Goal: Task Accomplishment & Management: Manage account settings

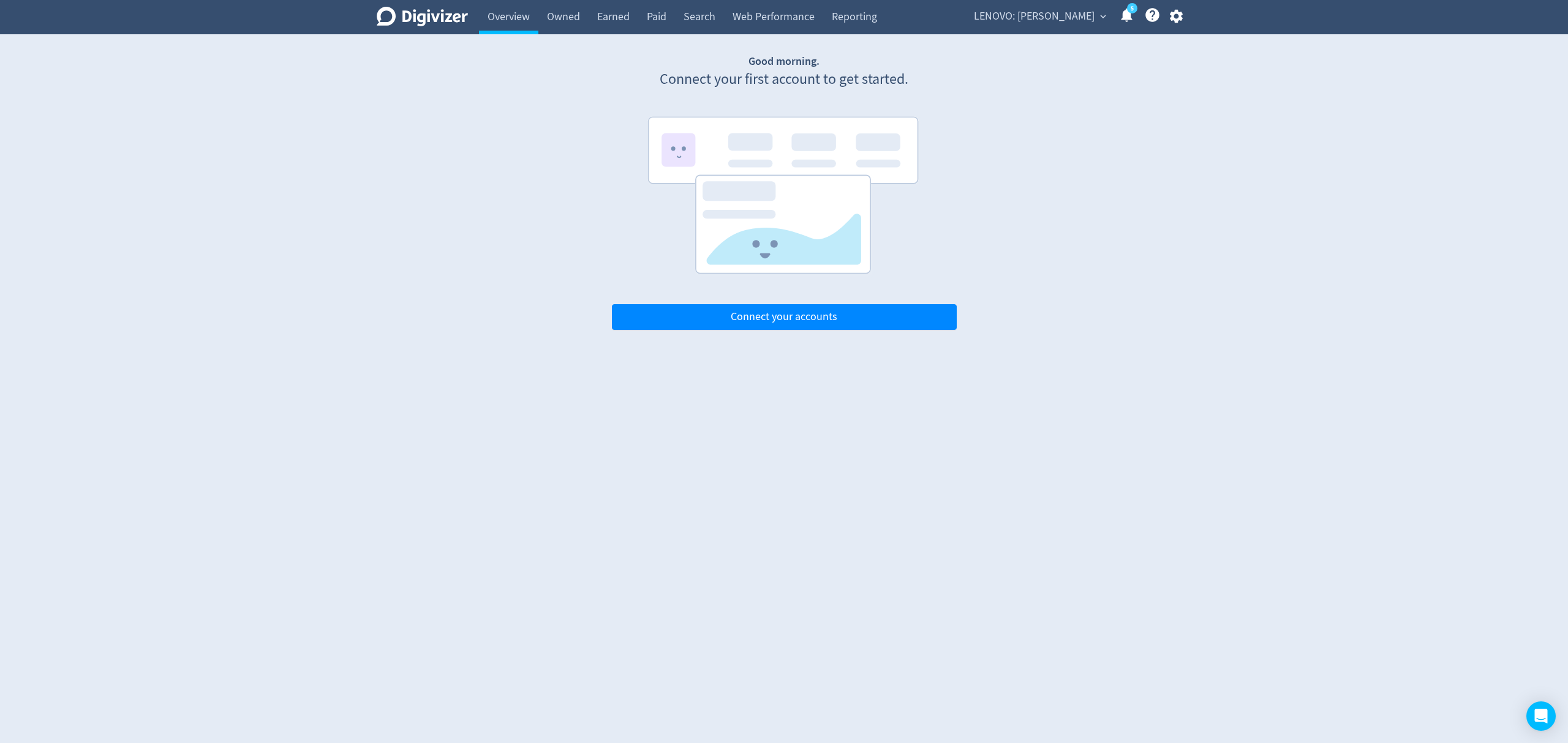
click at [1053, 15] on span "LENOVO: [PERSON_NAME]" at bounding box center [1034, 16] width 121 height 19
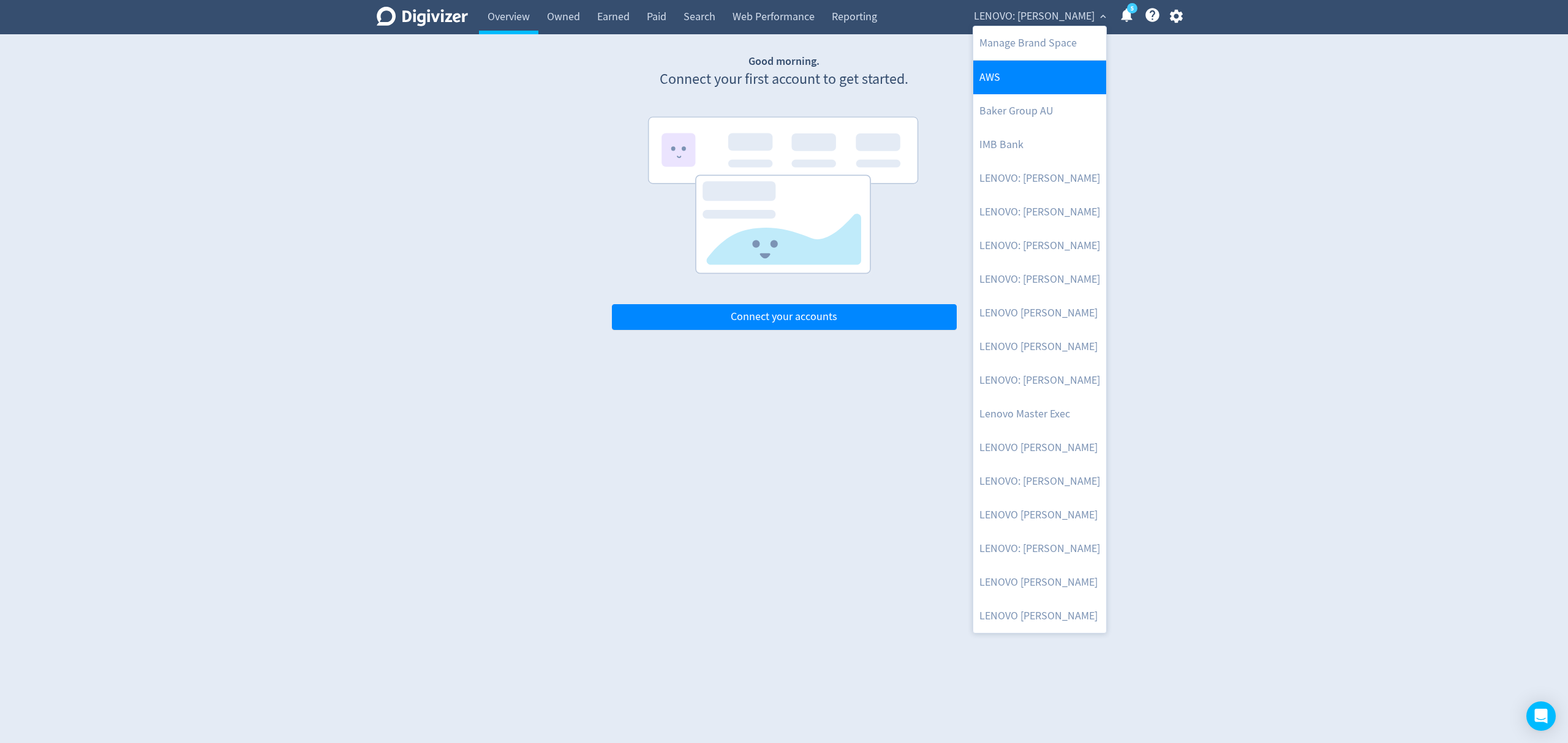
click at [1008, 73] on link "AWS" at bounding box center [1039, 77] width 133 height 33
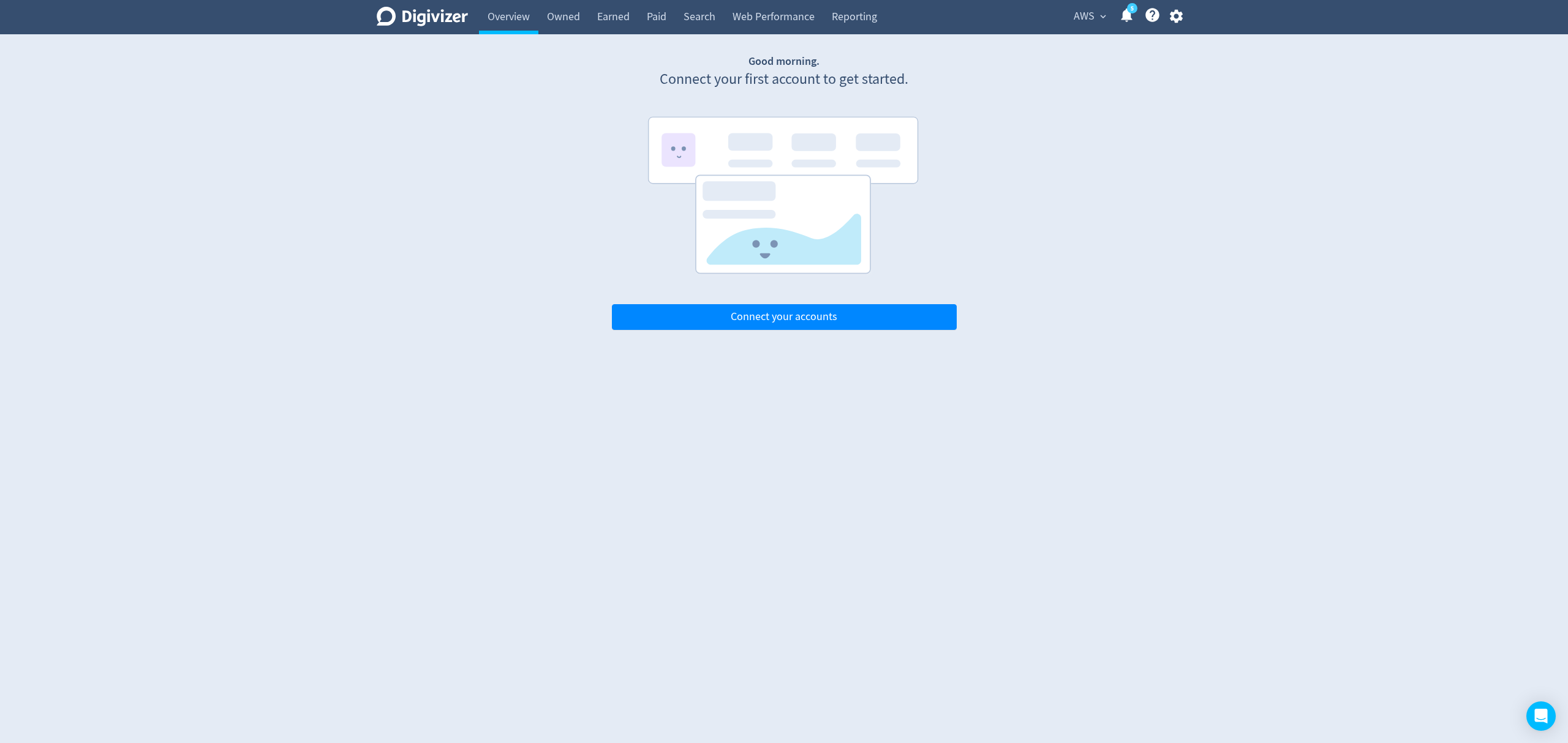
click at [1088, 16] on span "AWS" at bounding box center [1084, 16] width 21 height 19
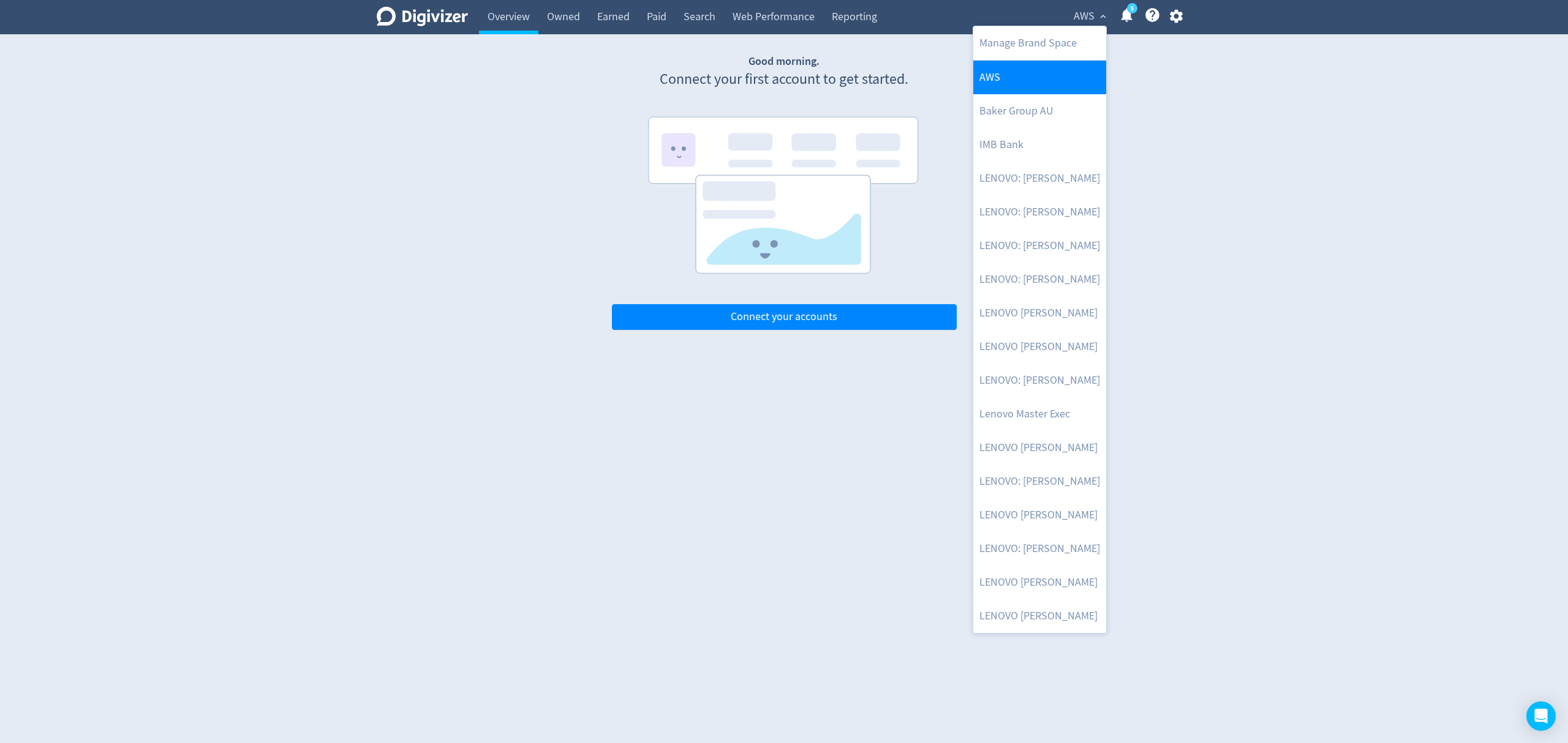
drag, startPoint x: 1041, startPoint y: 37, endPoint x: 1054, endPoint y: 72, distance: 37.3
click at [1040, 37] on link "Manage Brand Space" at bounding box center [1039, 43] width 133 height 33
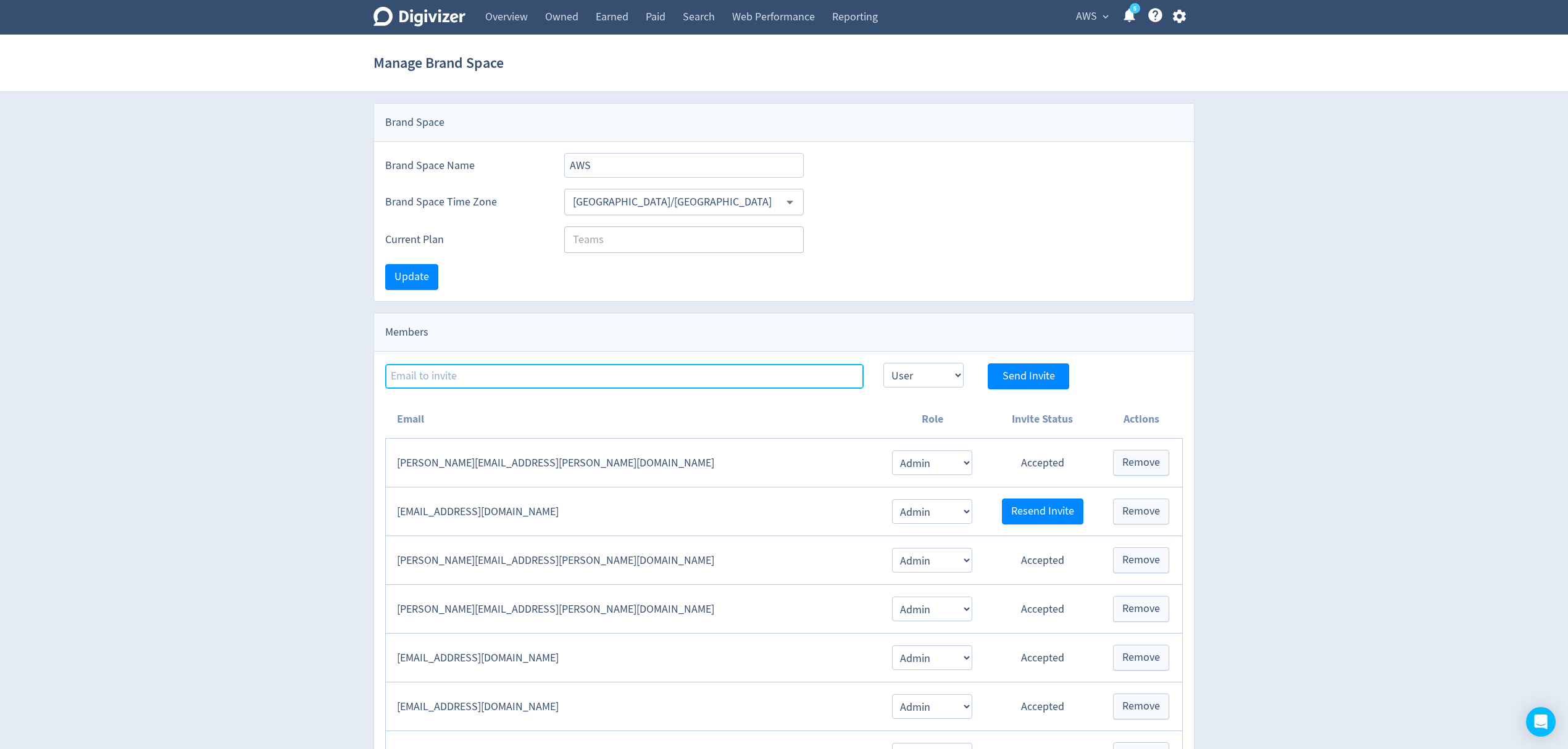
click at [501, 380] on input at bounding box center [624, 376] width 479 height 25
paste input "[EMAIL_ADDRESS][PERSON_NAME][DOMAIN_NAME]"
type input "[EMAIL_ADDRESS][PERSON_NAME][DOMAIN_NAME]"
drag, startPoint x: 908, startPoint y: 378, endPoint x: 908, endPoint y: 385, distance: 7.0
click at [908, 378] on select "Admin User" at bounding box center [923, 375] width 80 height 25
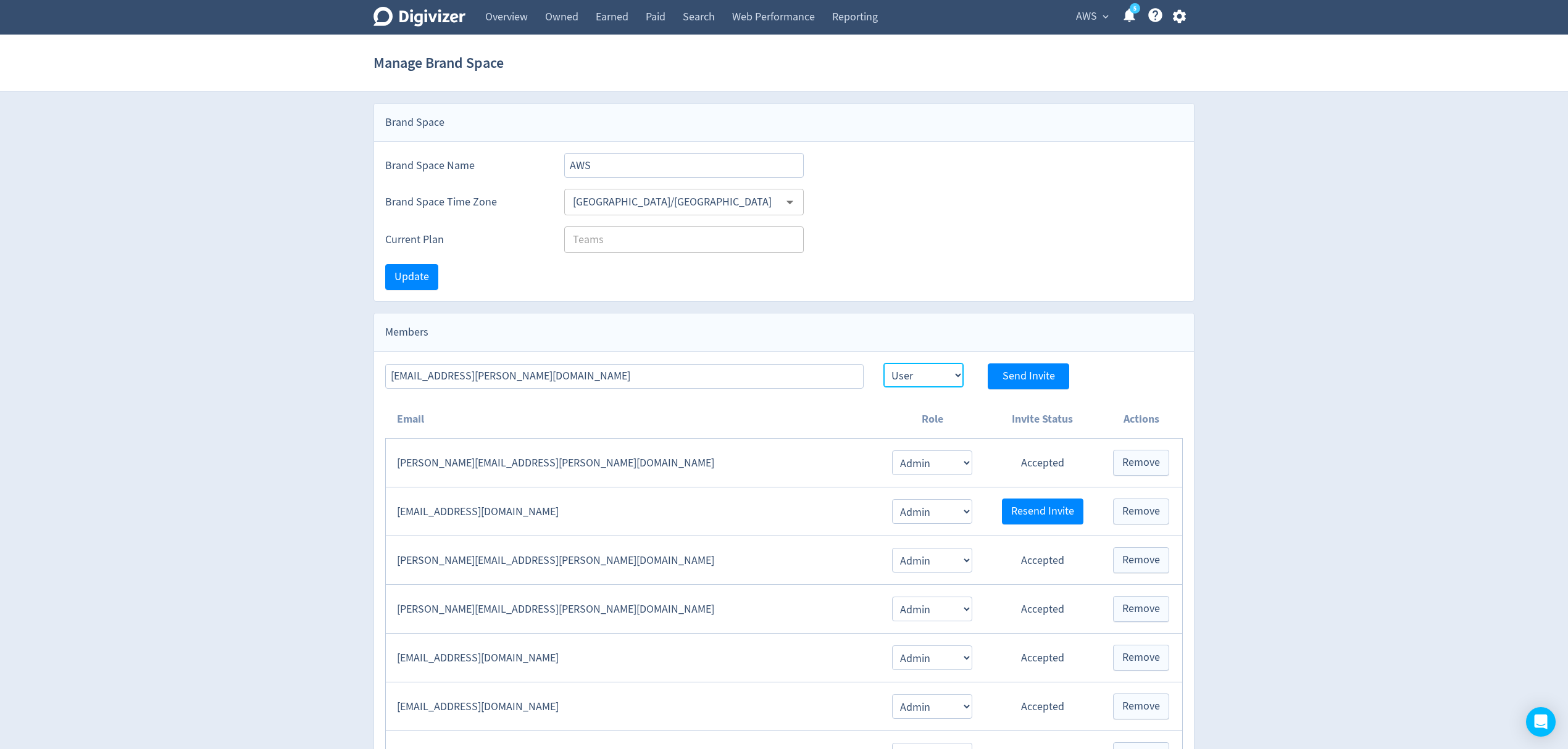
select select "ADMIN"
click at [884, 365] on select "Admin User" at bounding box center [923, 375] width 80 height 25
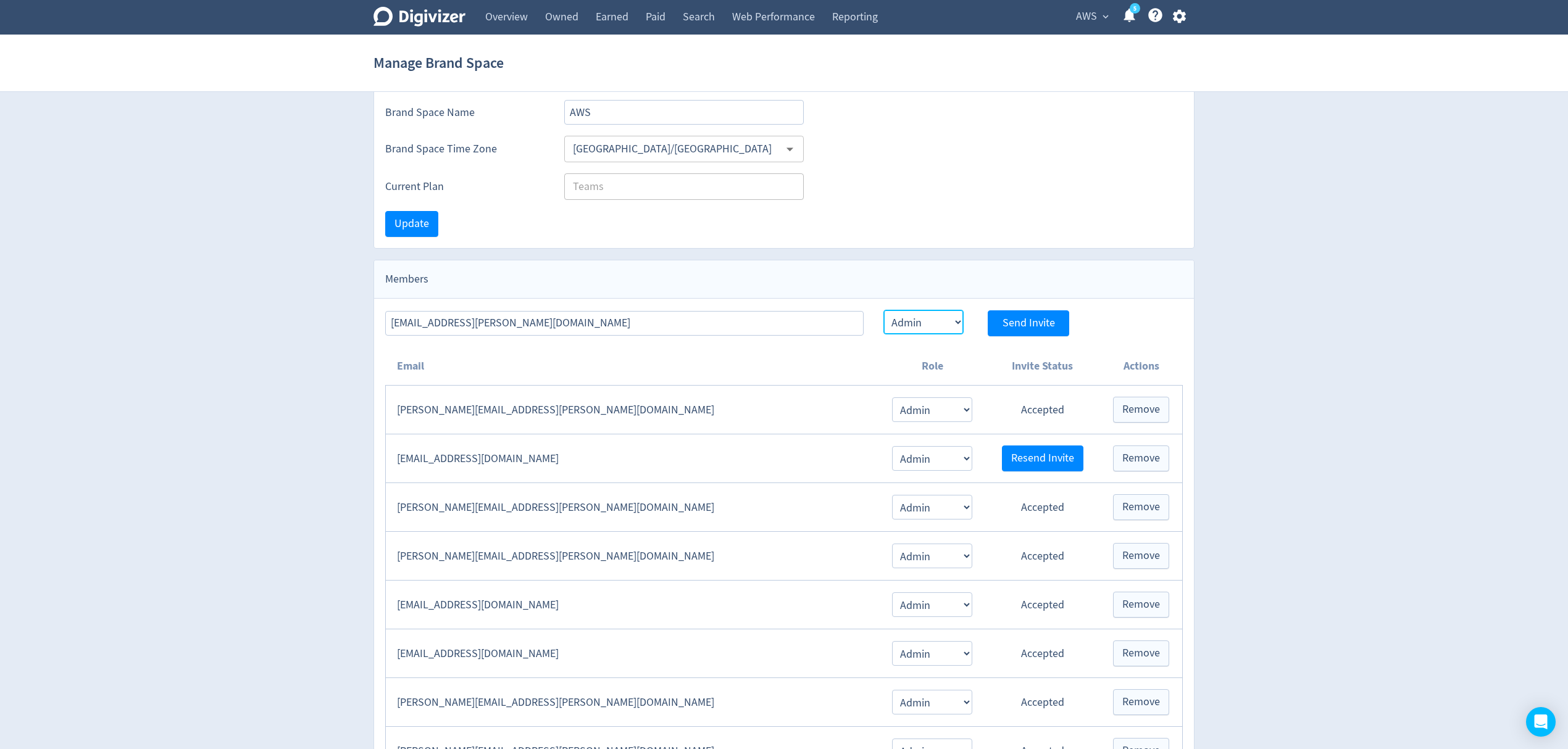
scroll to position [82, 0]
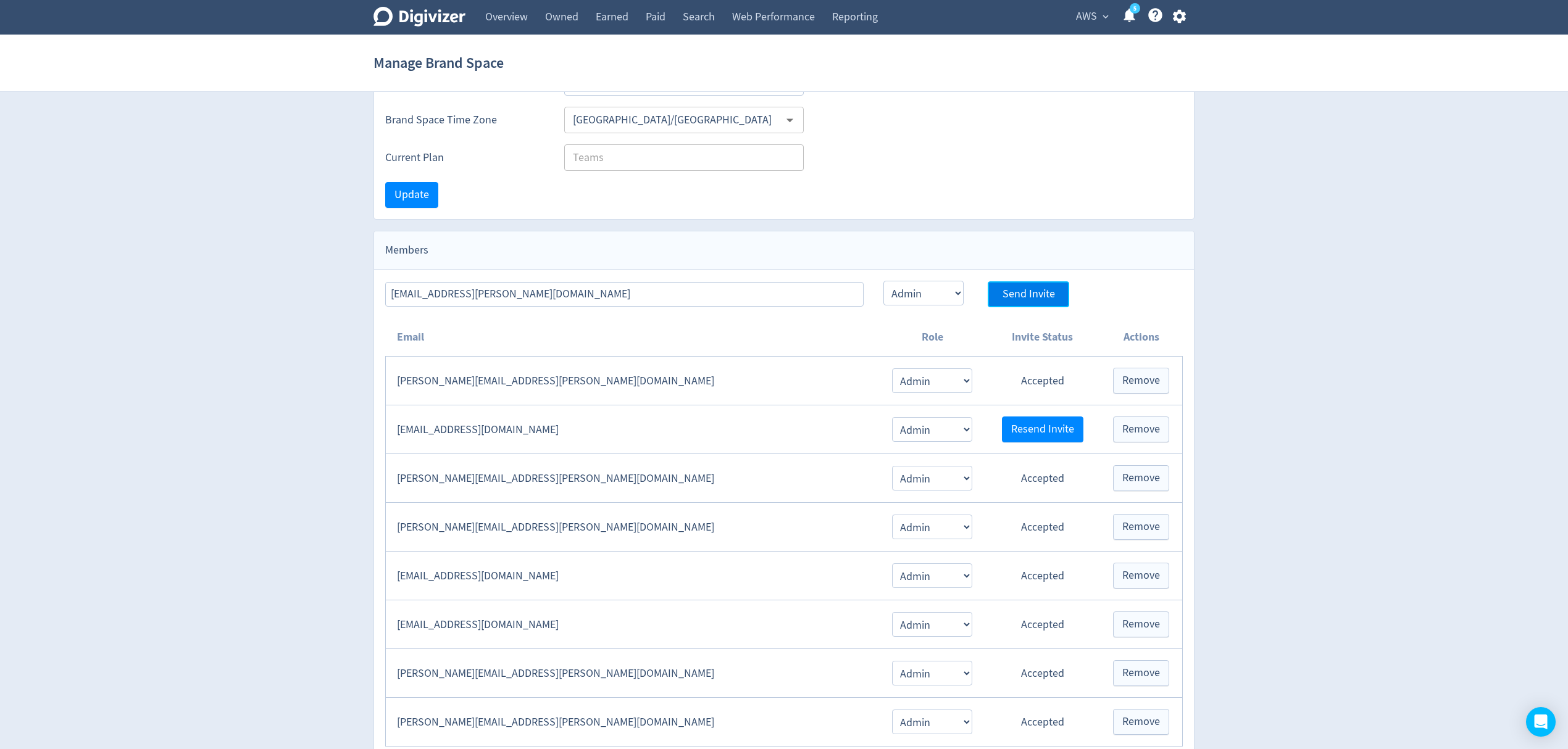
click at [1030, 292] on span "Send Invite" at bounding box center [1029, 294] width 52 height 11
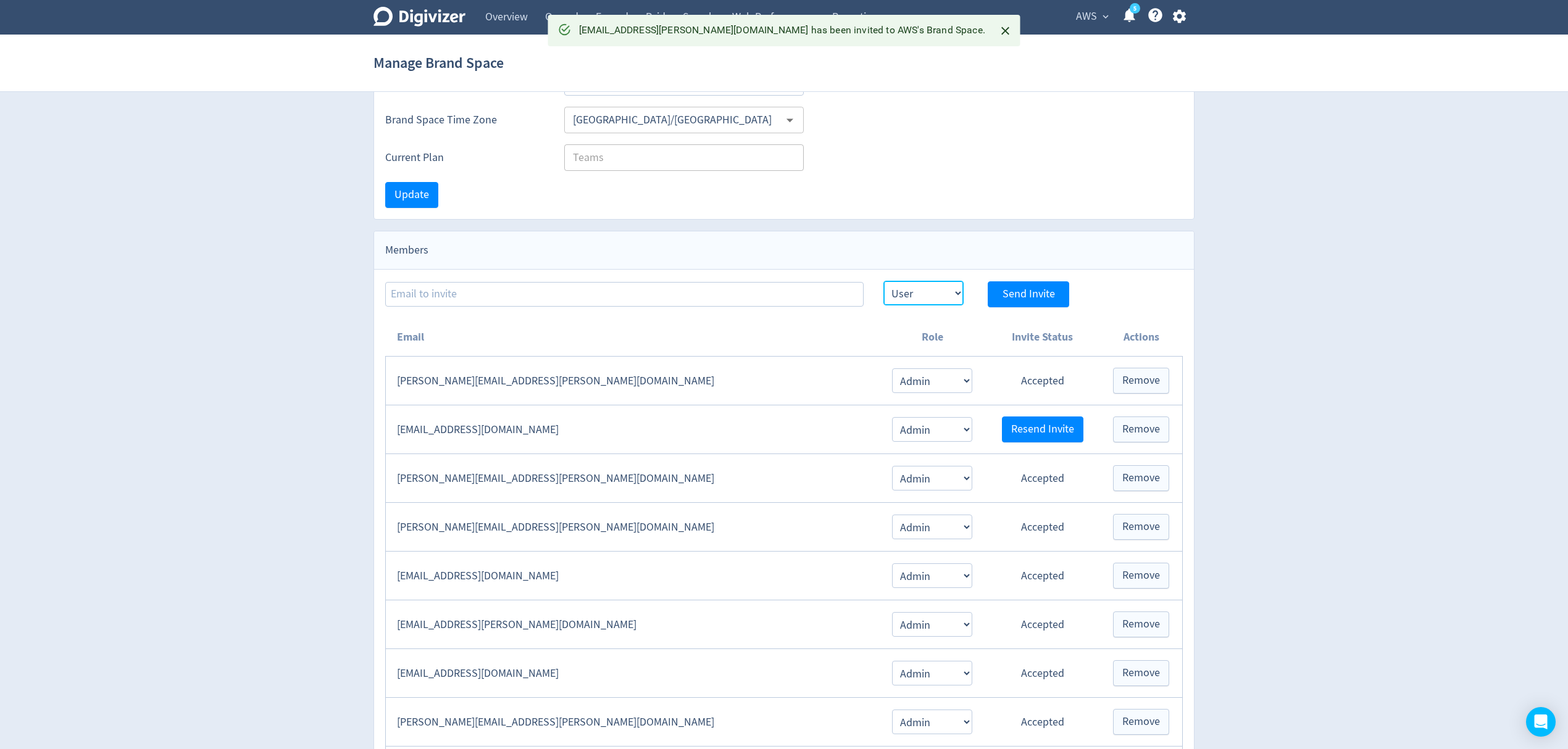
click at [936, 286] on select "Admin User" at bounding box center [923, 293] width 80 height 25
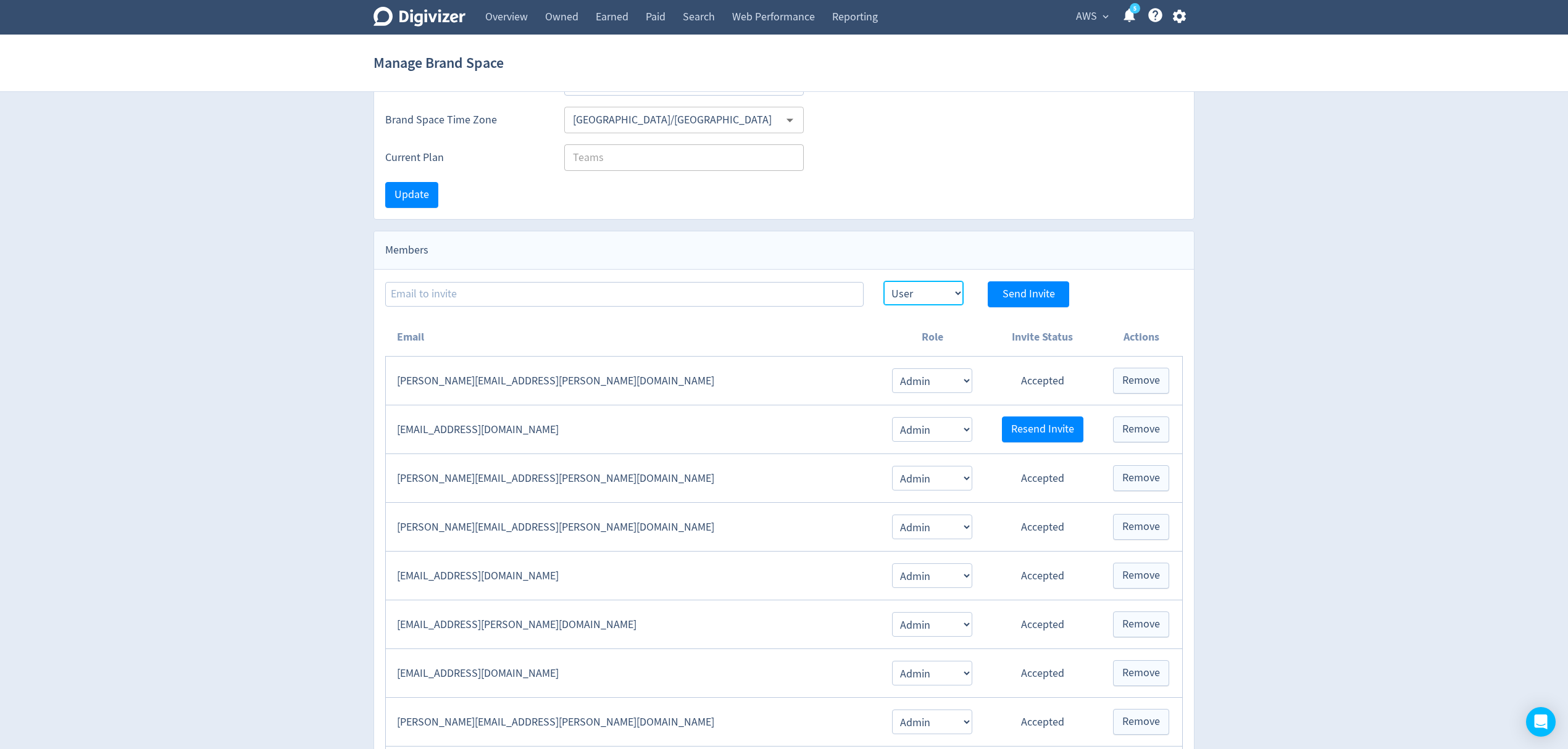
select select "ADMIN"
click at [884, 282] on select "Admin User" at bounding box center [923, 293] width 80 height 25
click at [1015, 296] on span "Send Invite" at bounding box center [1029, 294] width 52 height 11
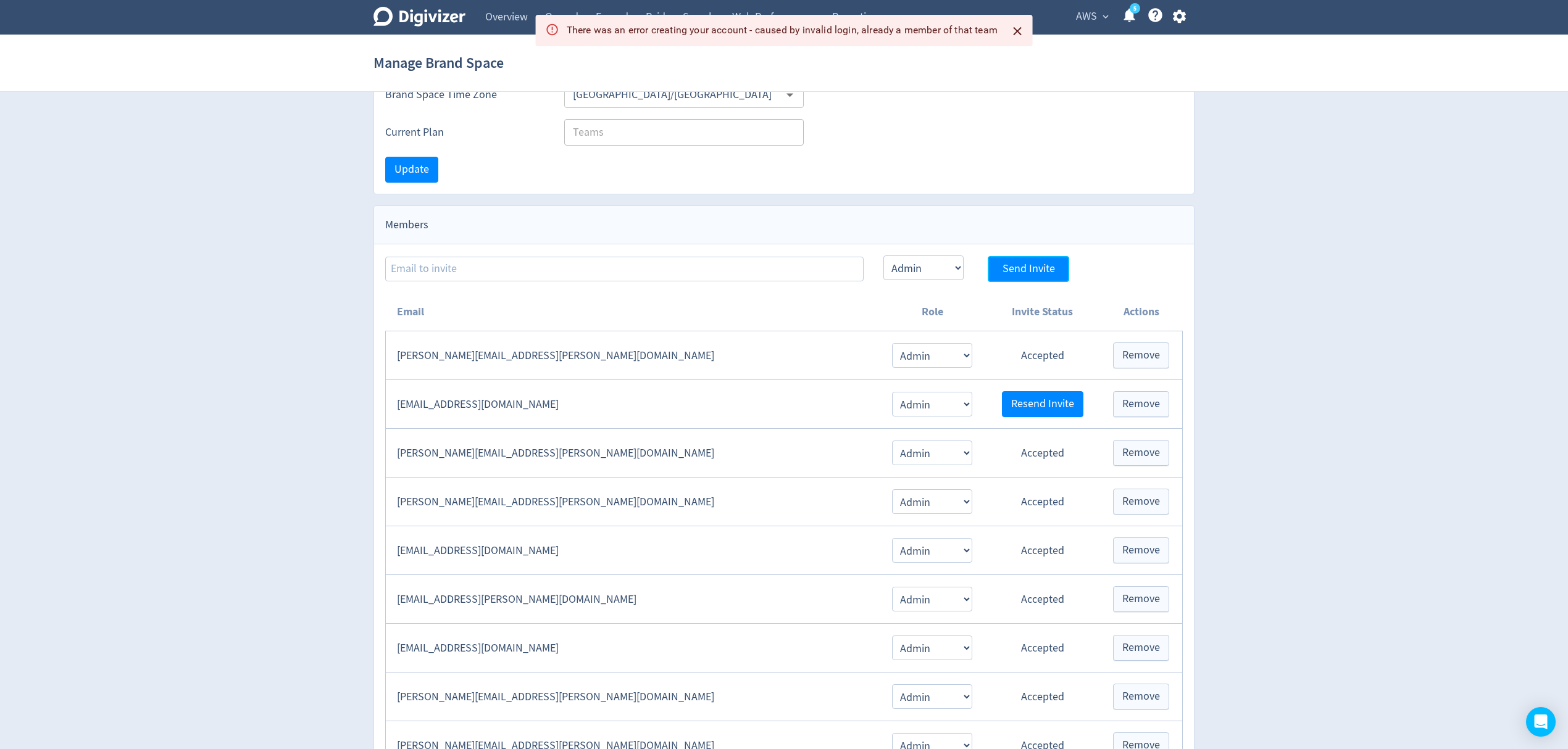
scroll to position [0, 0]
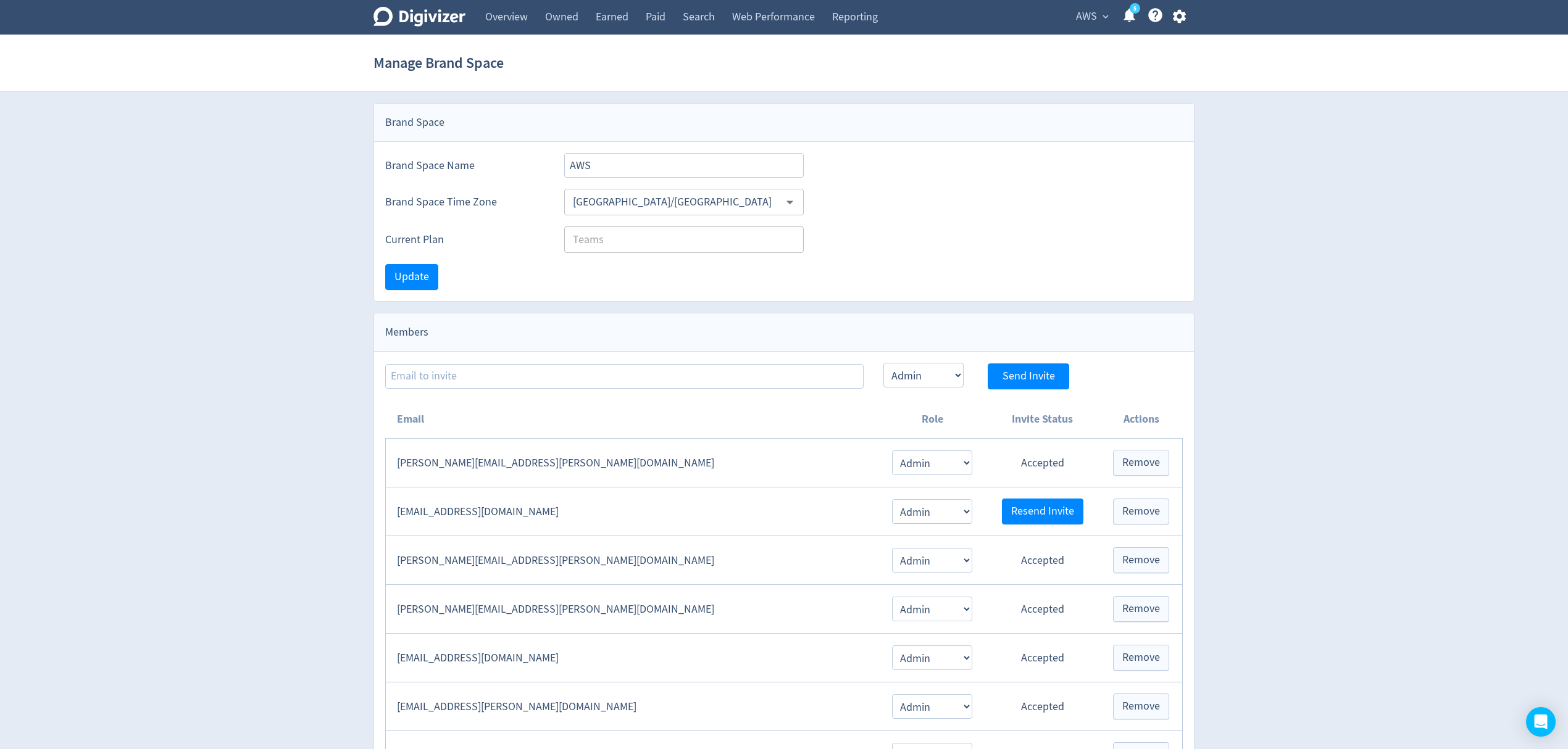
click at [1097, 13] on button "AWS expand_more" at bounding box center [1092, 16] width 40 height 19
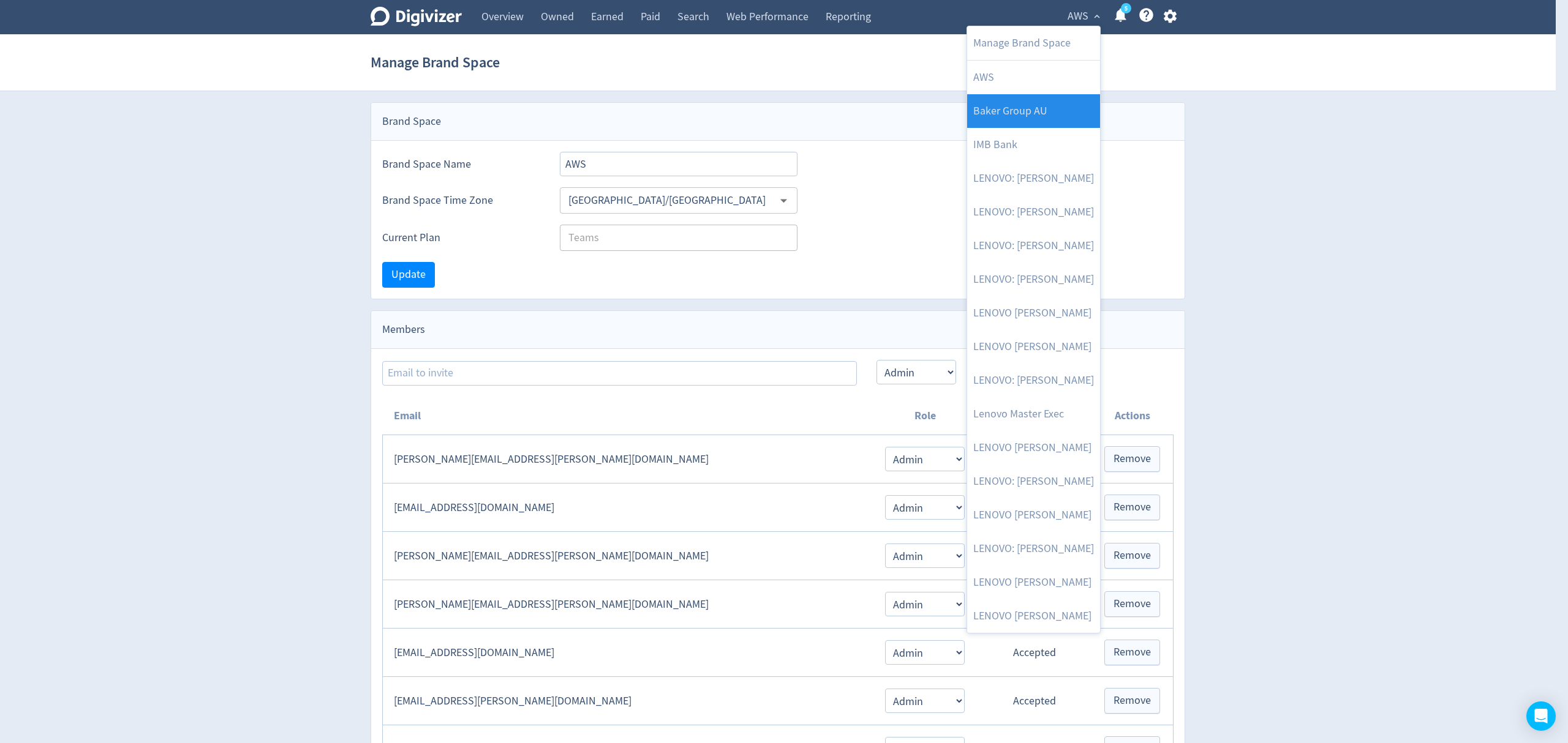
click at [1046, 105] on link "Baker Group AU" at bounding box center [1033, 110] width 133 height 33
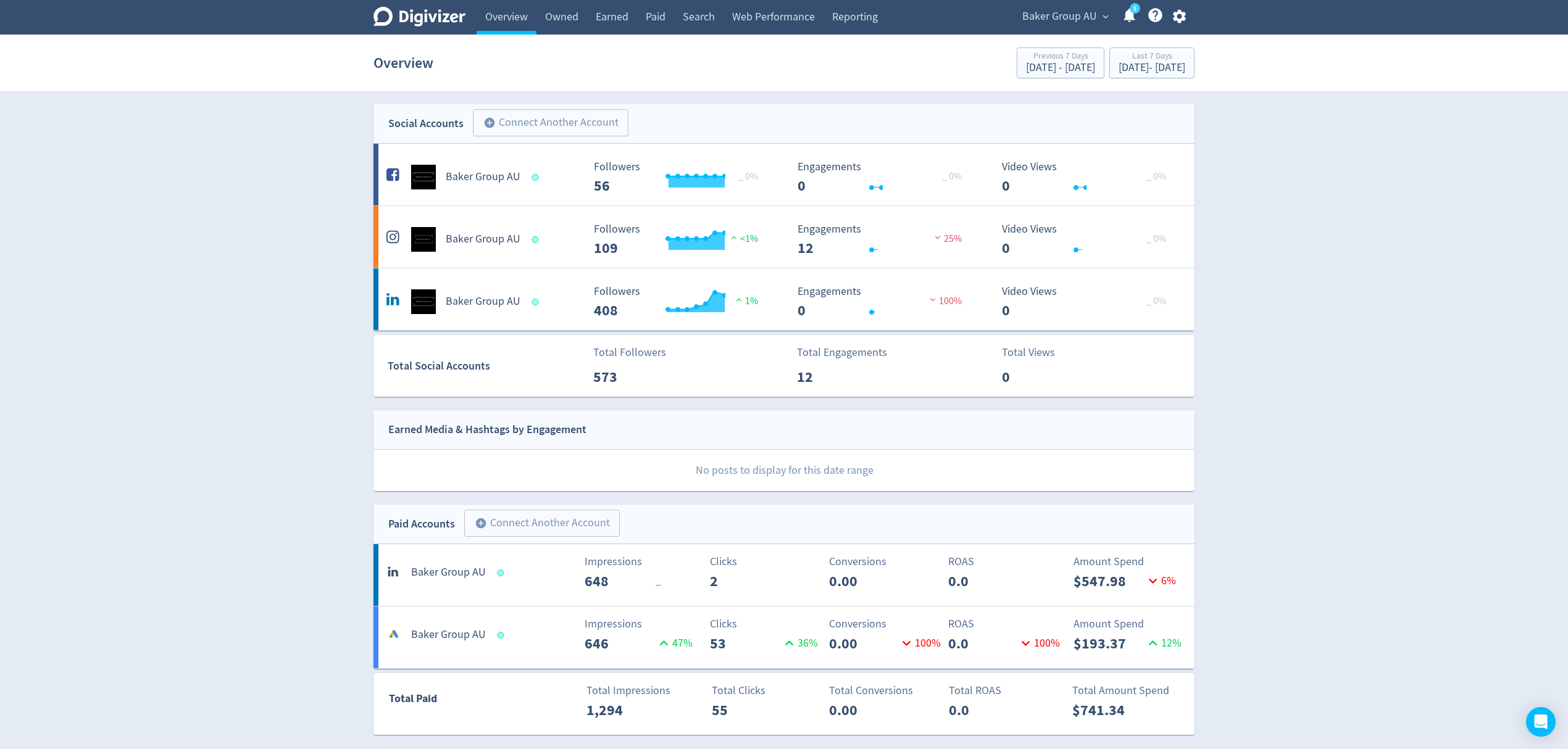
click at [1080, 13] on span "Baker Group AU" at bounding box center [1060, 16] width 75 height 19
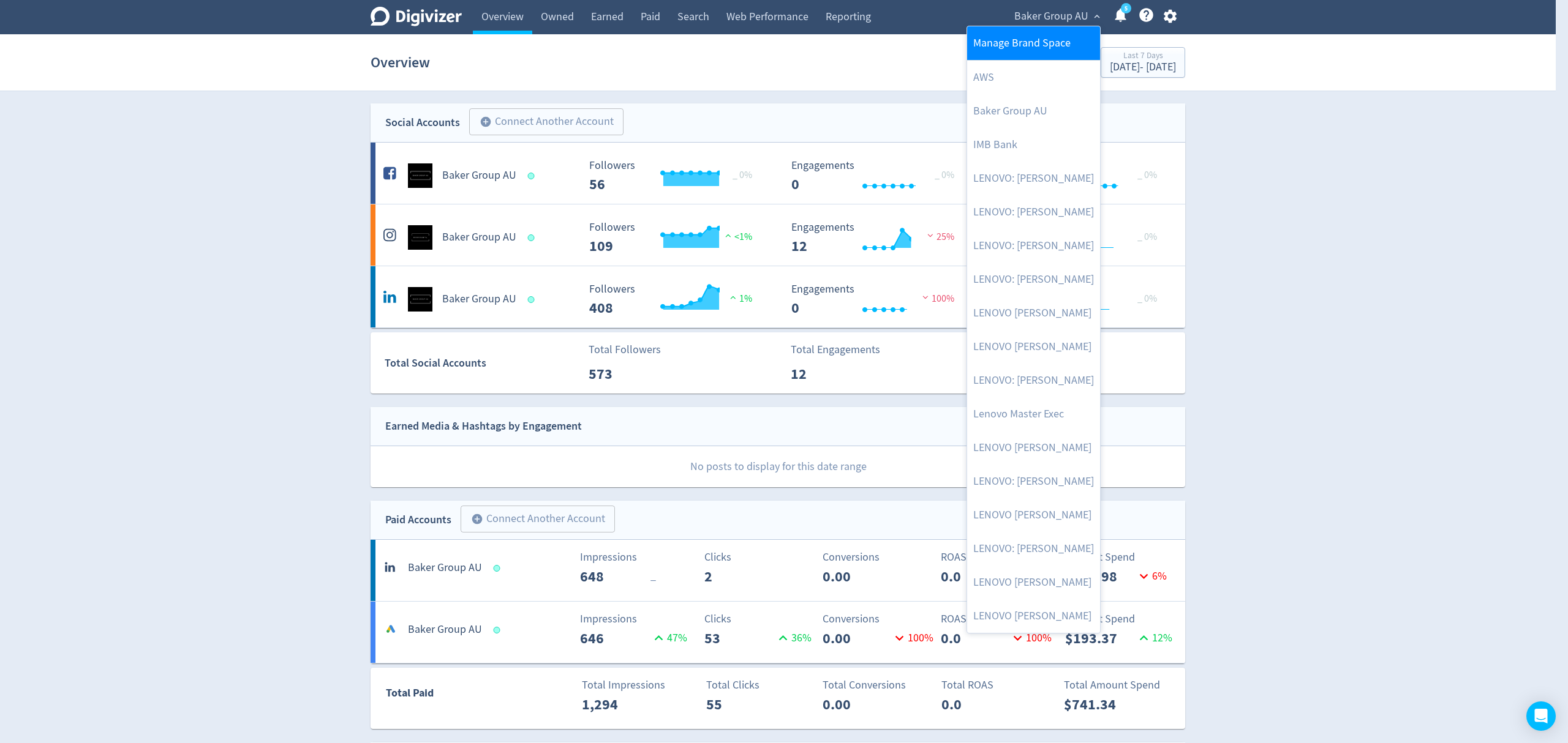
click at [1038, 42] on link "Manage Brand Space" at bounding box center [1033, 43] width 133 height 33
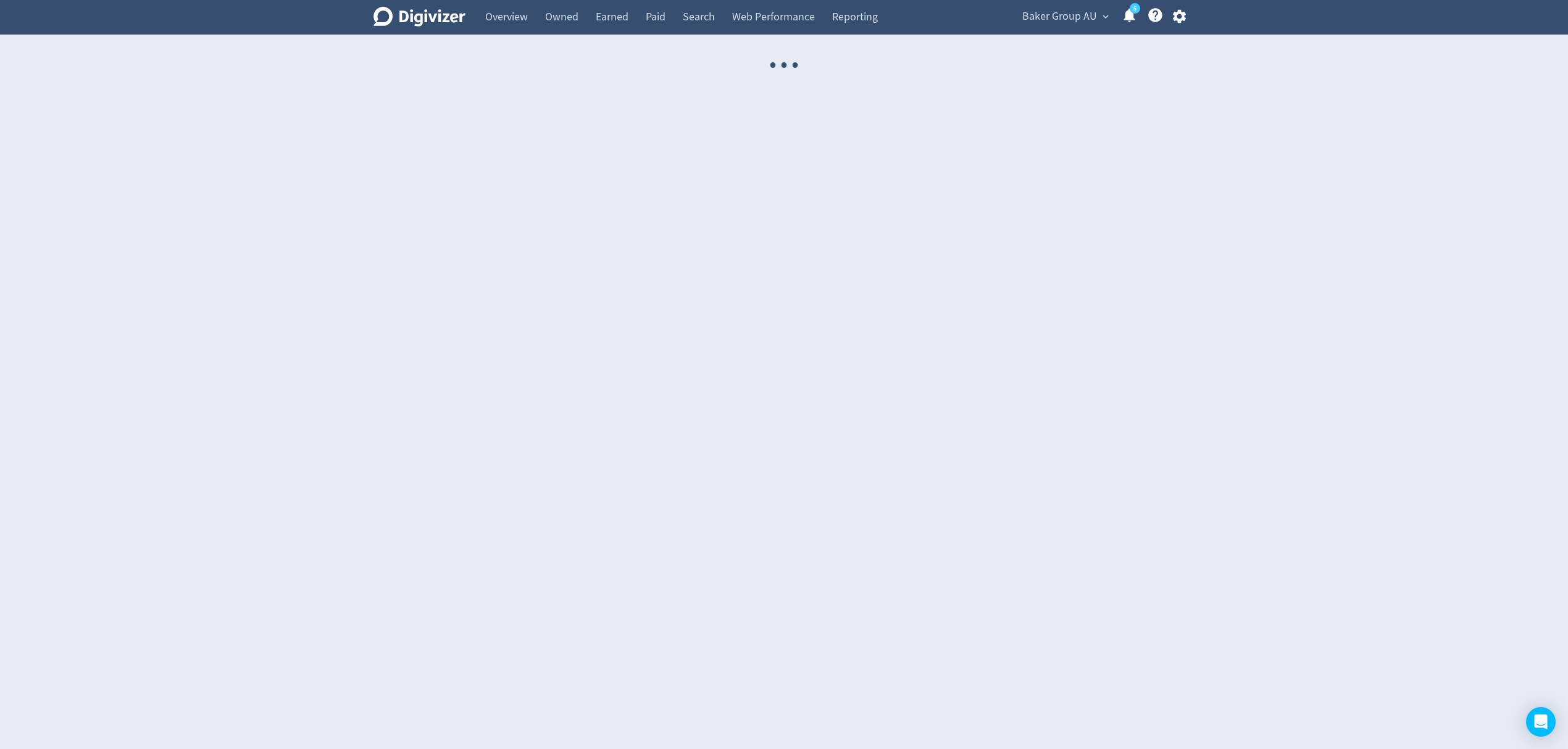
select select "USER"
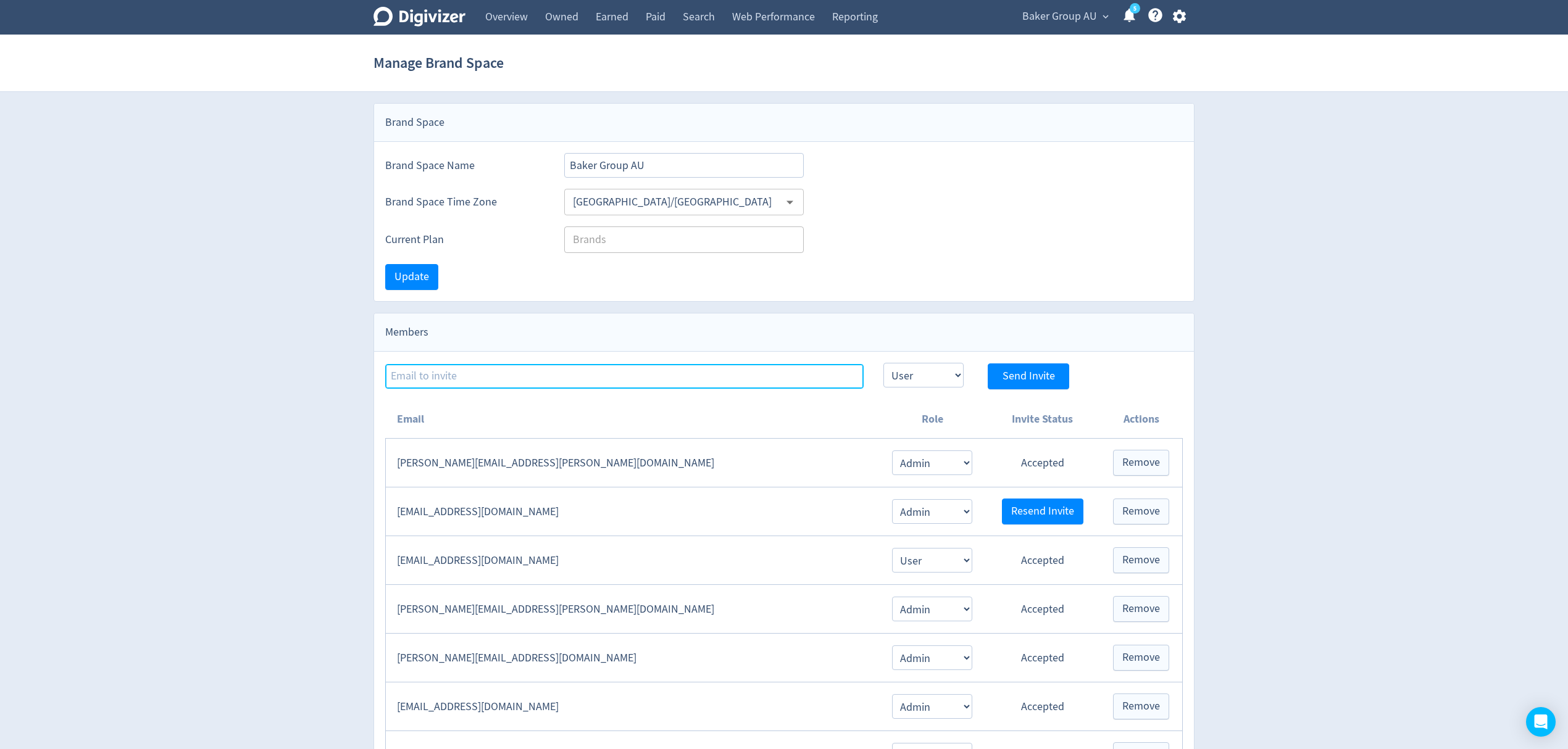
click at [458, 369] on input at bounding box center [624, 376] width 479 height 25
paste input "[EMAIL_ADDRESS][PERSON_NAME][DOMAIN_NAME]"
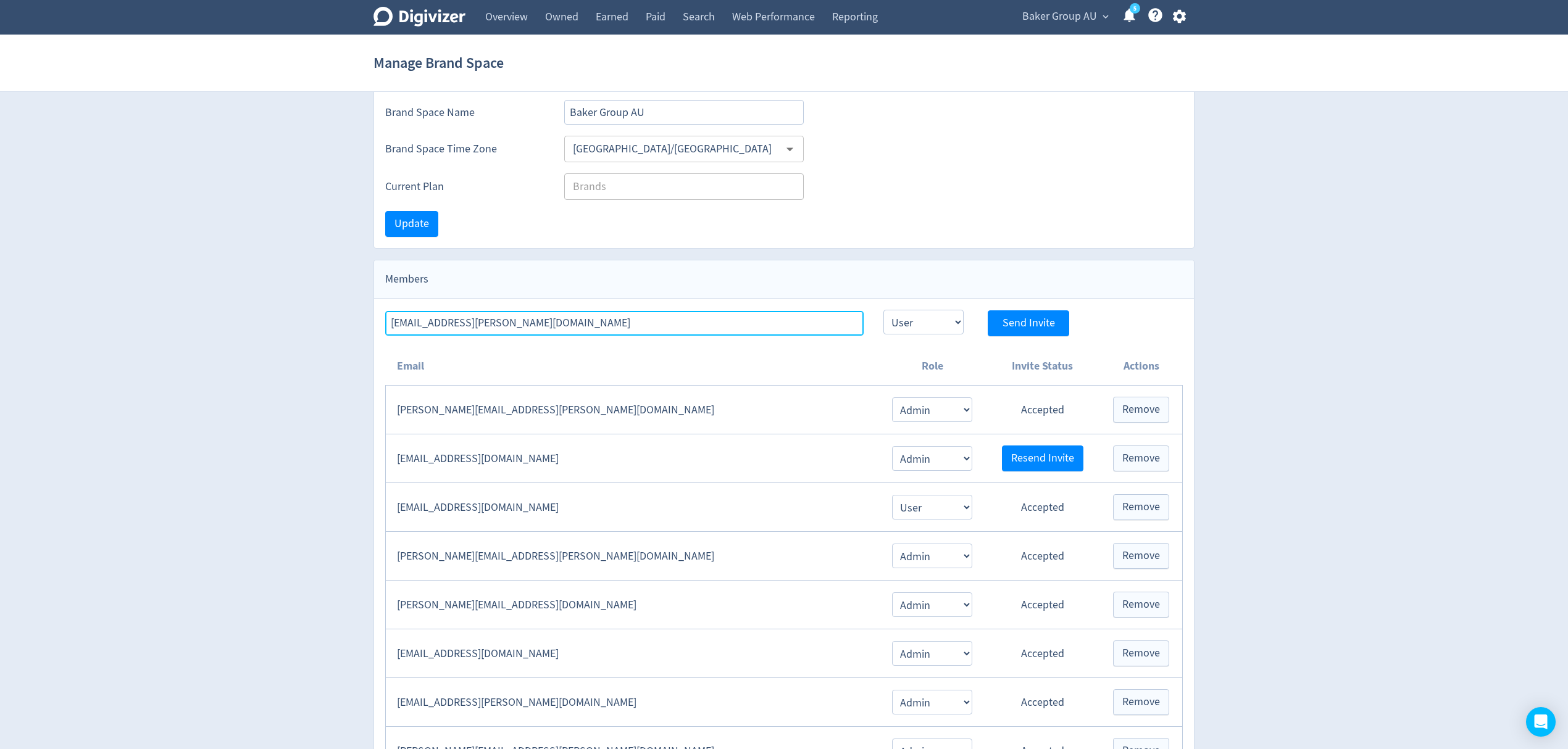
scroll to position [82, 0]
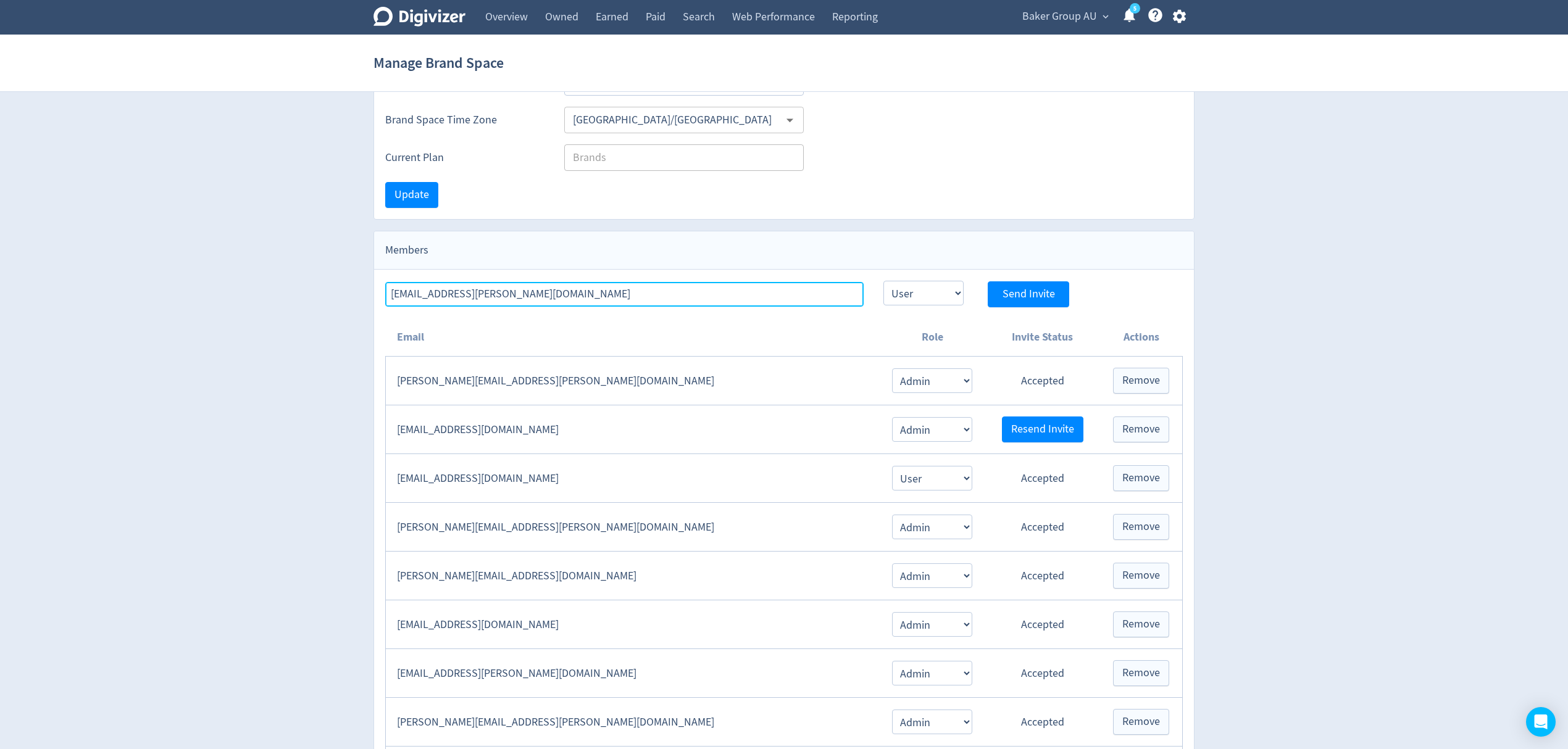
type input "[EMAIL_ADDRESS][PERSON_NAME][DOMAIN_NAME]"
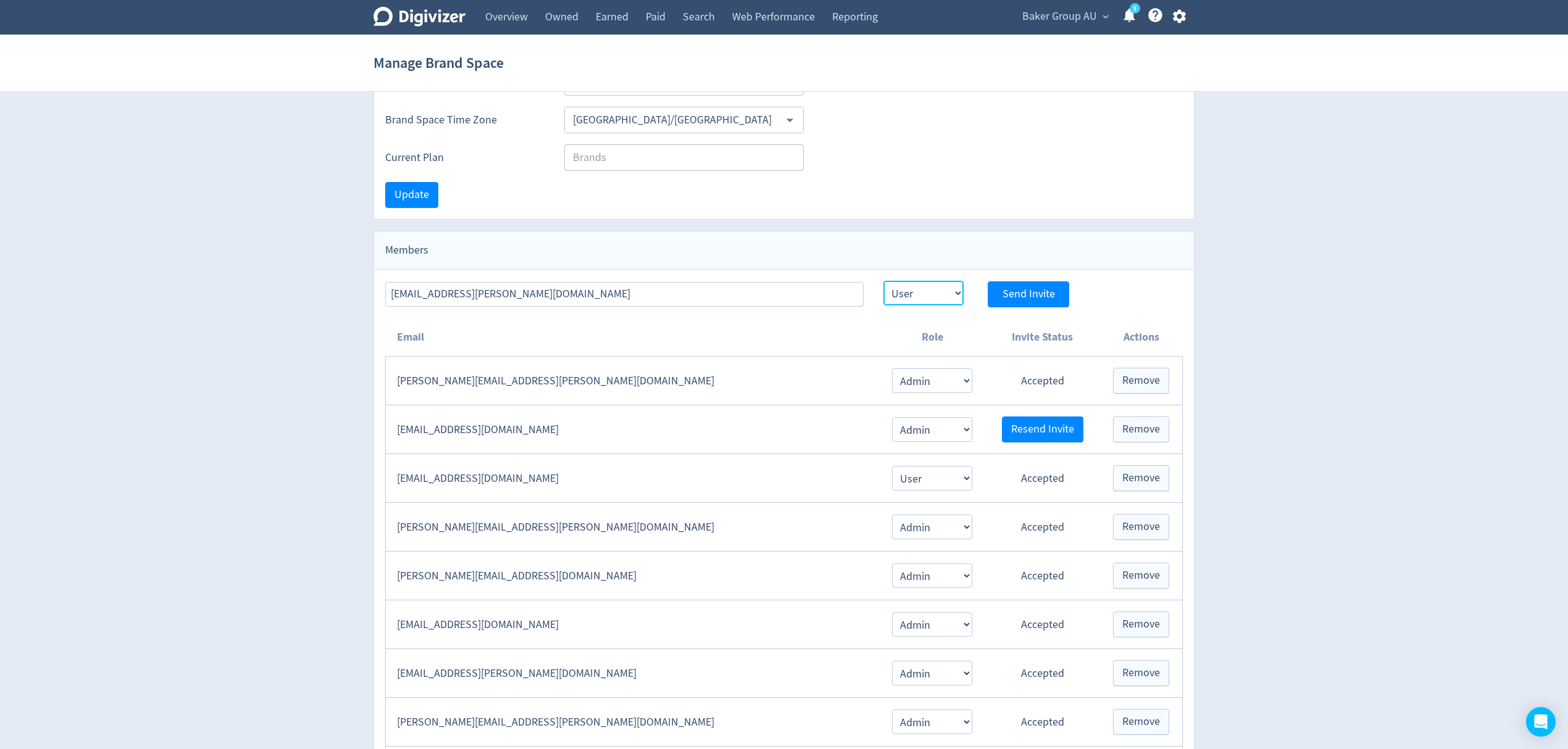
drag, startPoint x: 933, startPoint y: 295, endPoint x: 933, endPoint y: 306, distance: 11.0
click at [933, 295] on select "Admin User" at bounding box center [923, 293] width 80 height 25
select select "ADMIN"
click at [884, 282] on select "Admin User" at bounding box center [923, 293] width 80 height 25
click at [1042, 289] on span "Send Invite" at bounding box center [1029, 294] width 52 height 11
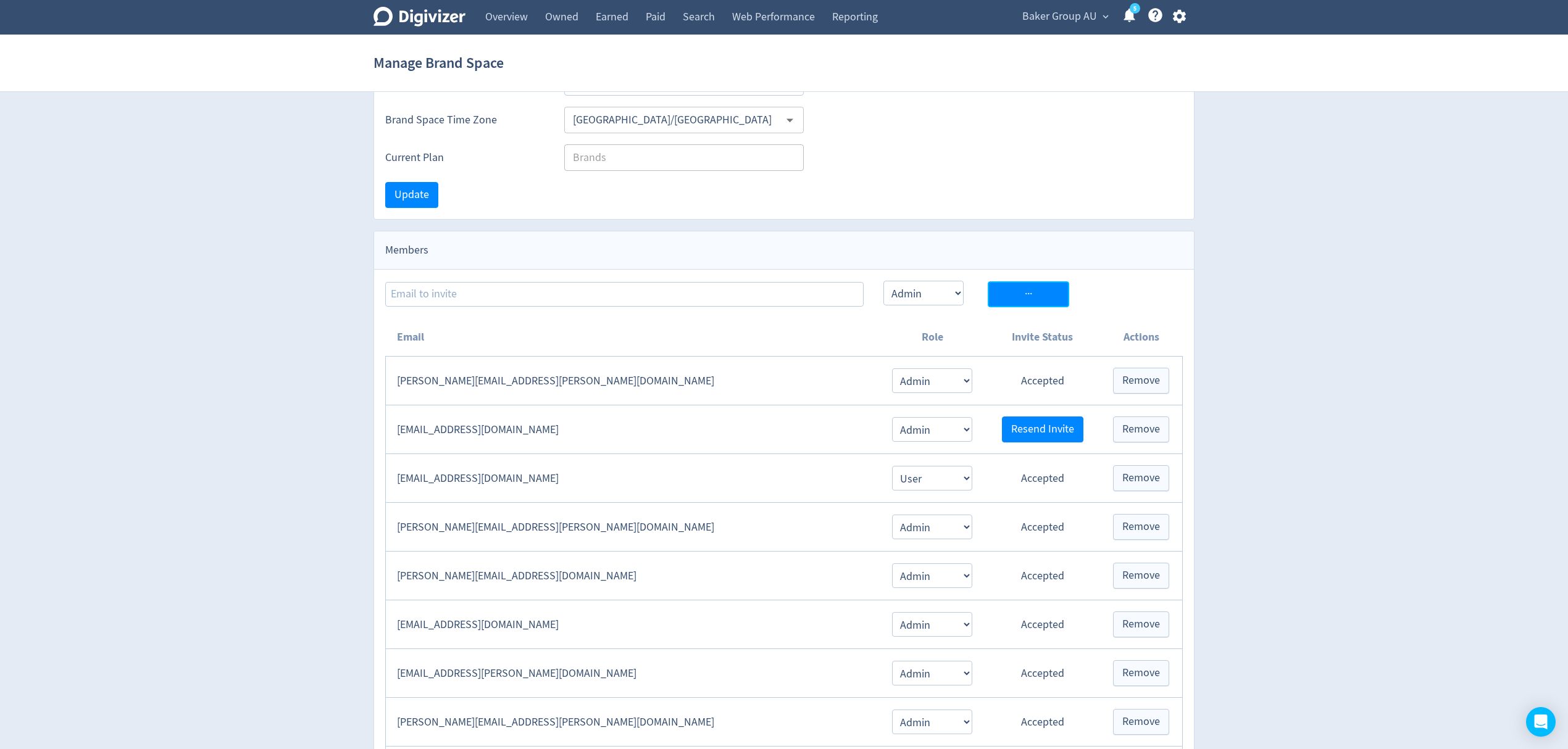
select select "USER"
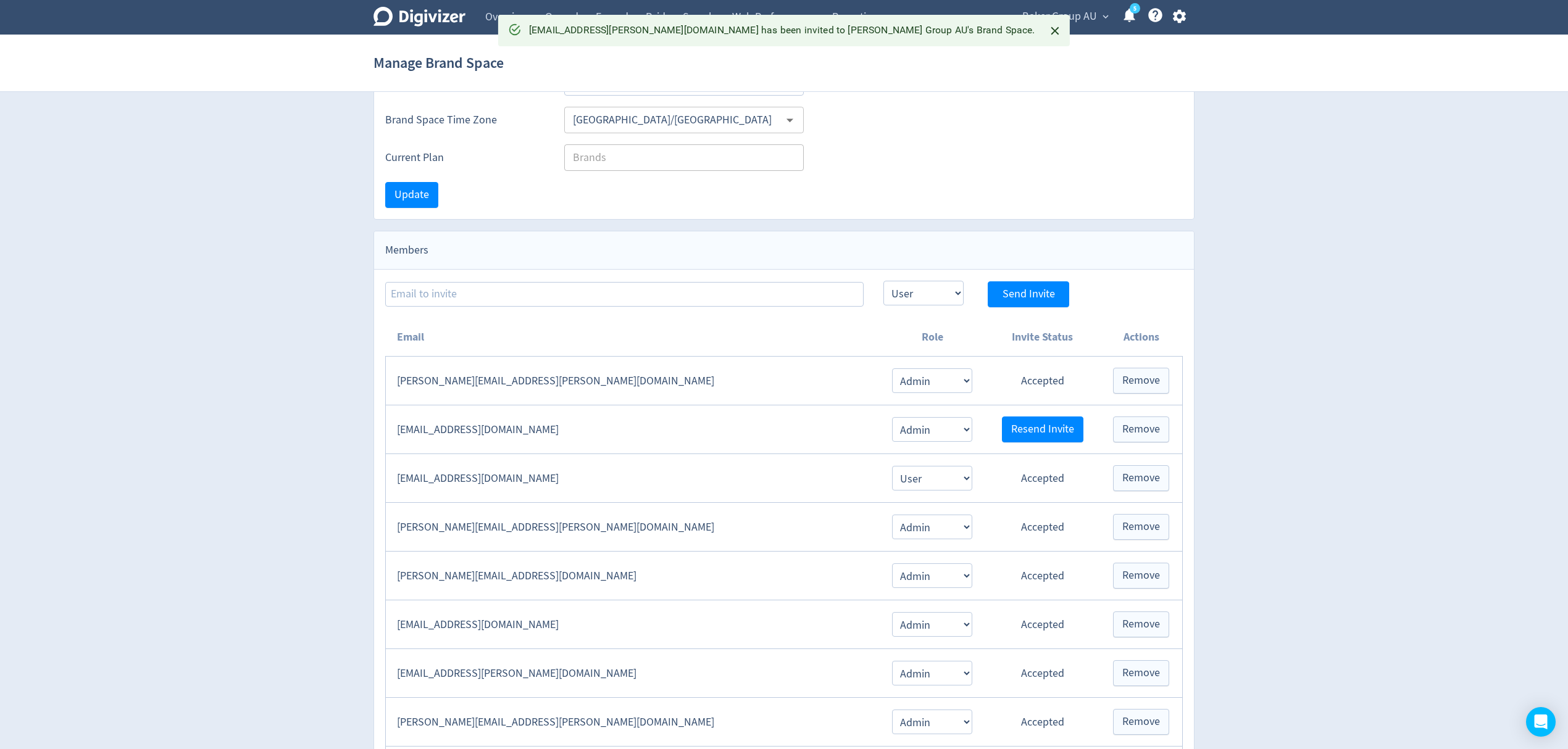
click at [1073, 19] on span "Baker Group AU" at bounding box center [1060, 16] width 75 height 19
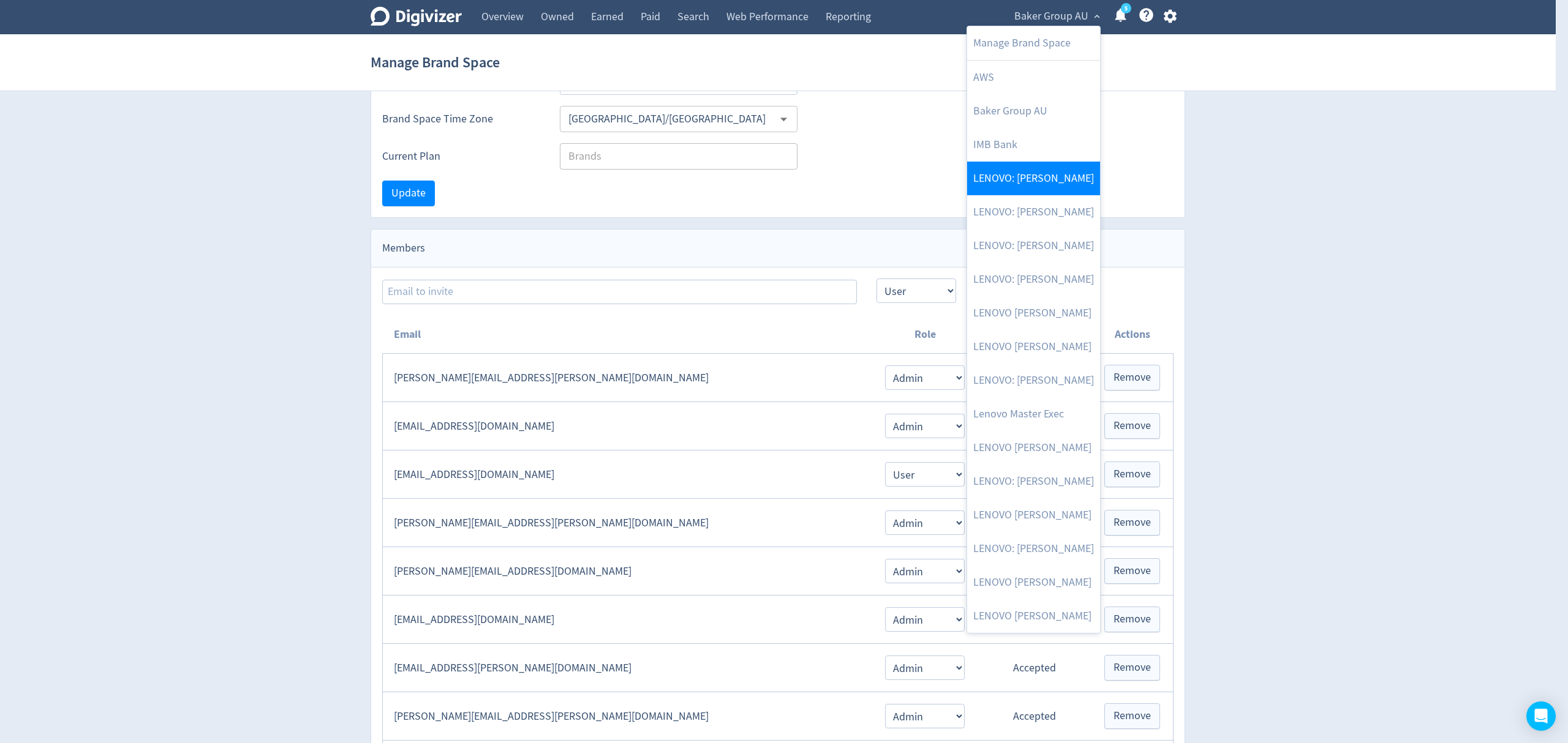
click at [1049, 182] on link "LENOVO: [PERSON_NAME]" at bounding box center [1033, 178] width 133 height 33
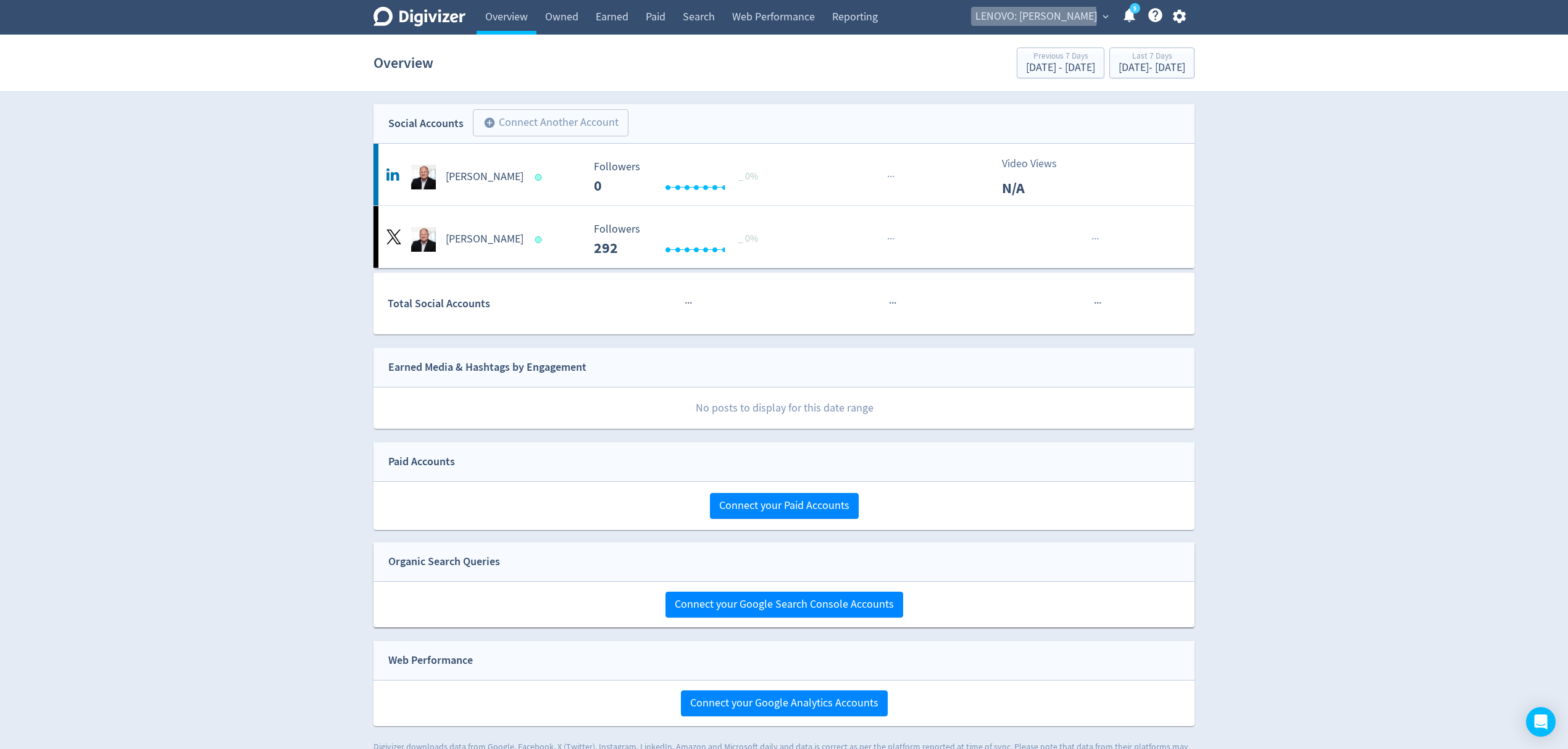
click at [1048, 18] on span "LENOVO: [PERSON_NAME]" at bounding box center [1036, 16] width 122 height 19
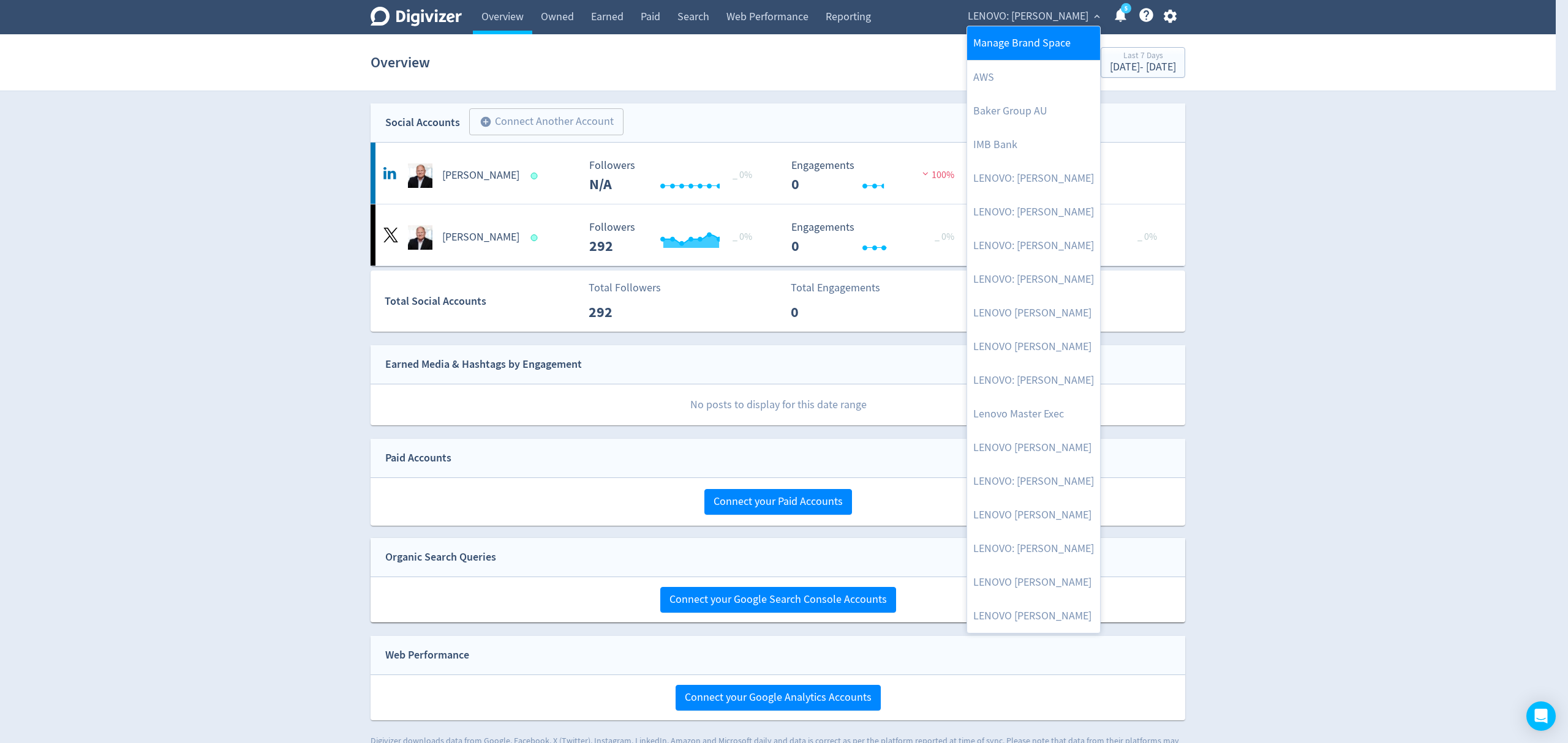
click at [1031, 37] on link "Manage Brand Space" at bounding box center [1033, 43] width 133 height 33
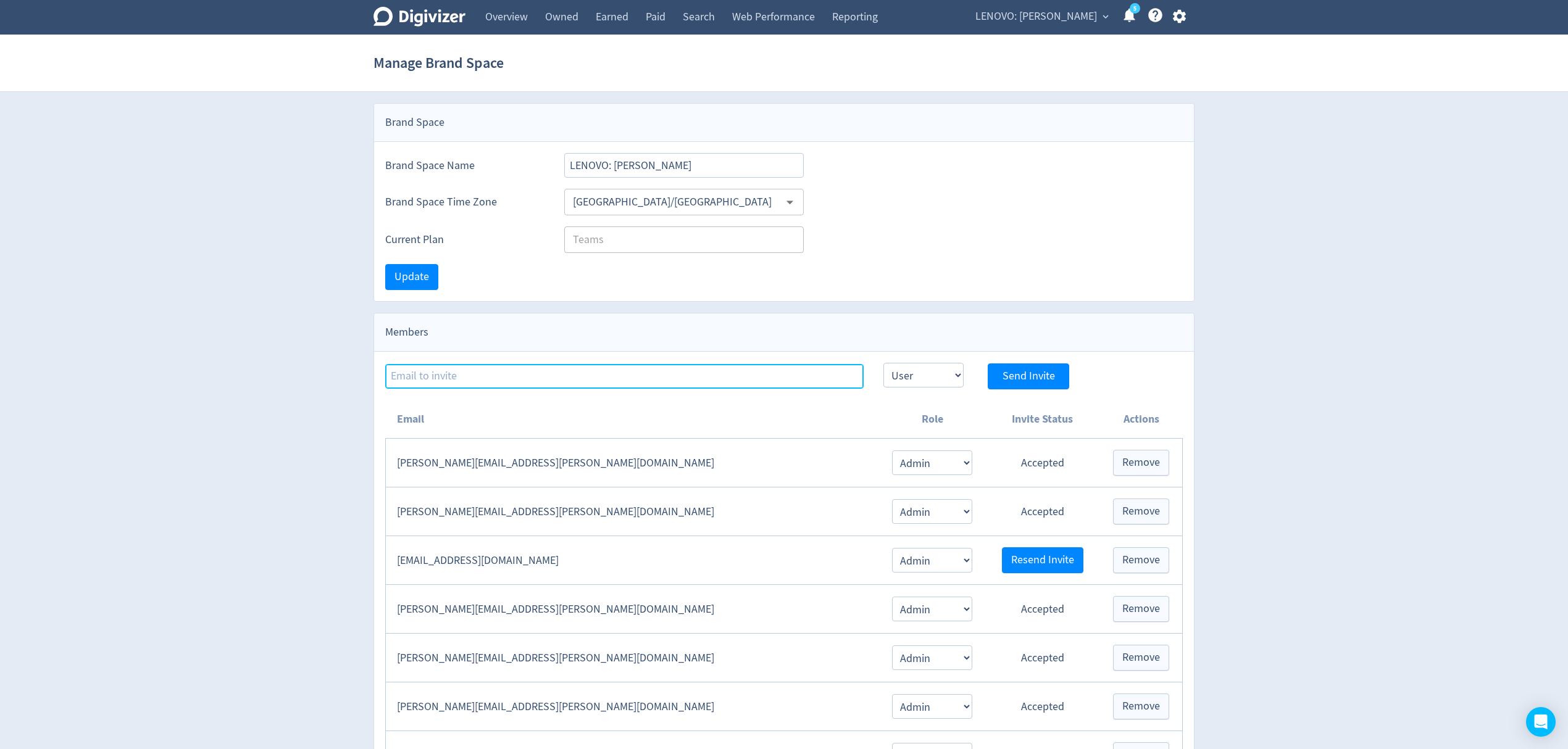
click at [509, 379] on input at bounding box center [624, 376] width 479 height 25
paste input "[EMAIL_ADDRESS][PERSON_NAME][DOMAIN_NAME]"
type input "[EMAIL_ADDRESS][PERSON_NAME][DOMAIN_NAME]"
click at [944, 381] on select "Admin User" at bounding box center [923, 375] width 80 height 25
select select "ADMIN"
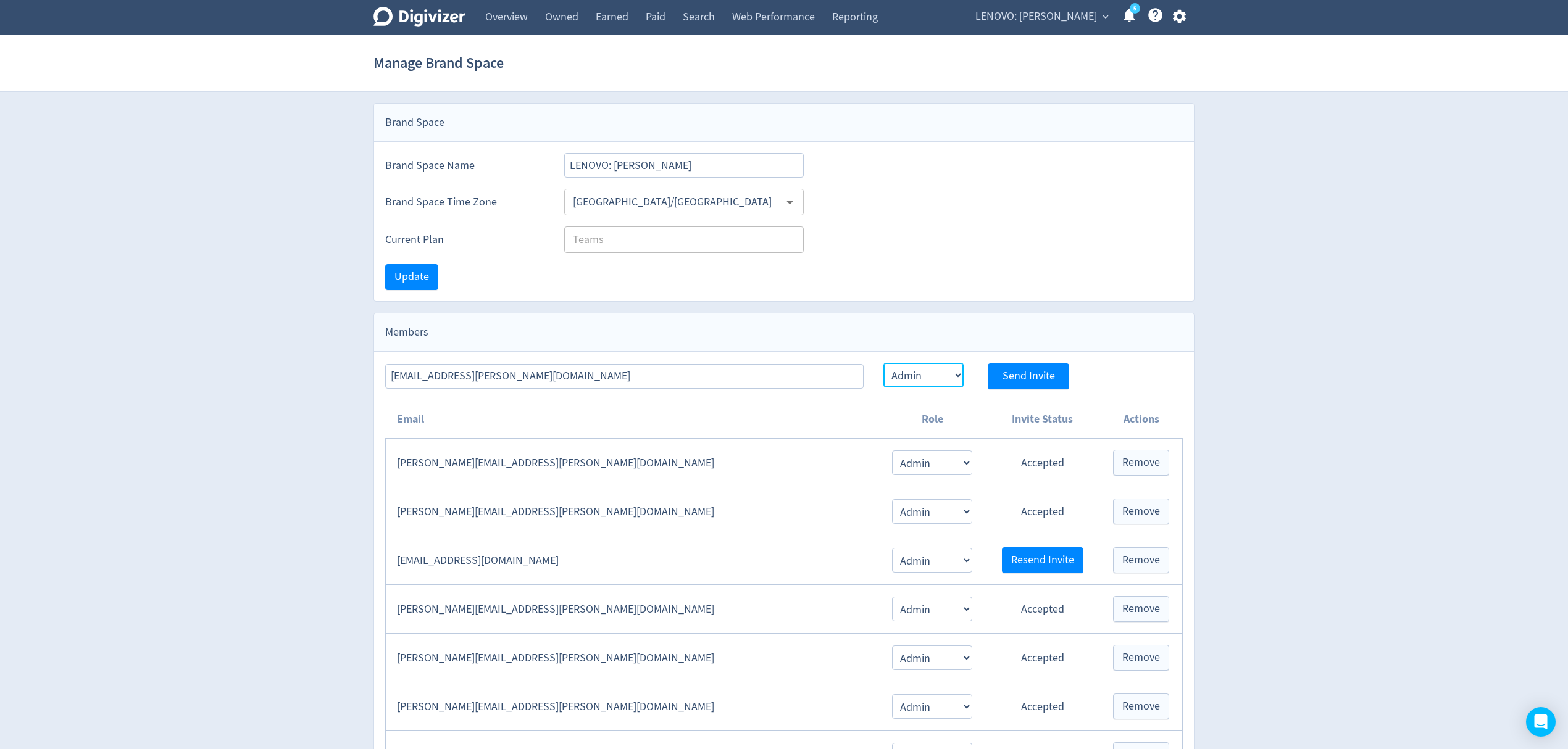
click at [884, 365] on select "Admin User" at bounding box center [923, 375] width 80 height 25
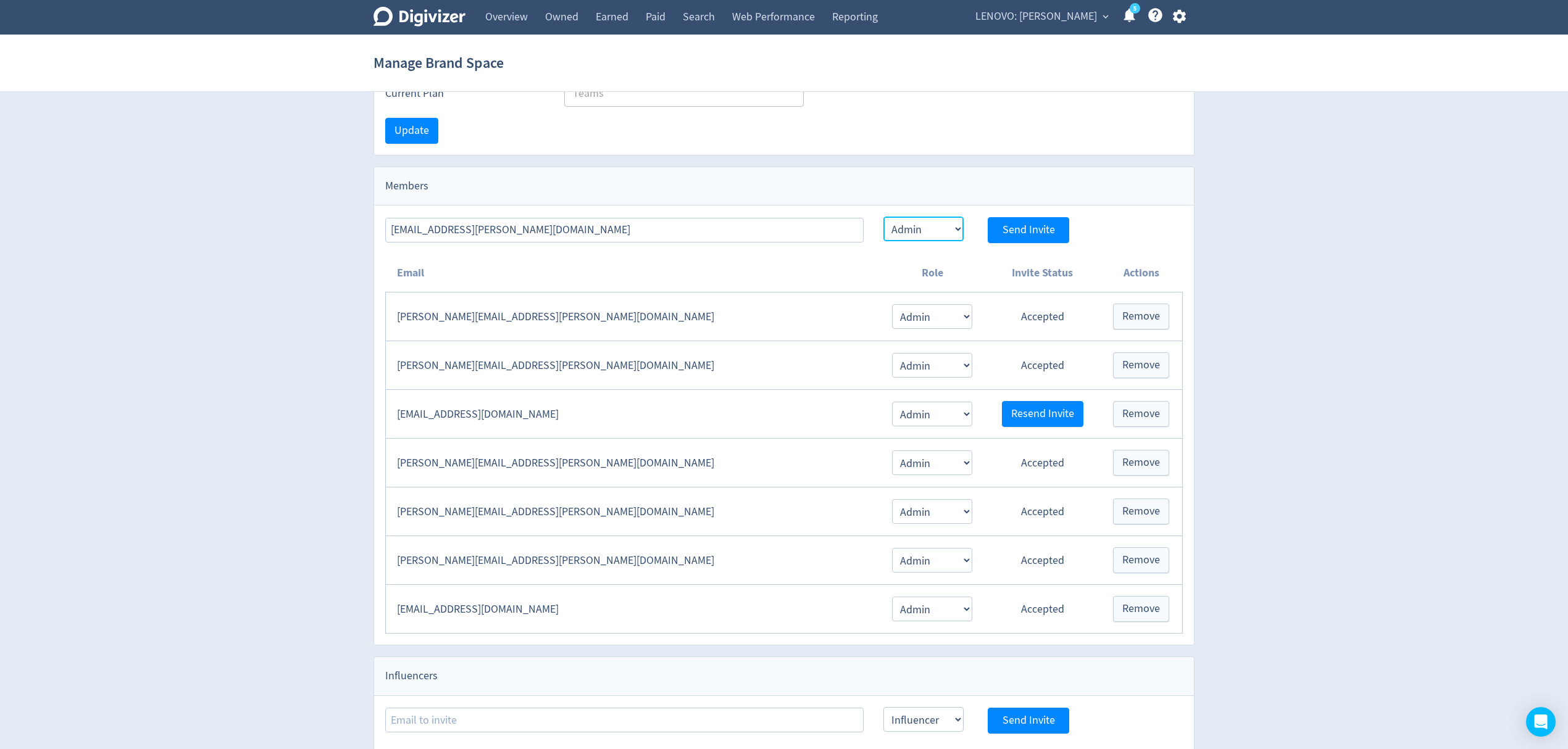
scroll to position [43, 0]
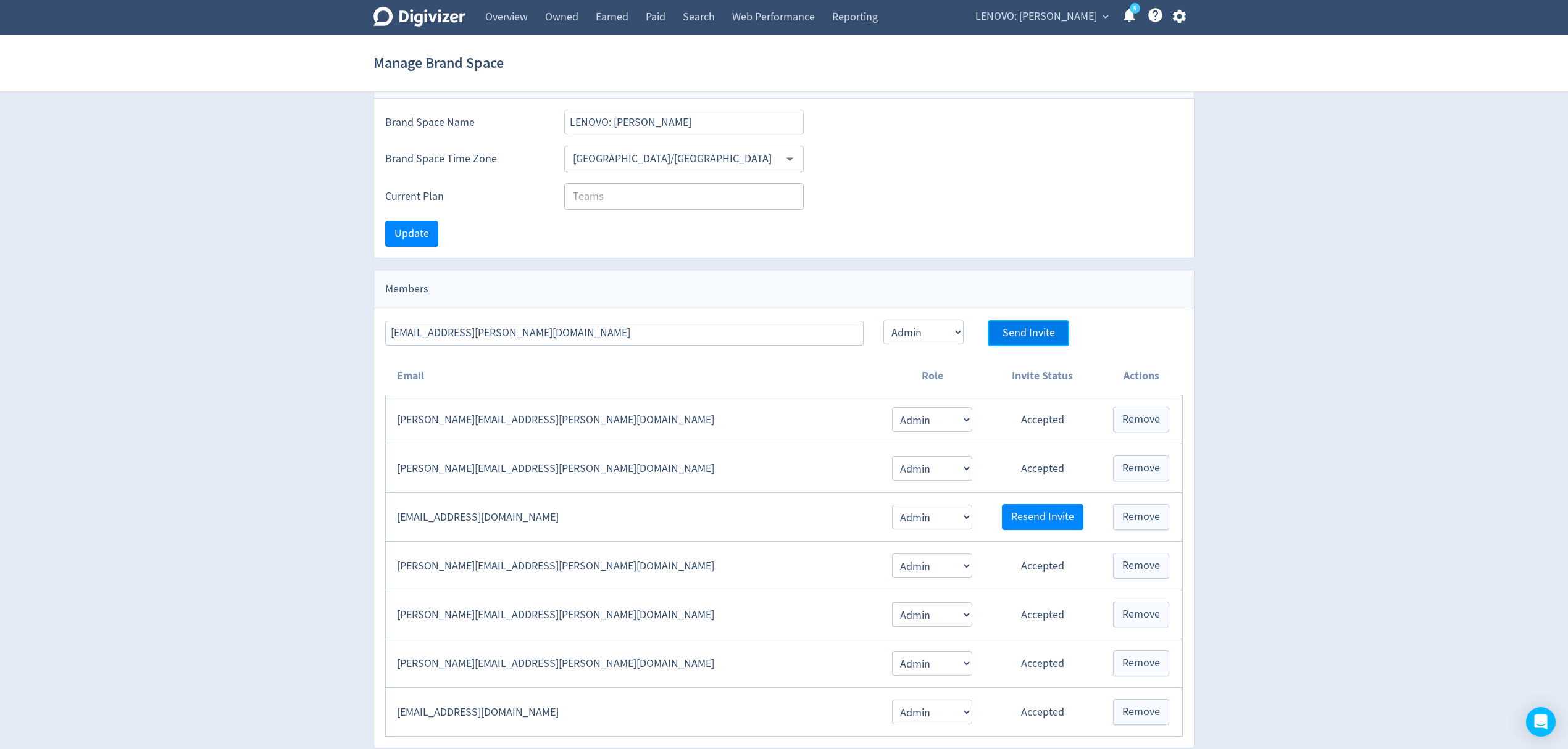
click at [1040, 336] on span "Send Invite" at bounding box center [1029, 333] width 52 height 11
select select "USER"
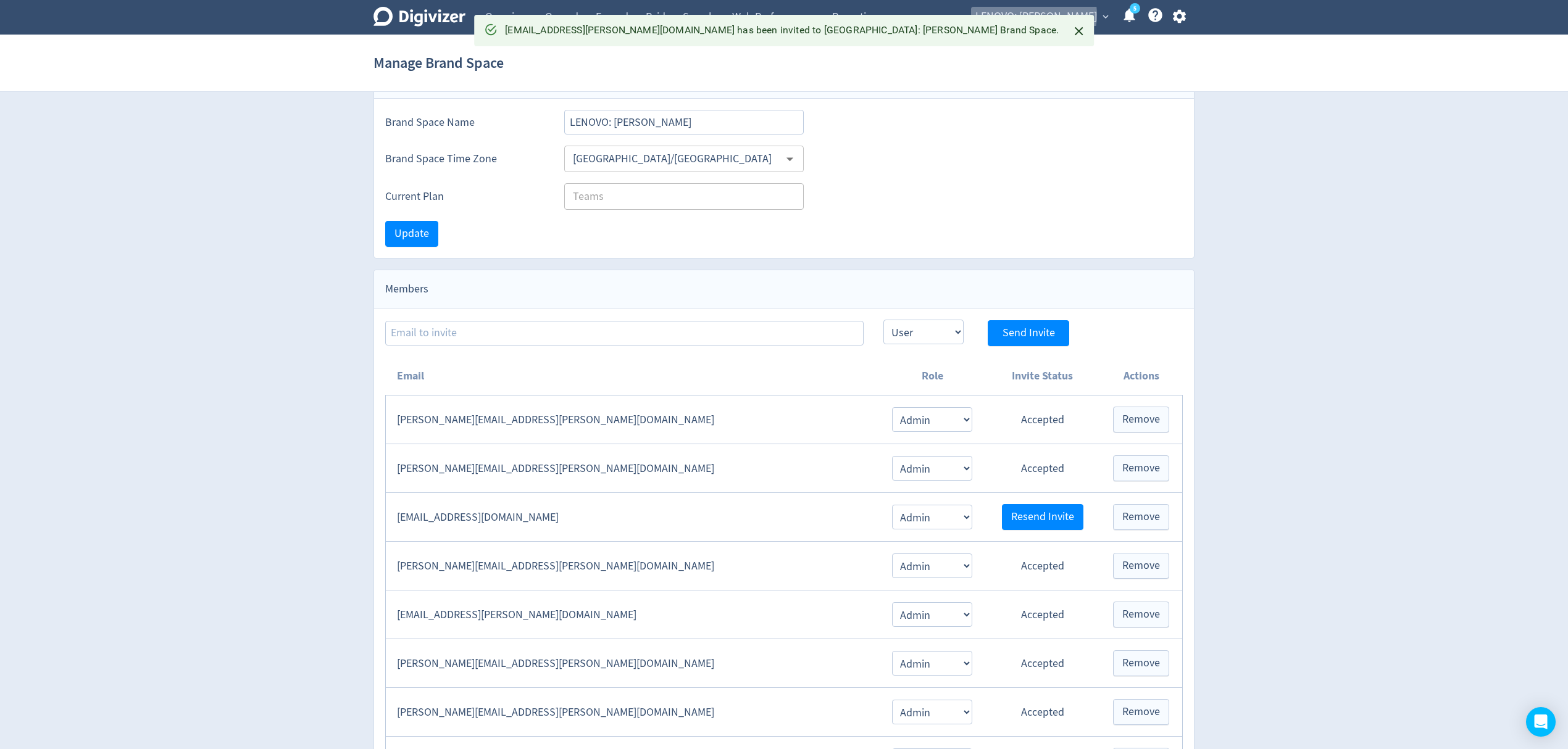
click at [1045, 15] on span "LENOVO: [PERSON_NAME]" at bounding box center [1036, 16] width 122 height 19
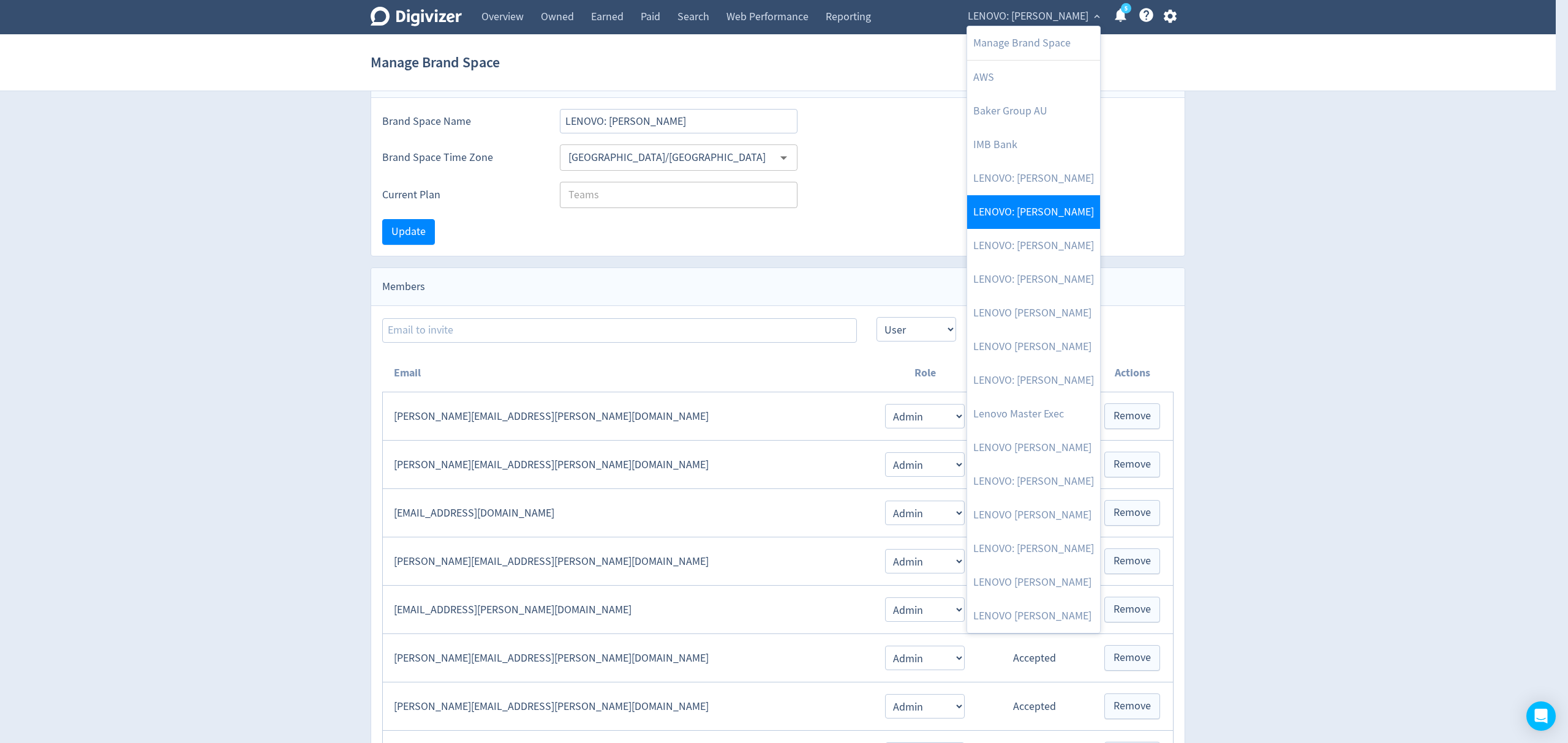
click at [1040, 216] on link "LENOVO: [PERSON_NAME]" at bounding box center [1033, 211] width 133 height 33
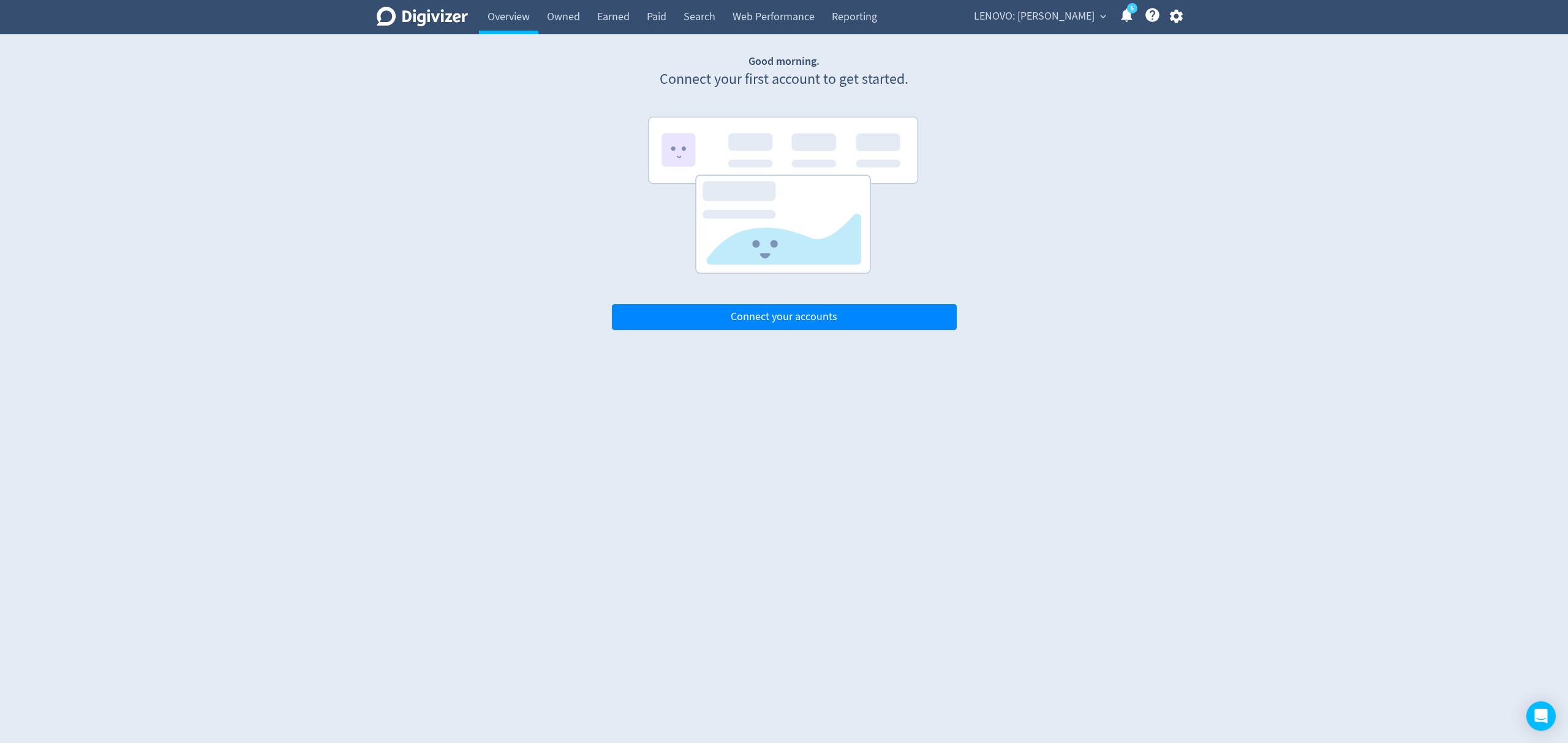
click at [1021, 10] on span "LENOVO: [PERSON_NAME]" at bounding box center [1034, 16] width 121 height 19
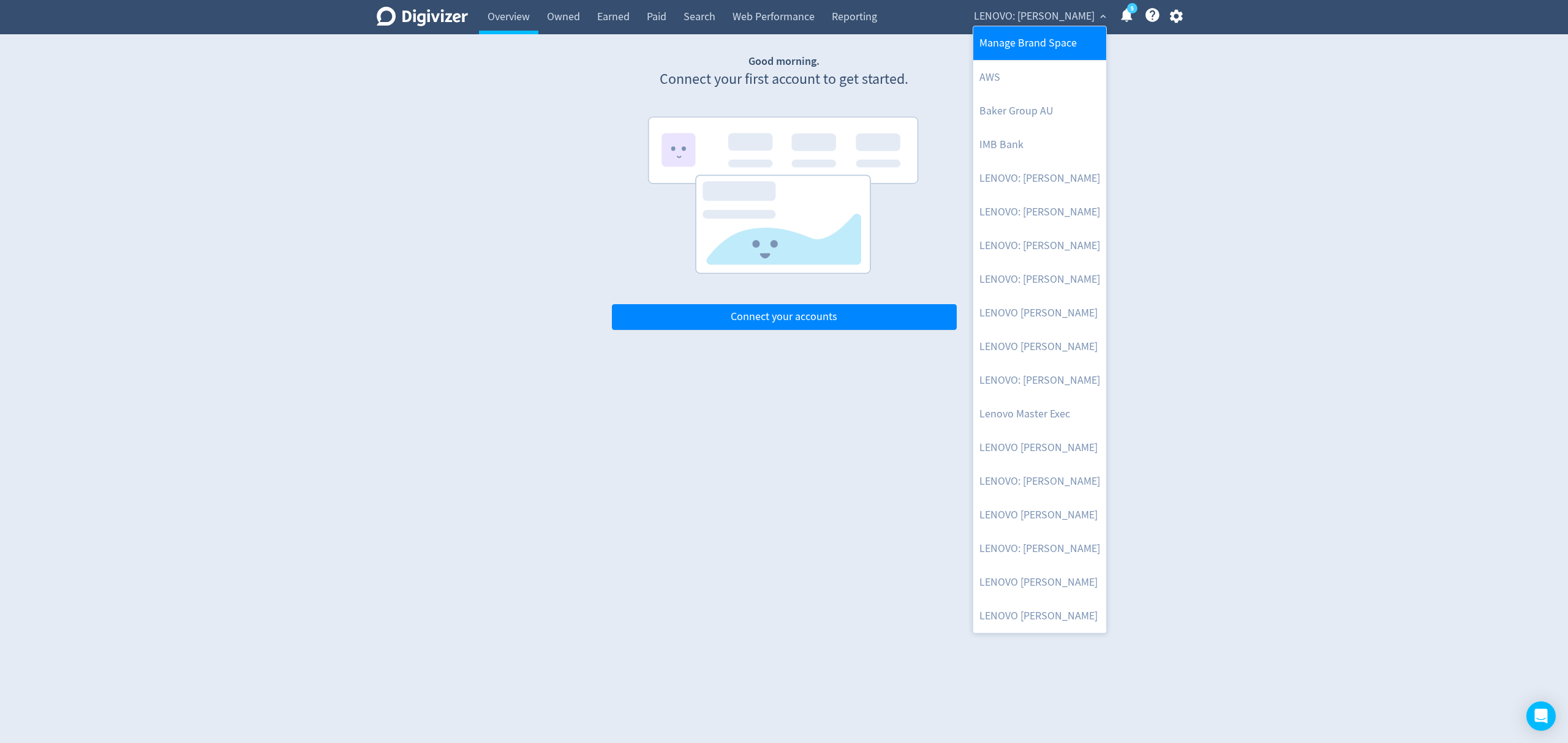
click at [1031, 37] on link "Manage Brand Space" at bounding box center [1039, 43] width 133 height 33
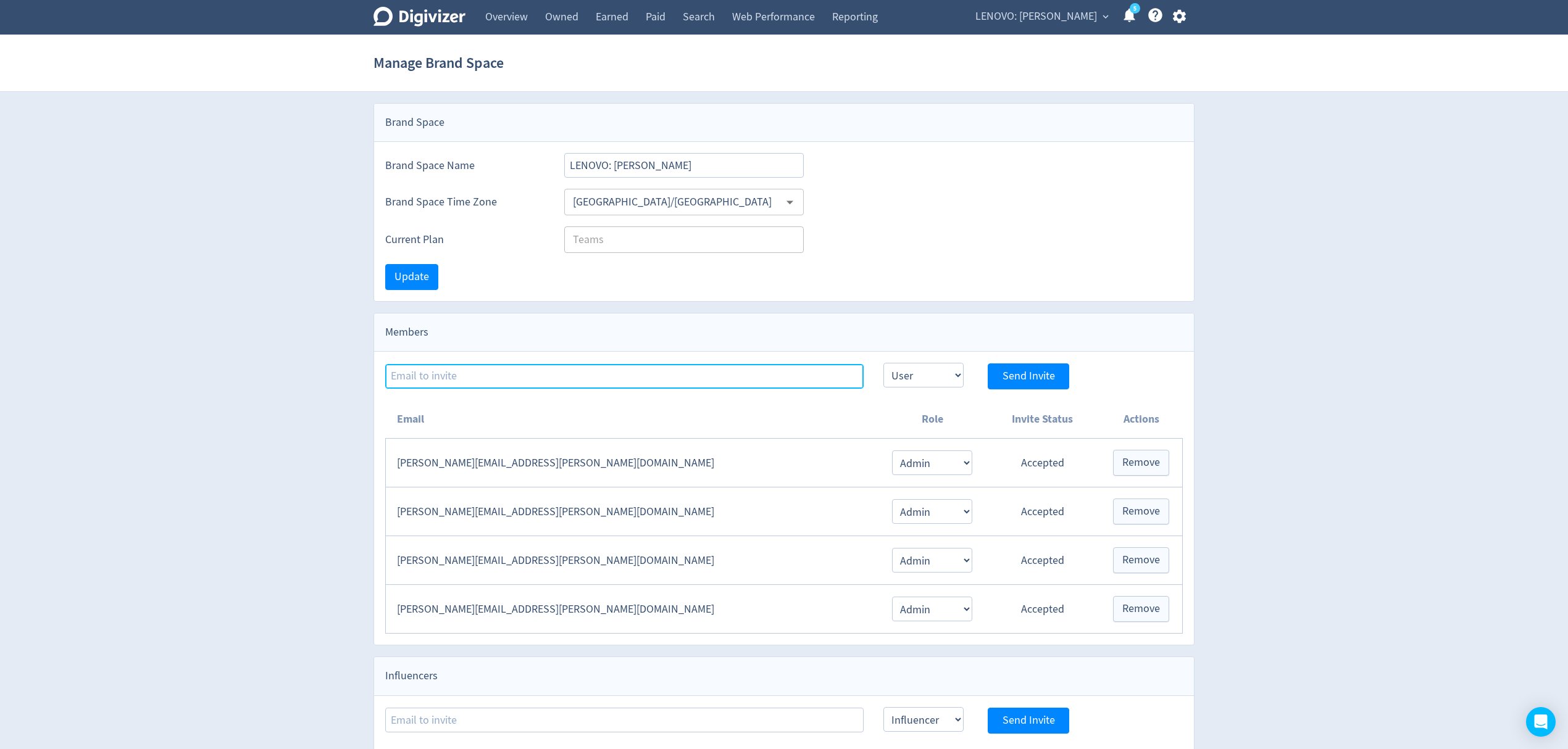
click at [492, 380] on input at bounding box center [624, 376] width 479 height 25
click at [1104, 11] on span "expand_more" at bounding box center [1105, 16] width 11 height 11
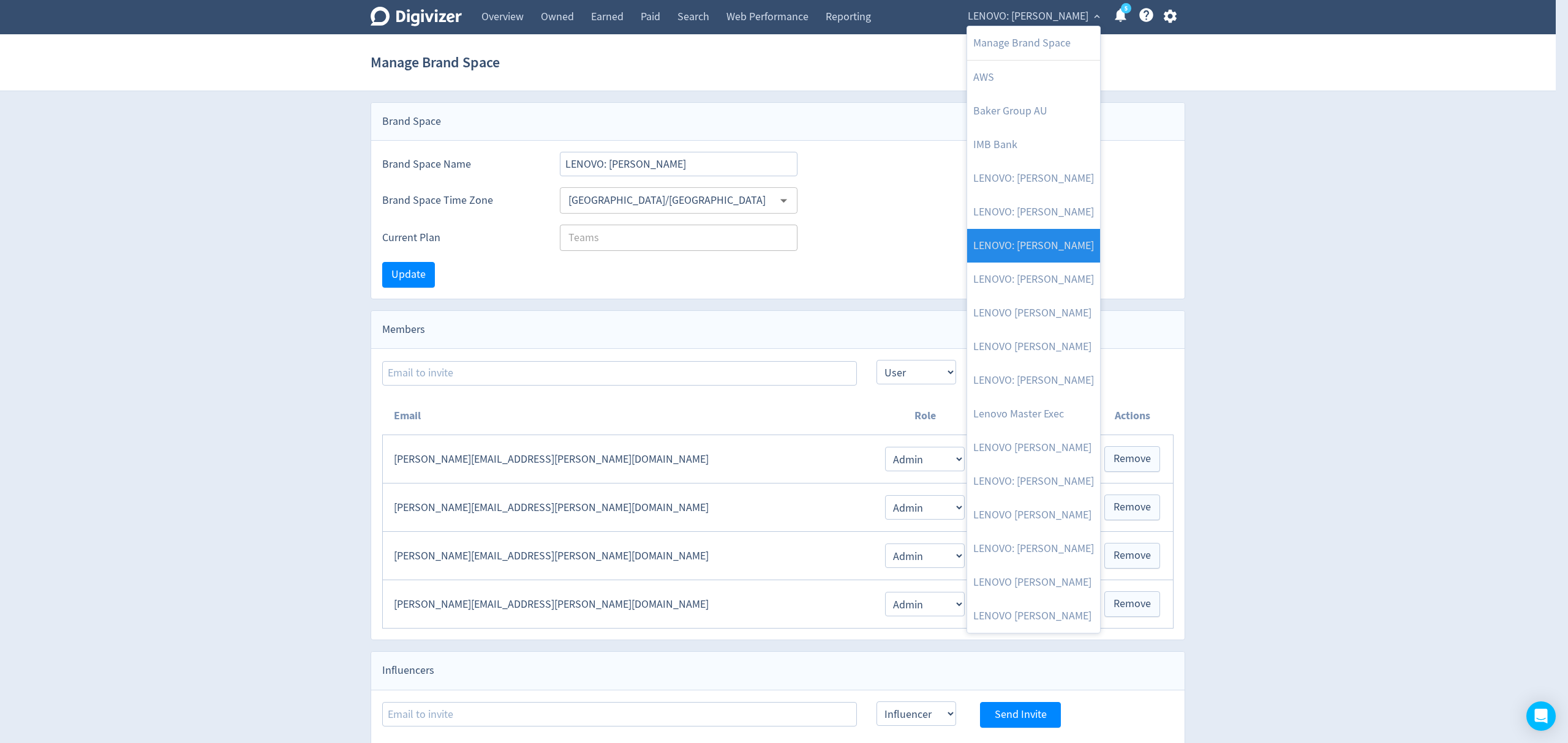
click at [1053, 248] on link "LENOVO: [PERSON_NAME]" at bounding box center [1033, 245] width 133 height 33
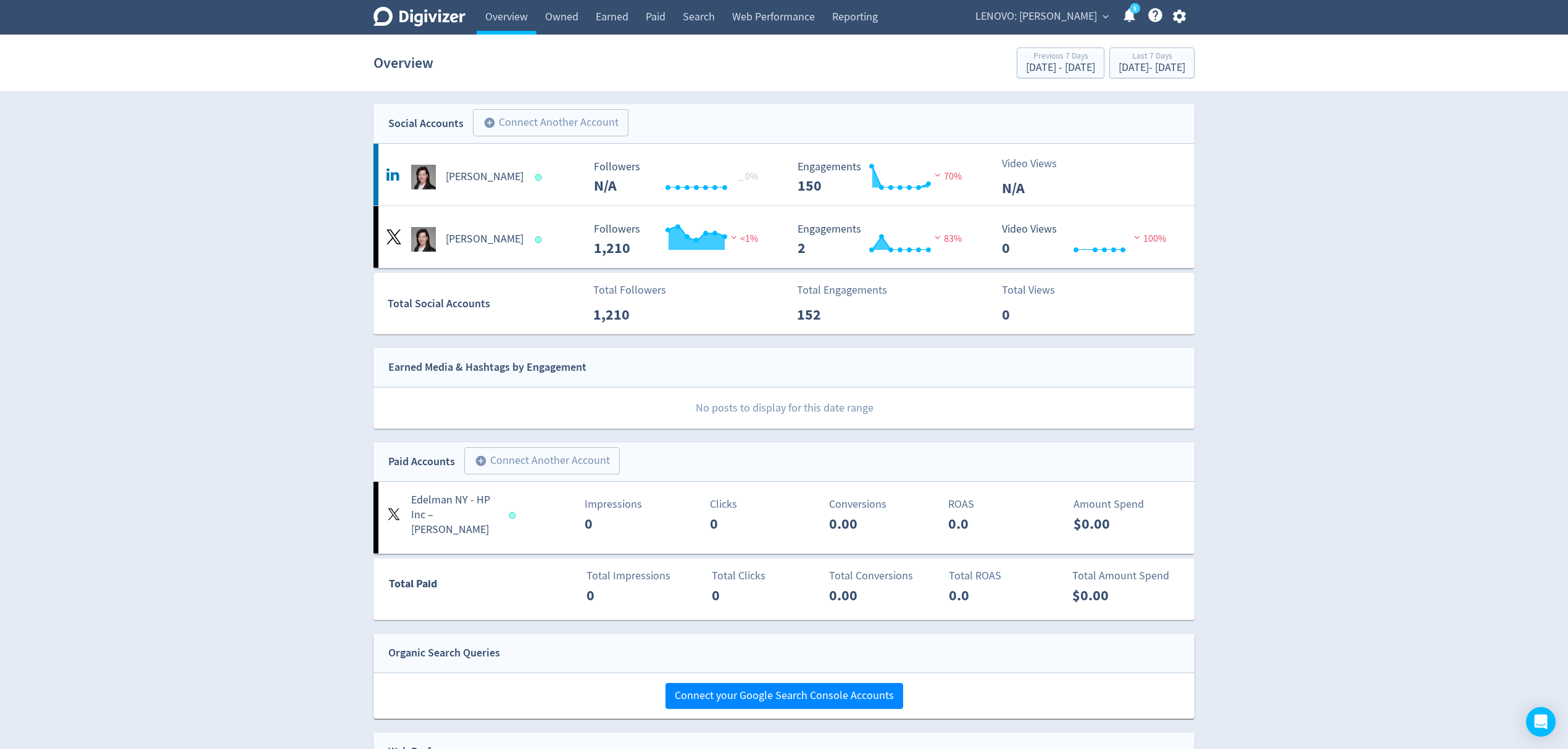
click at [1043, 13] on span "LENOVO: [PERSON_NAME]" at bounding box center [1036, 16] width 122 height 19
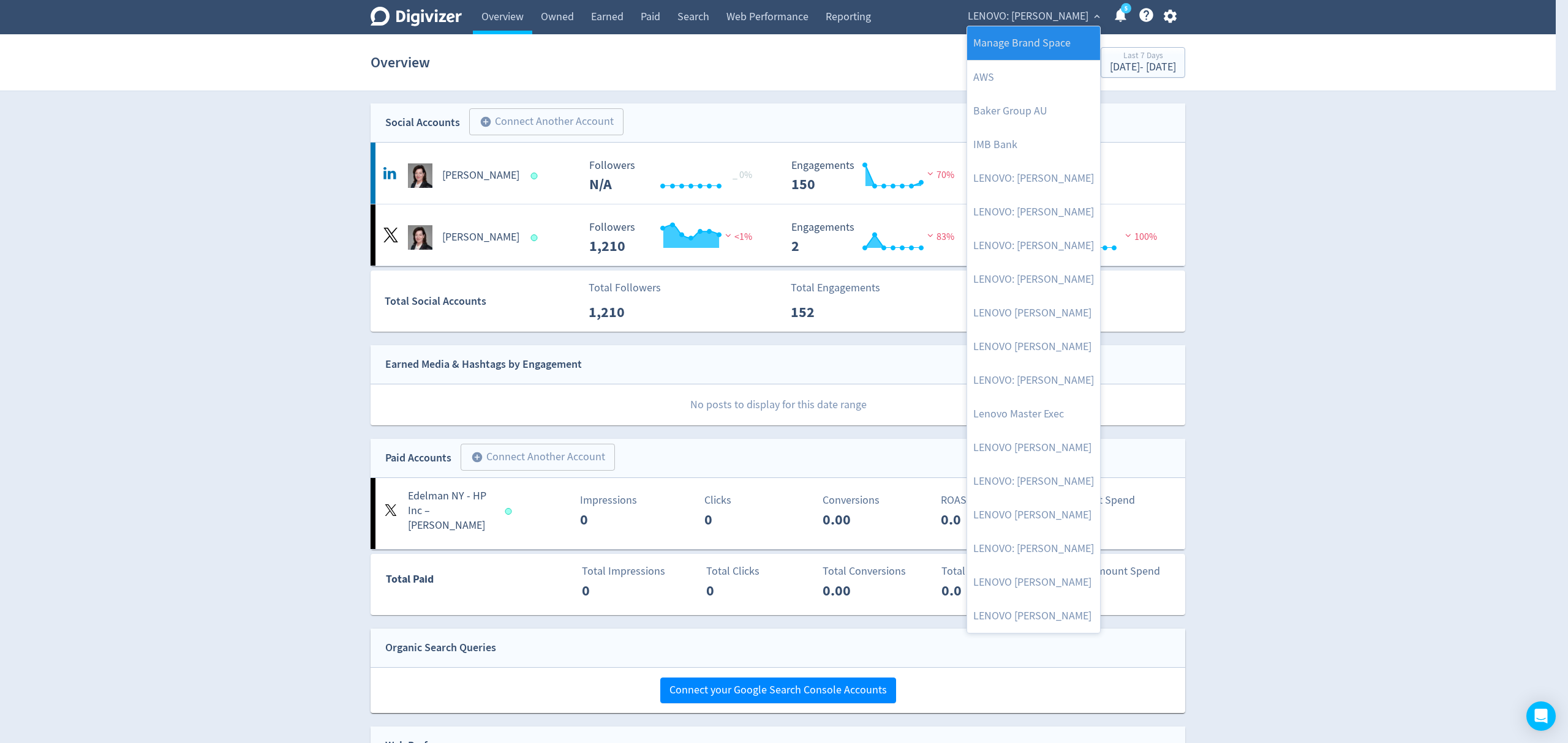
click at [1038, 47] on link "Manage Brand Space" at bounding box center [1033, 43] width 133 height 33
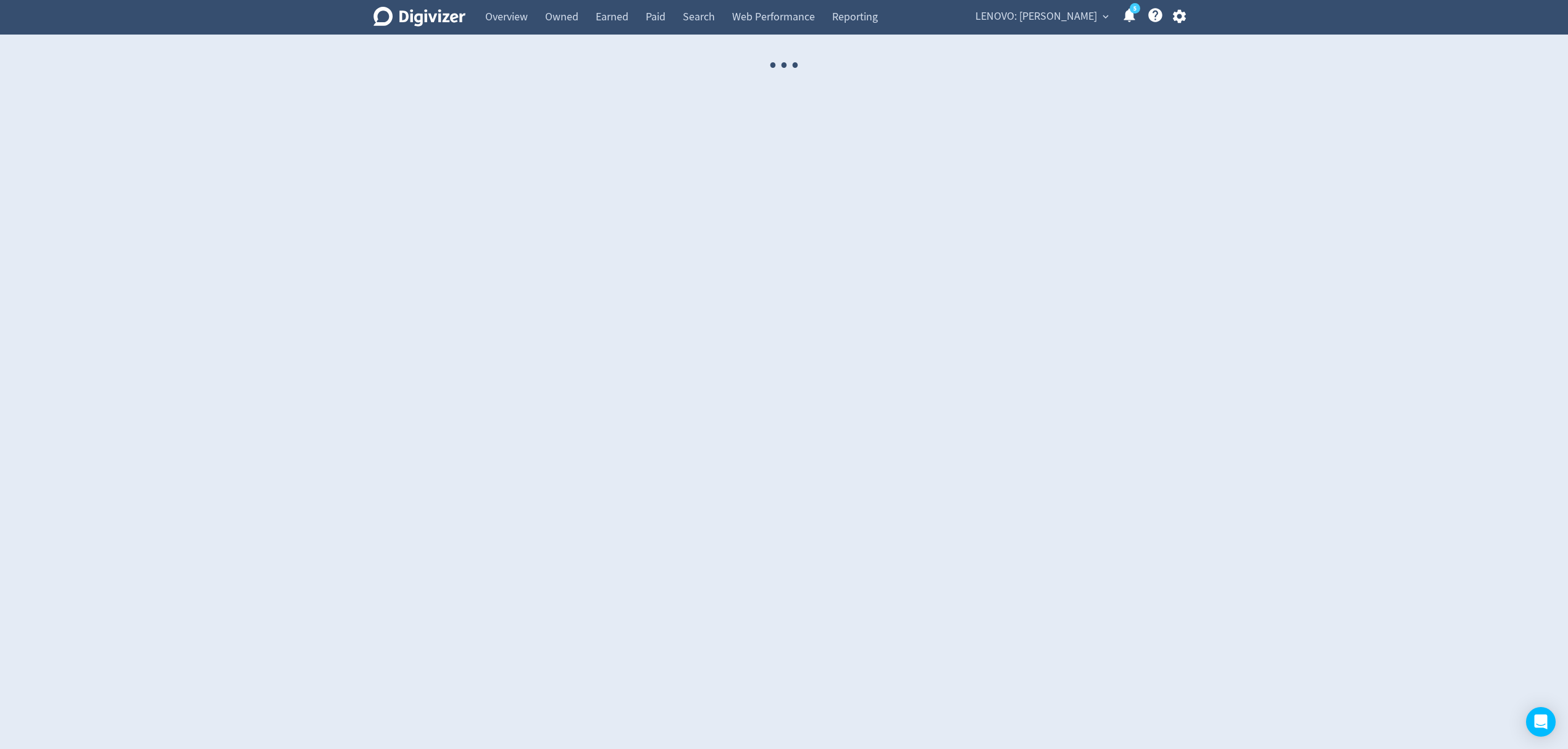
select select "USER"
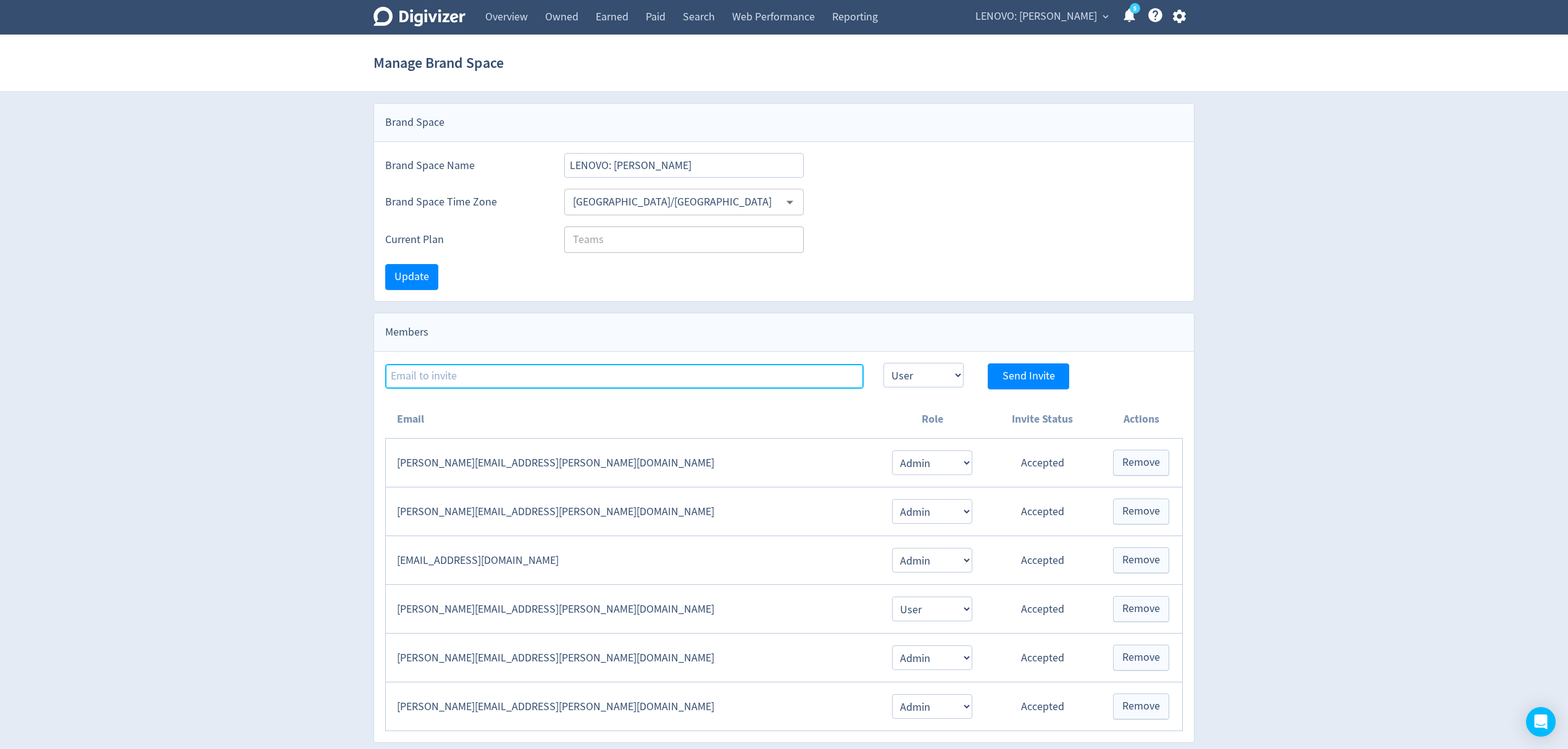
click at [450, 366] on input at bounding box center [624, 376] width 479 height 25
paste input "[EMAIL_ADDRESS][PERSON_NAME][DOMAIN_NAME]"
type input "[EMAIL_ADDRESS][PERSON_NAME][DOMAIN_NAME]"
click at [924, 378] on select "Admin User" at bounding box center [923, 375] width 80 height 25
select select "ADMIN"
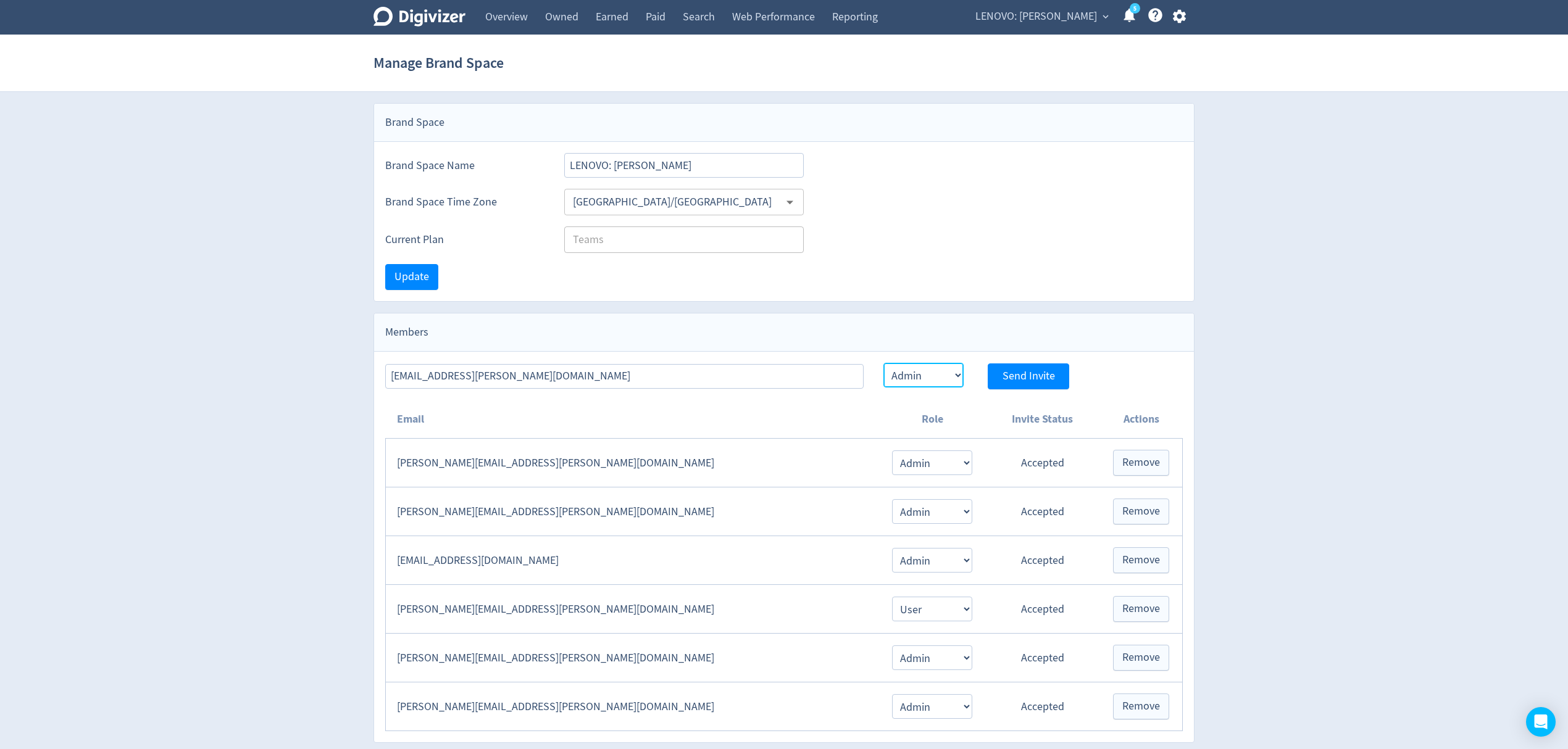
click at [884, 365] on select "Admin User" at bounding box center [923, 375] width 80 height 25
click at [1021, 375] on span "Send Invite" at bounding box center [1029, 376] width 52 height 11
select select "USER"
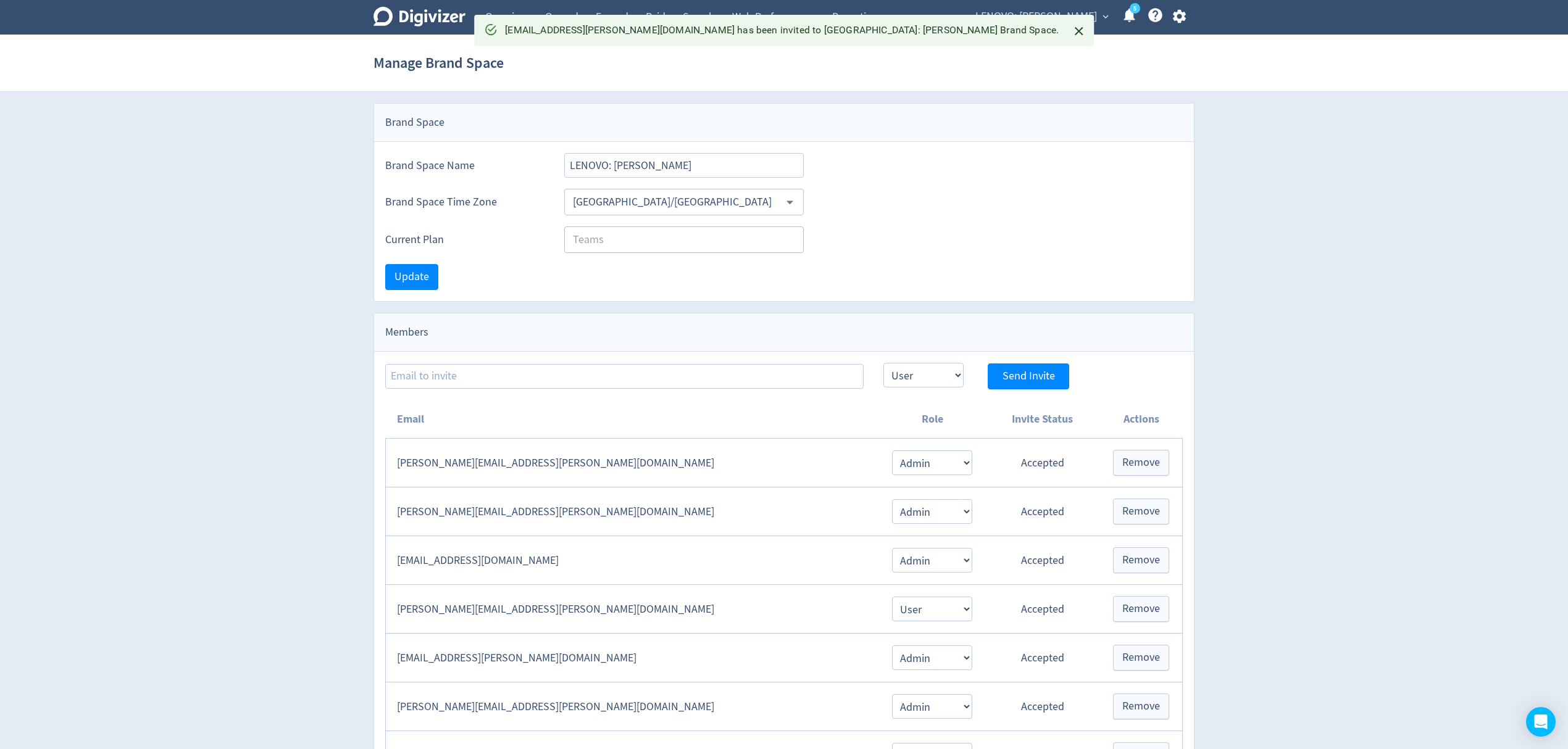
click at [1077, 13] on span "LENOVO: [PERSON_NAME]" at bounding box center [1036, 16] width 122 height 19
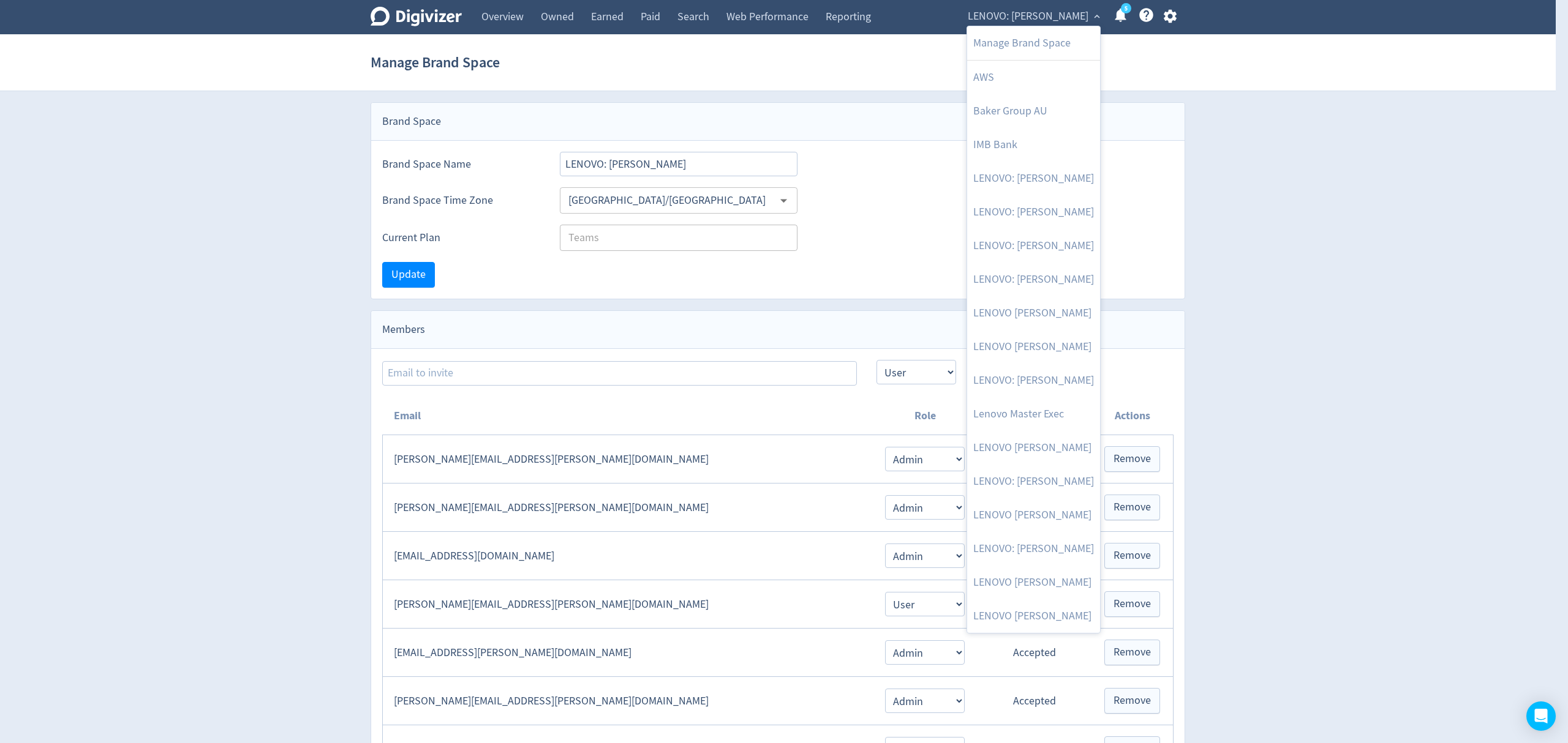
drag, startPoint x: 1030, startPoint y: 275, endPoint x: 1105, endPoint y: 185, distance: 117.2
click at [1030, 275] on link "LENOVO: [PERSON_NAME]" at bounding box center [1033, 279] width 133 height 33
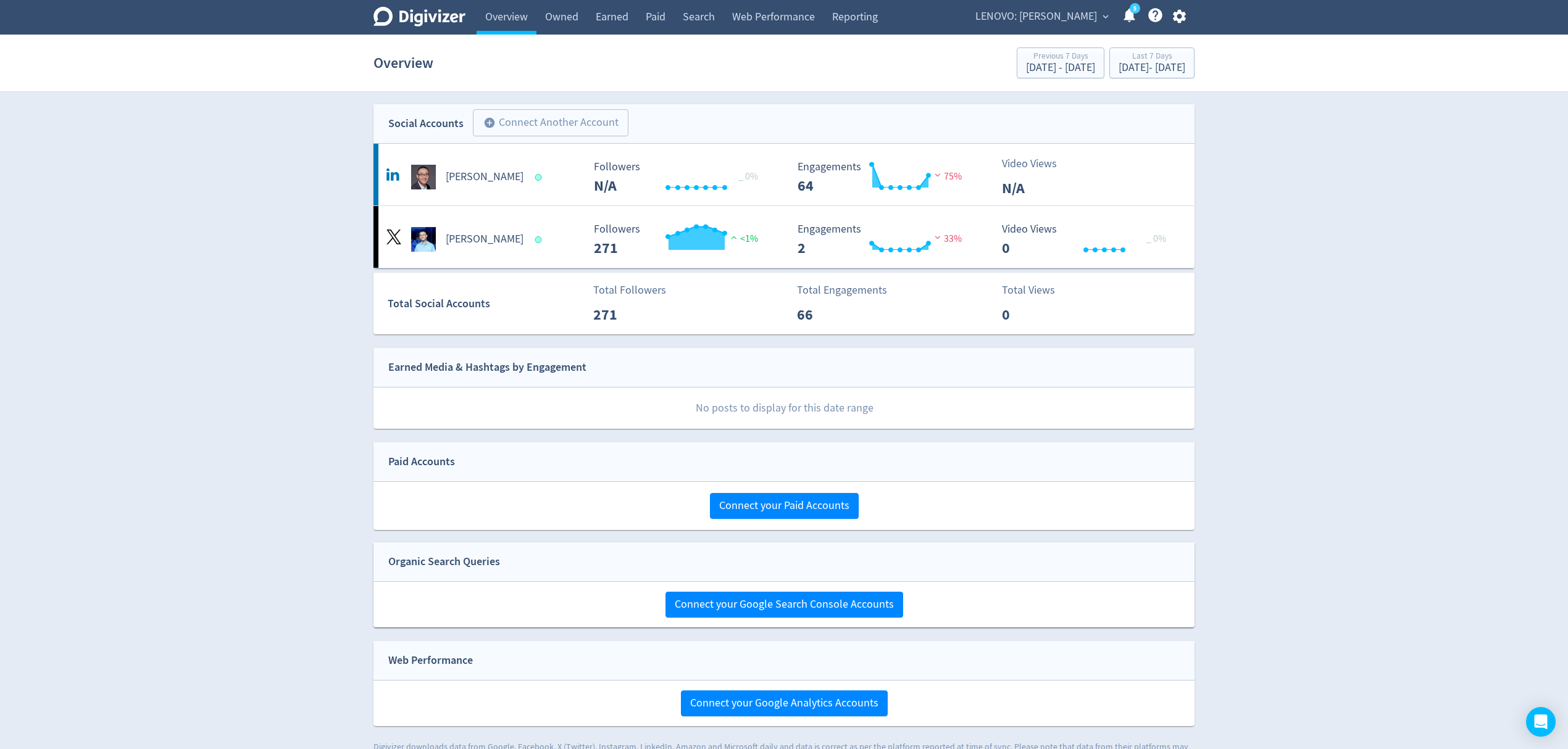
click at [1056, 11] on span "LENOVO: [PERSON_NAME]" at bounding box center [1036, 16] width 122 height 19
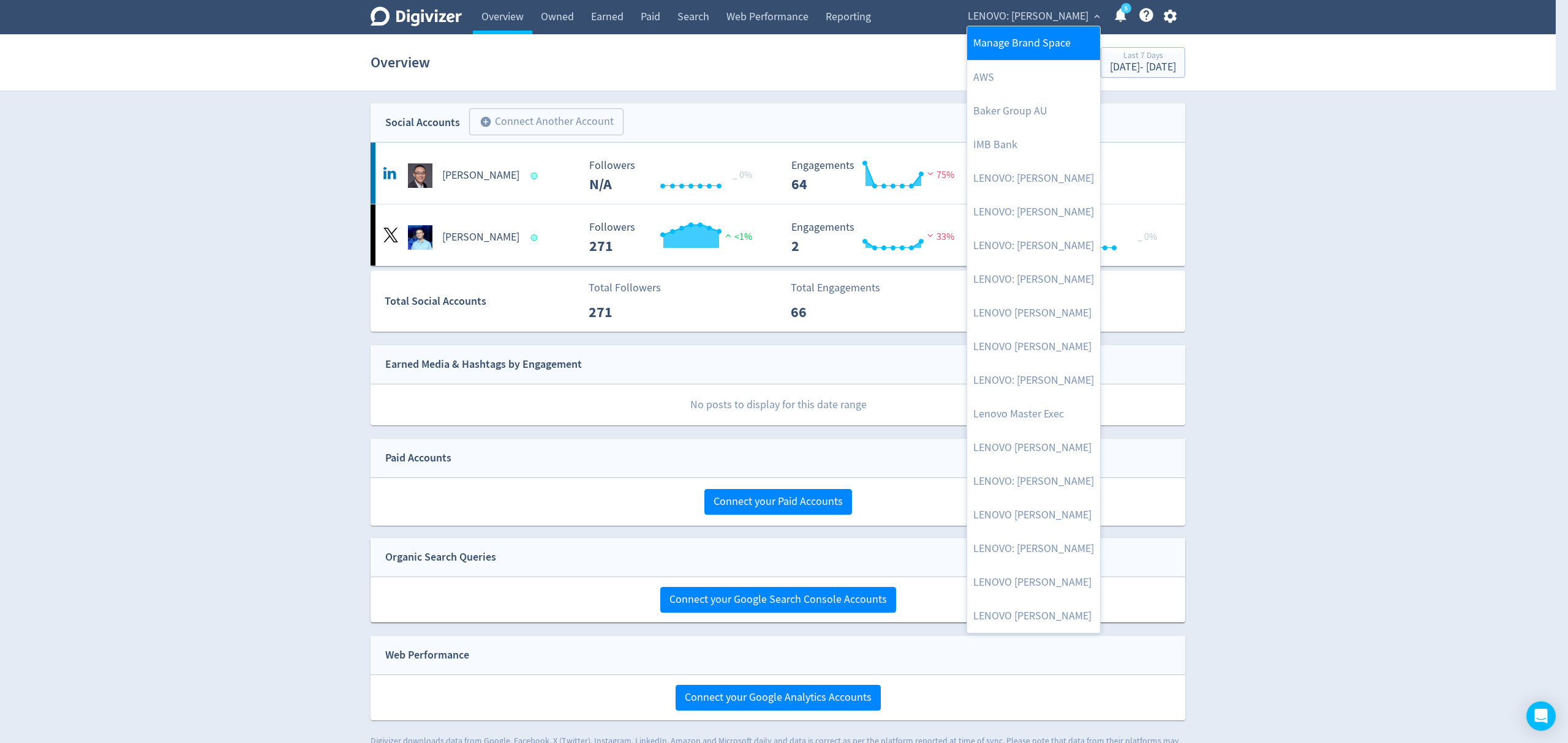
click at [1047, 44] on link "Manage Brand Space" at bounding box center [1033, 43] width 133 height 33
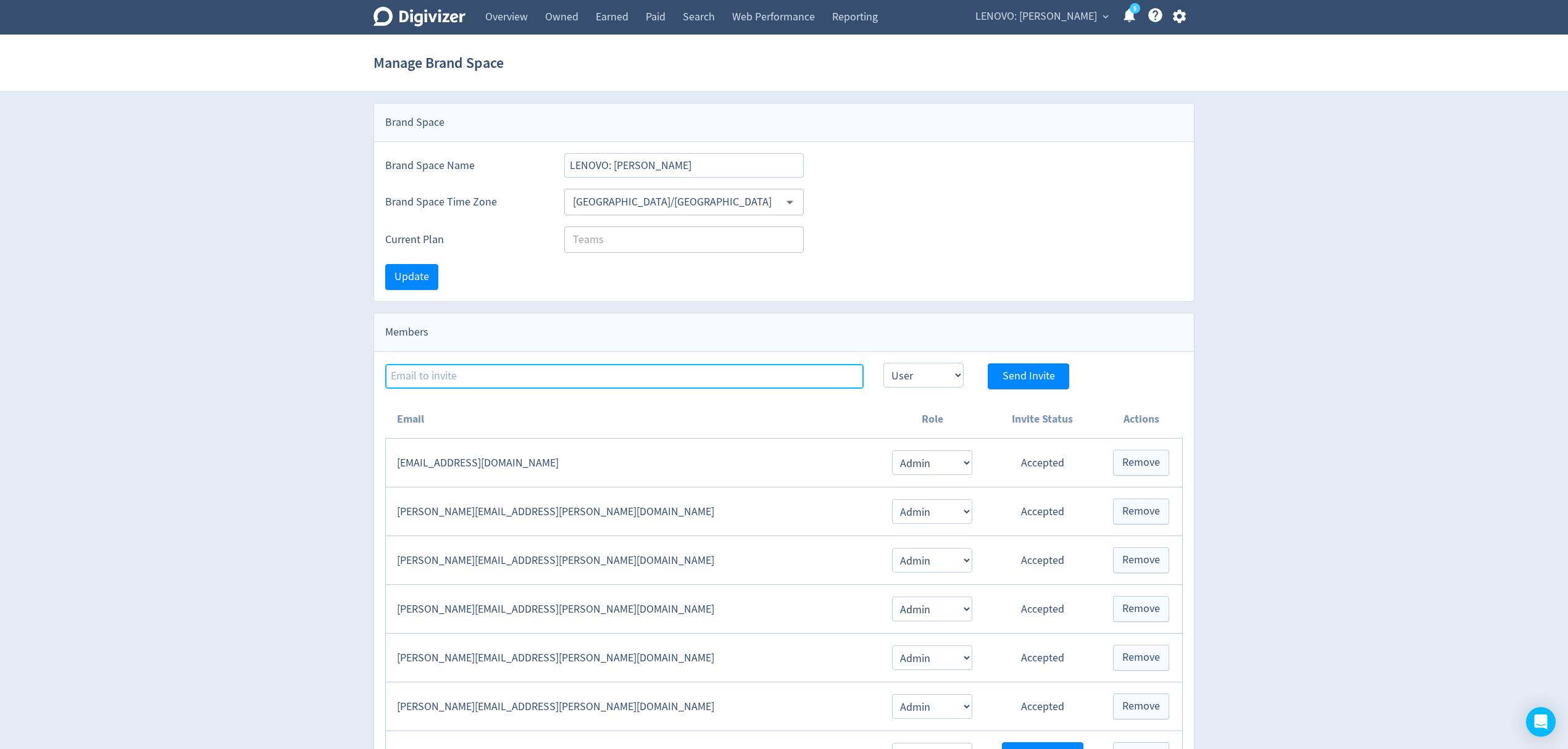
click at [476, 373] on input at bounding box center [624, 376] width 479 height 25
paste input "[EMAIL_ADDRESS][PERSON_NAME][DOMAIN_NAME]"
type input "[EMAIL_ADDRESS][PERSON_NAME][DOMAIN_NAME]"
click at [939, 381] on select "Admin User" at bounding box center [923, 375] width 80 height 25
select select "ADMIN"
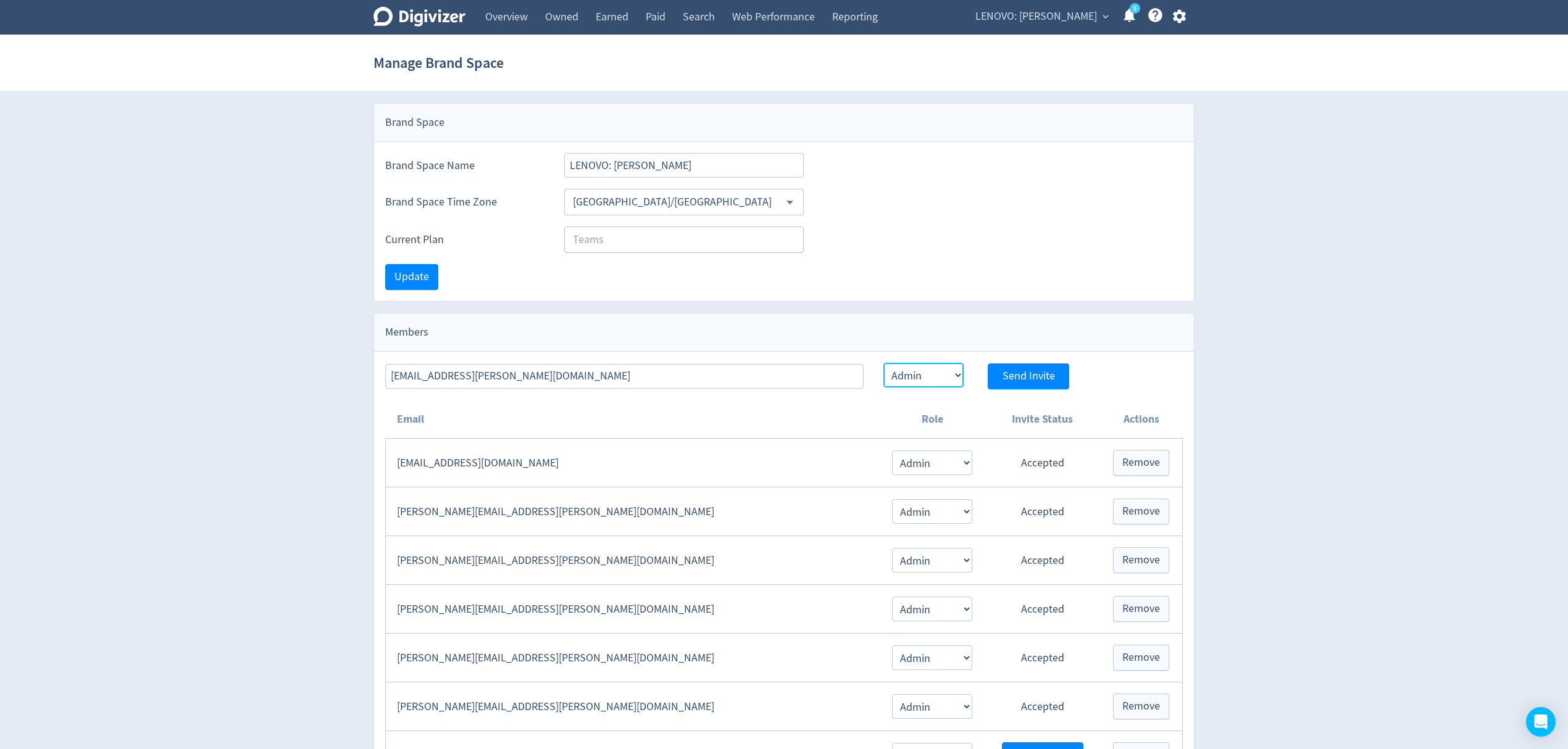
click at [884, 365] on select "Admin User" at bounding box center [923, 375] width 80 height 25
click at [1033, 375] on span "Send Invite" at bounding box center [1029, 376] width 52 height 11
select select "USER"
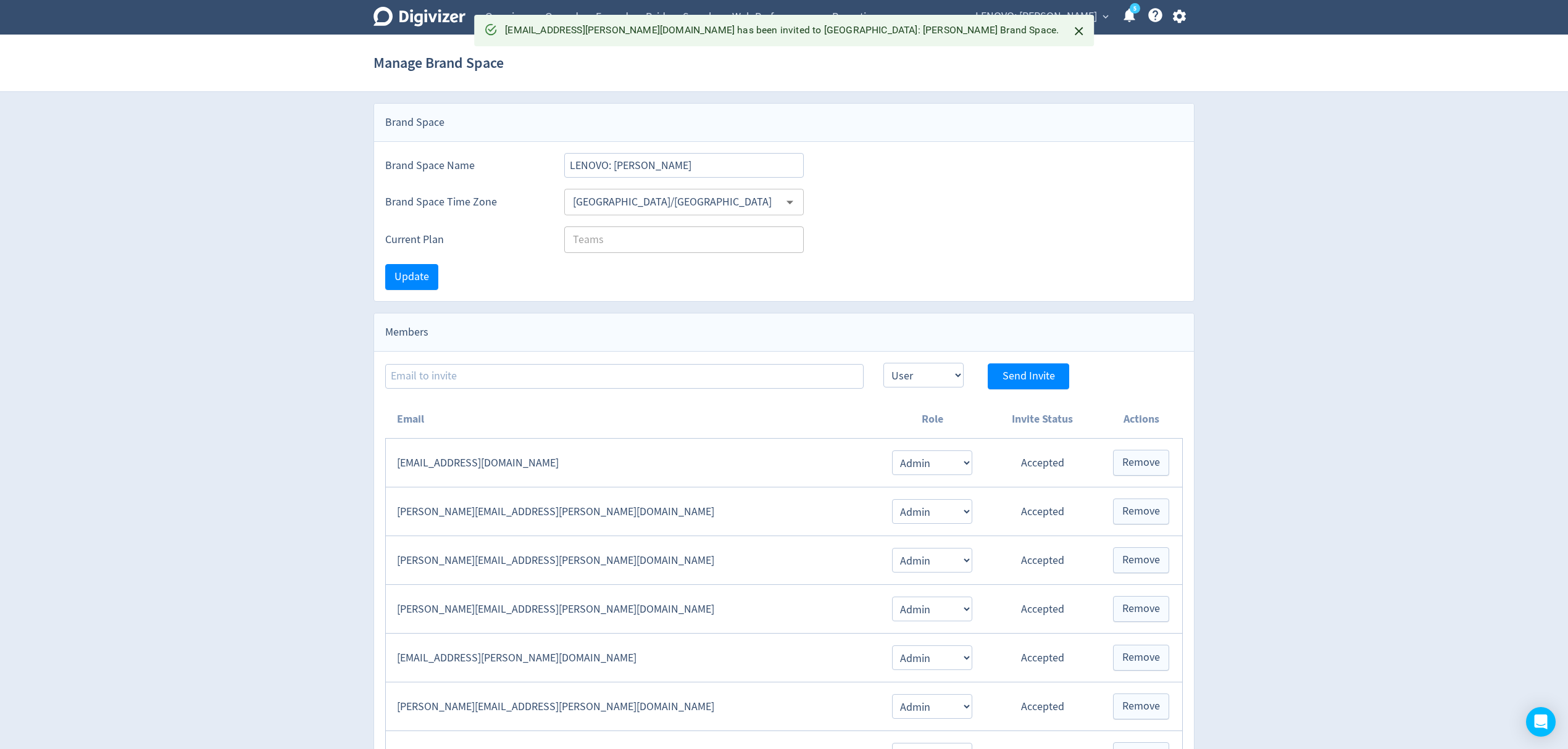
click at [1060, 15] on span "LENOVO: [PERSON_NAME]" at bounding box center [1036, 16] width 122 height 19
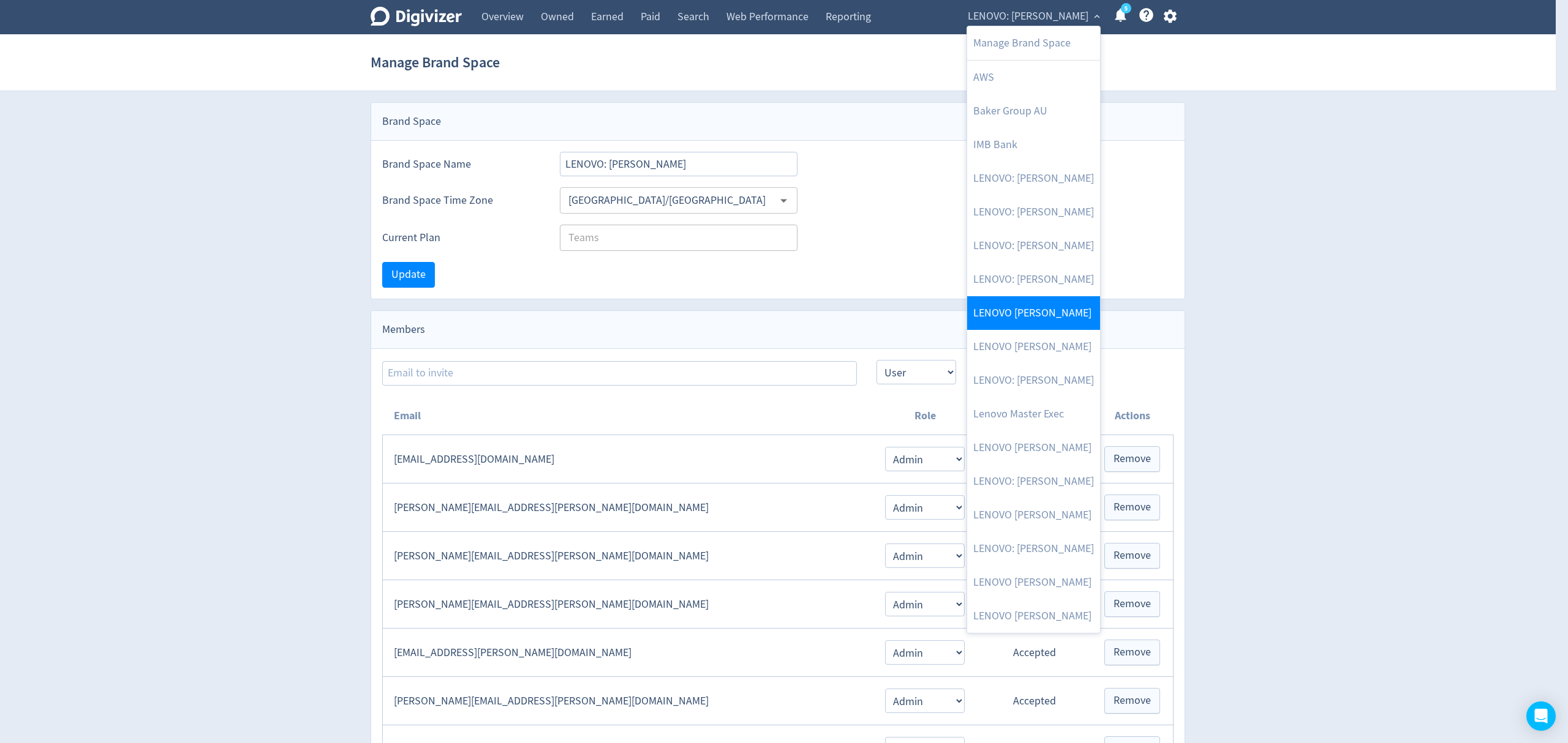
click at [1047, 311] on link "LENOVO [PERSON_NAME]" at bounding box center [1033, 313] width 133 height 33
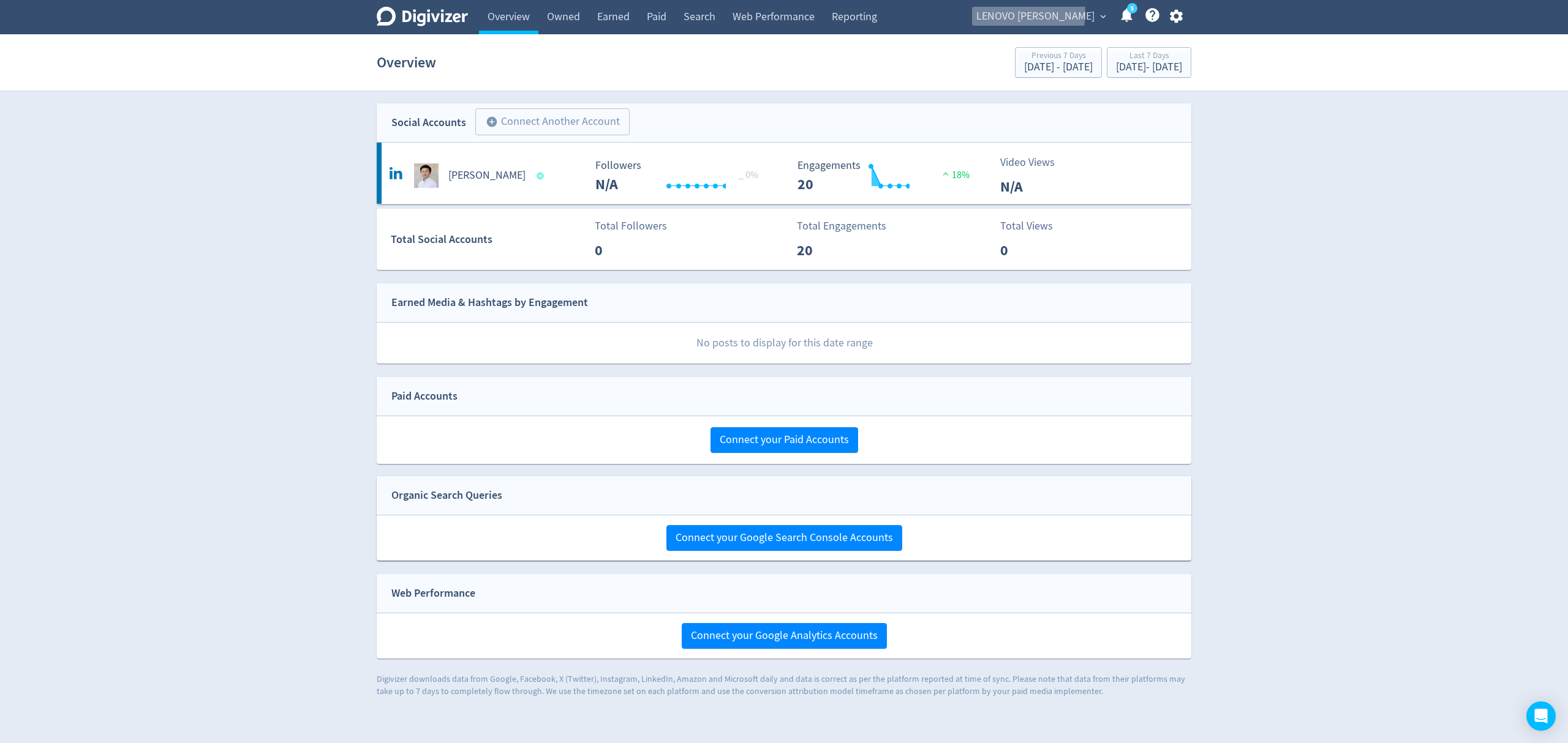
click at [1029, 13] on span "LENOVO [PERSON_NAME]" at bounding box center [1035, 16] width 118 height 19
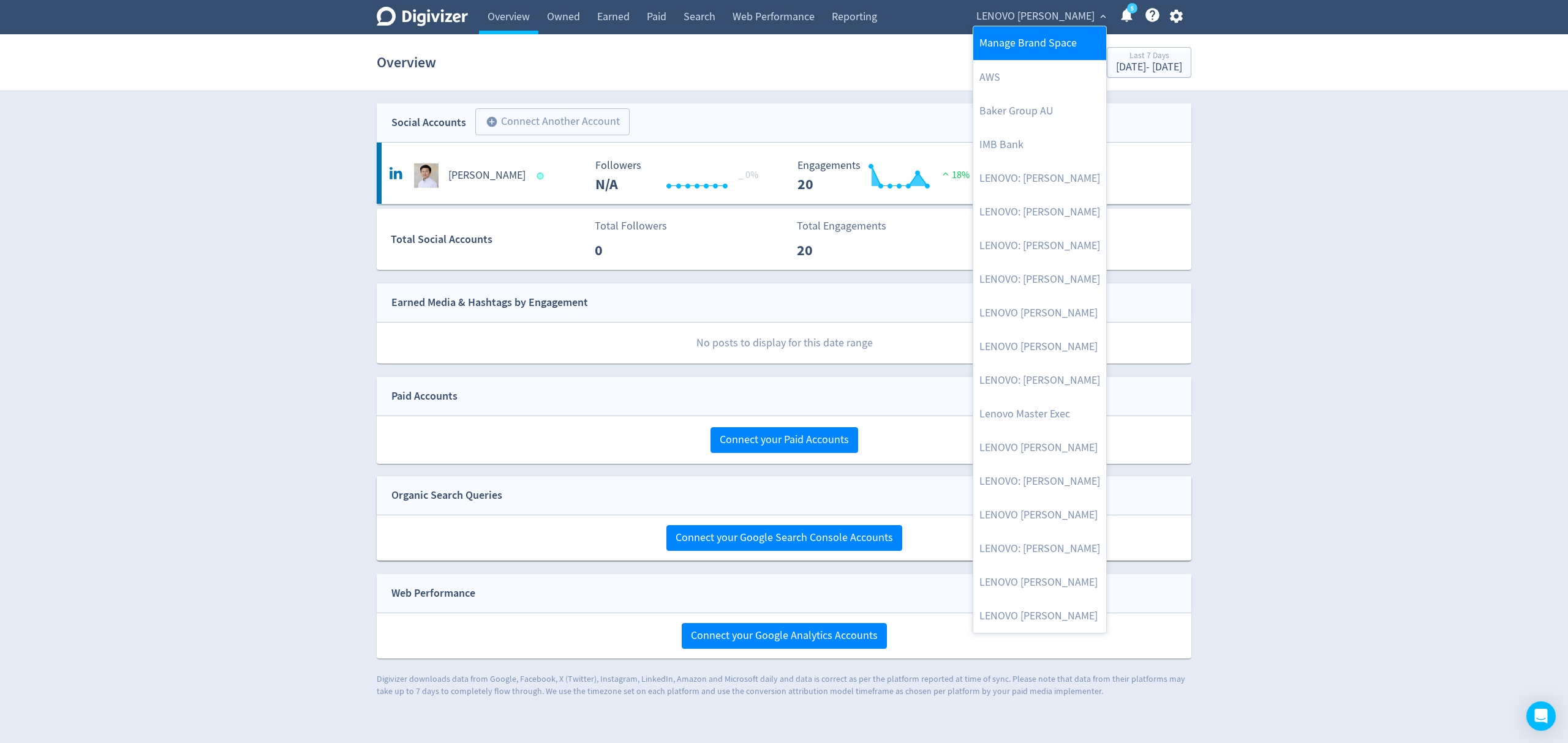
click at [1027, 43] on link "Manage Brand Space" at bounding box center [1039, 43] width 133 height 33
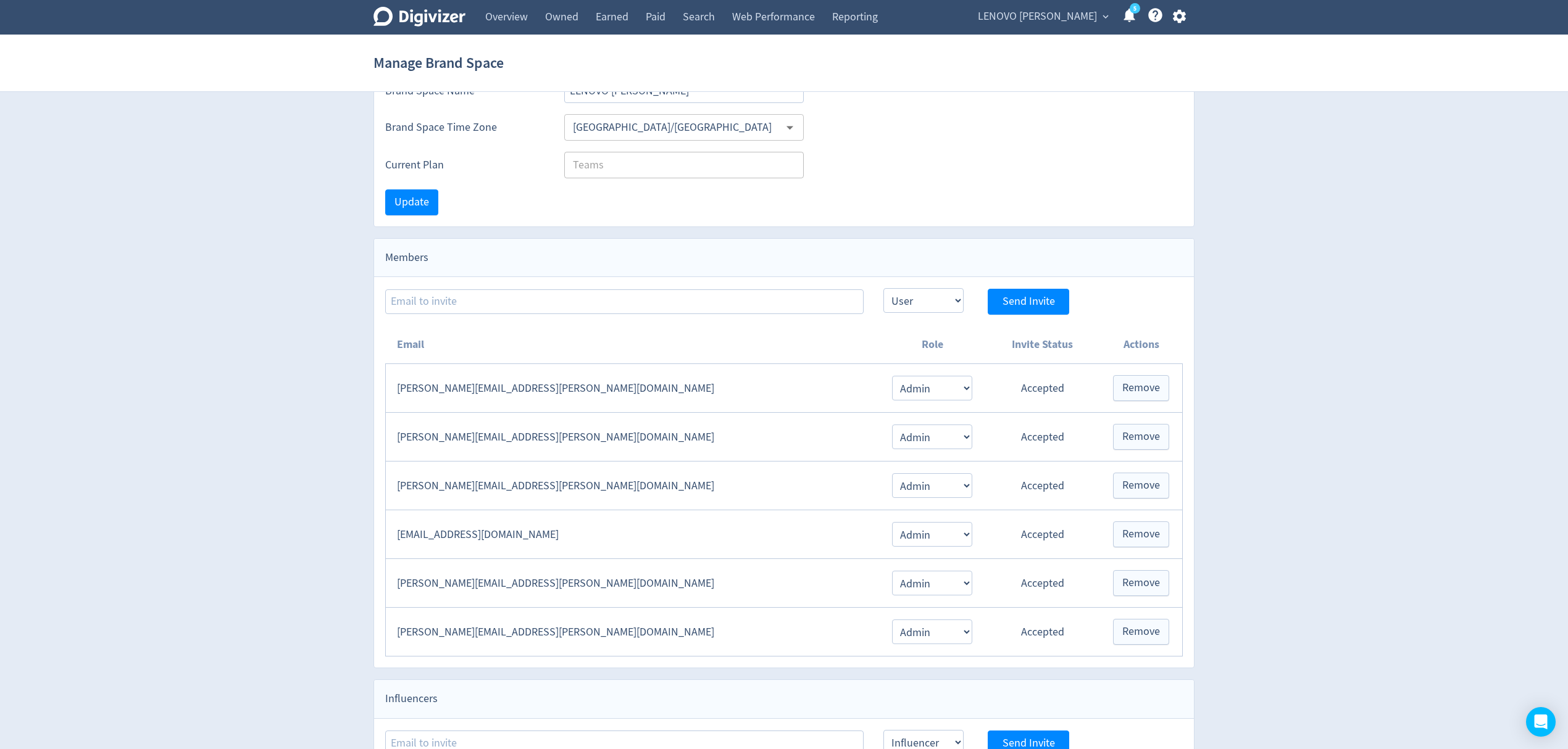
scroll to position [158, 0]
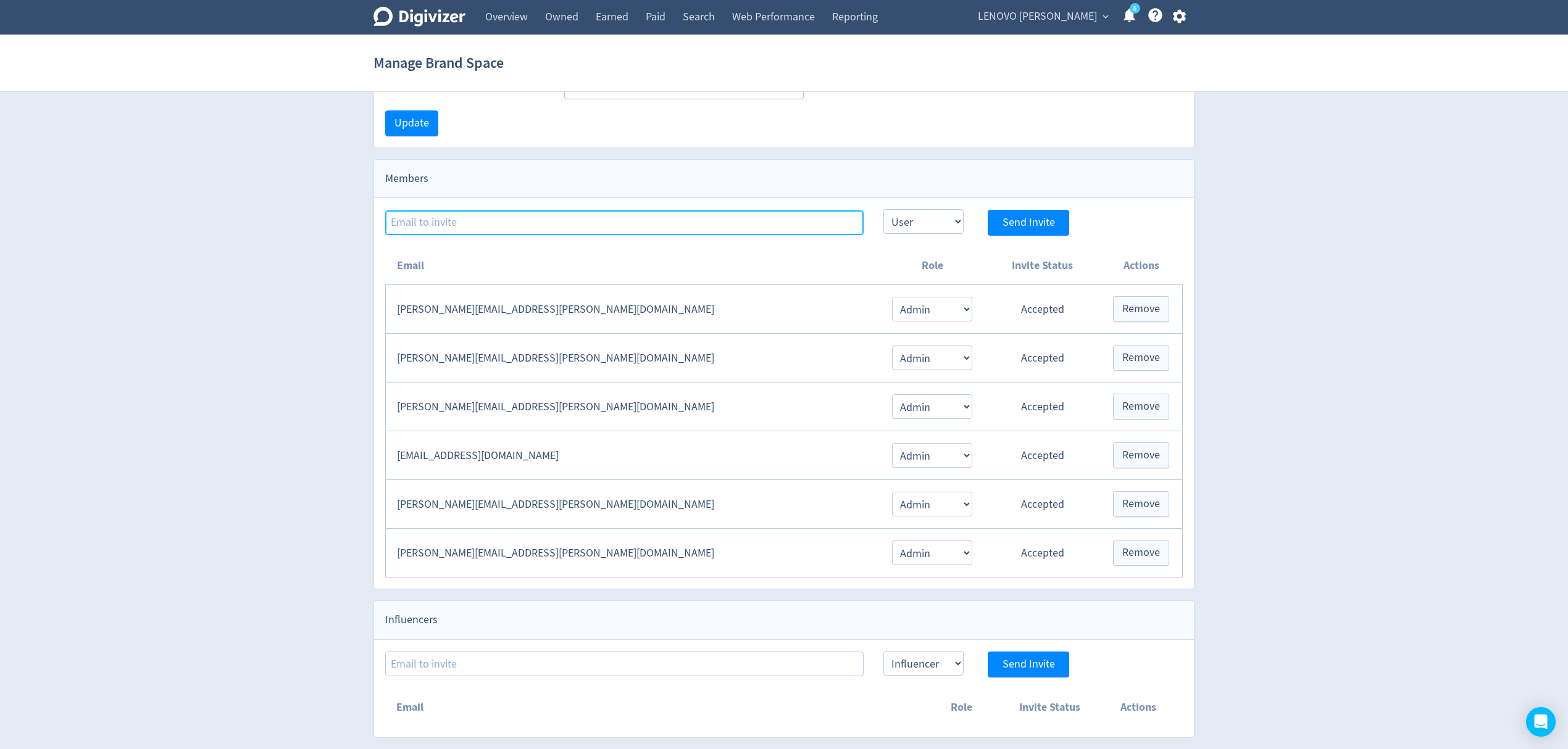
click at [460, 215] on input at bounding box center [624, 223] width 479 height 25
paste input "[EMAIL_ADDRESS][PERSON_NAME][DOMAIN_NAME]"
type input "[EMAIL_ADDRESS][PERSON_NAME][DOMAIN_NAME]"
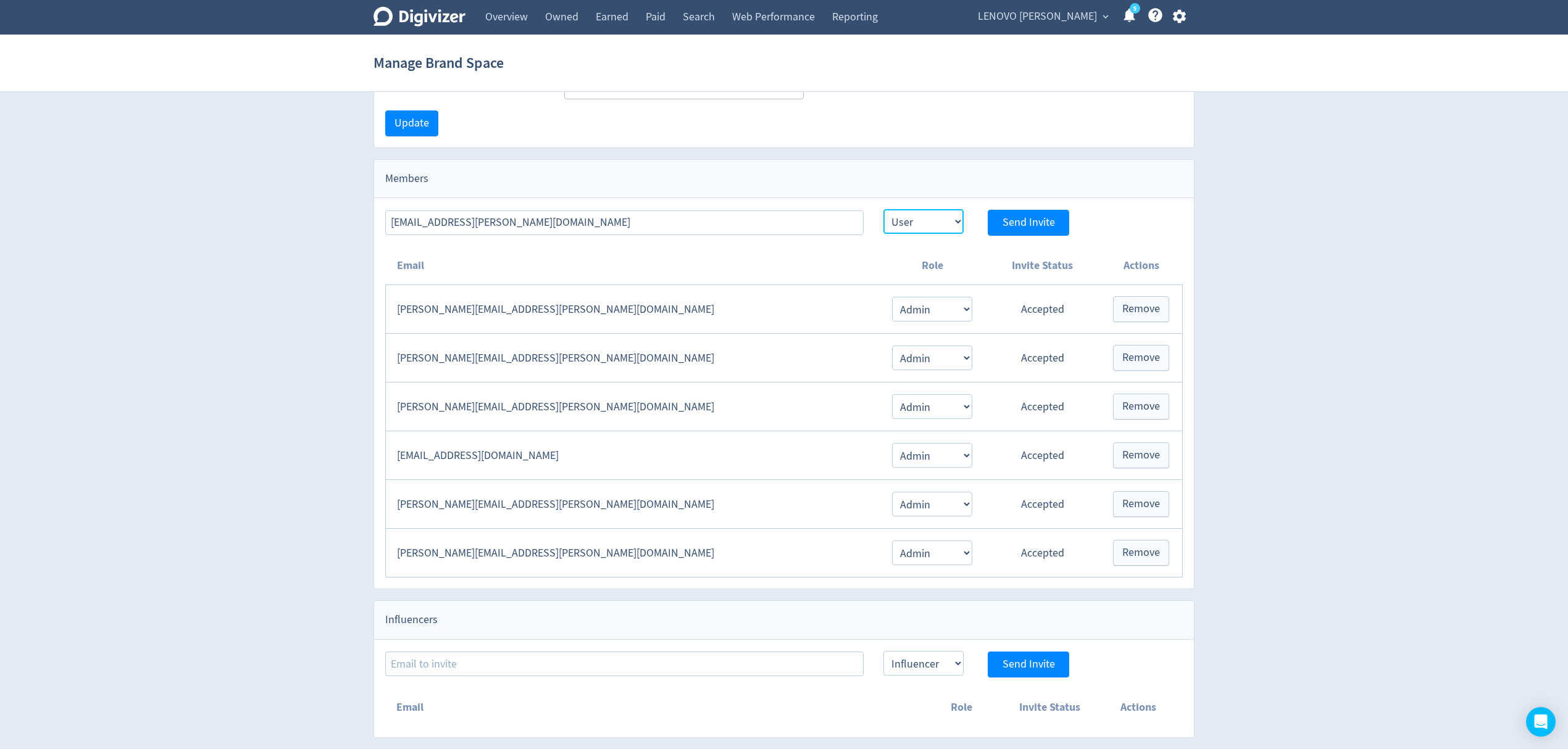
click at [926, 212] on select "Admin User" at bounding box center [923, 221] width 80 height 25
select select "ADMIN"
click at [884, 209] on select "Admin User" at bounding box center [923, 221] width 80 height 25
click at [1033, 220] on span "Send Invite" at bounding box center [1029, 223] width 52 height 11
select select "USER"
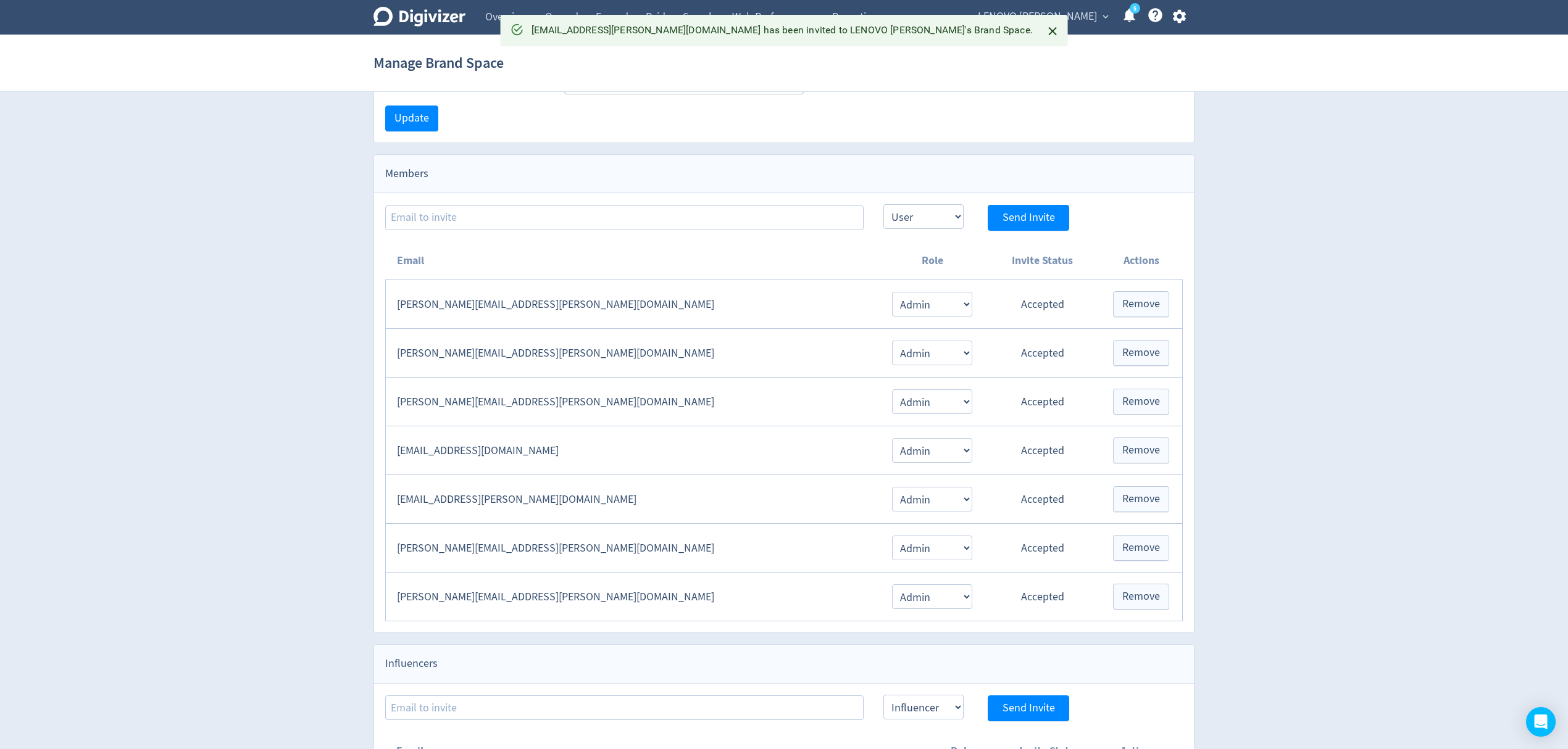
click at [1057, 13] on span "LENOVO [PERSON_NAME]" at bounding box center [1037, 16] width 119 height 19
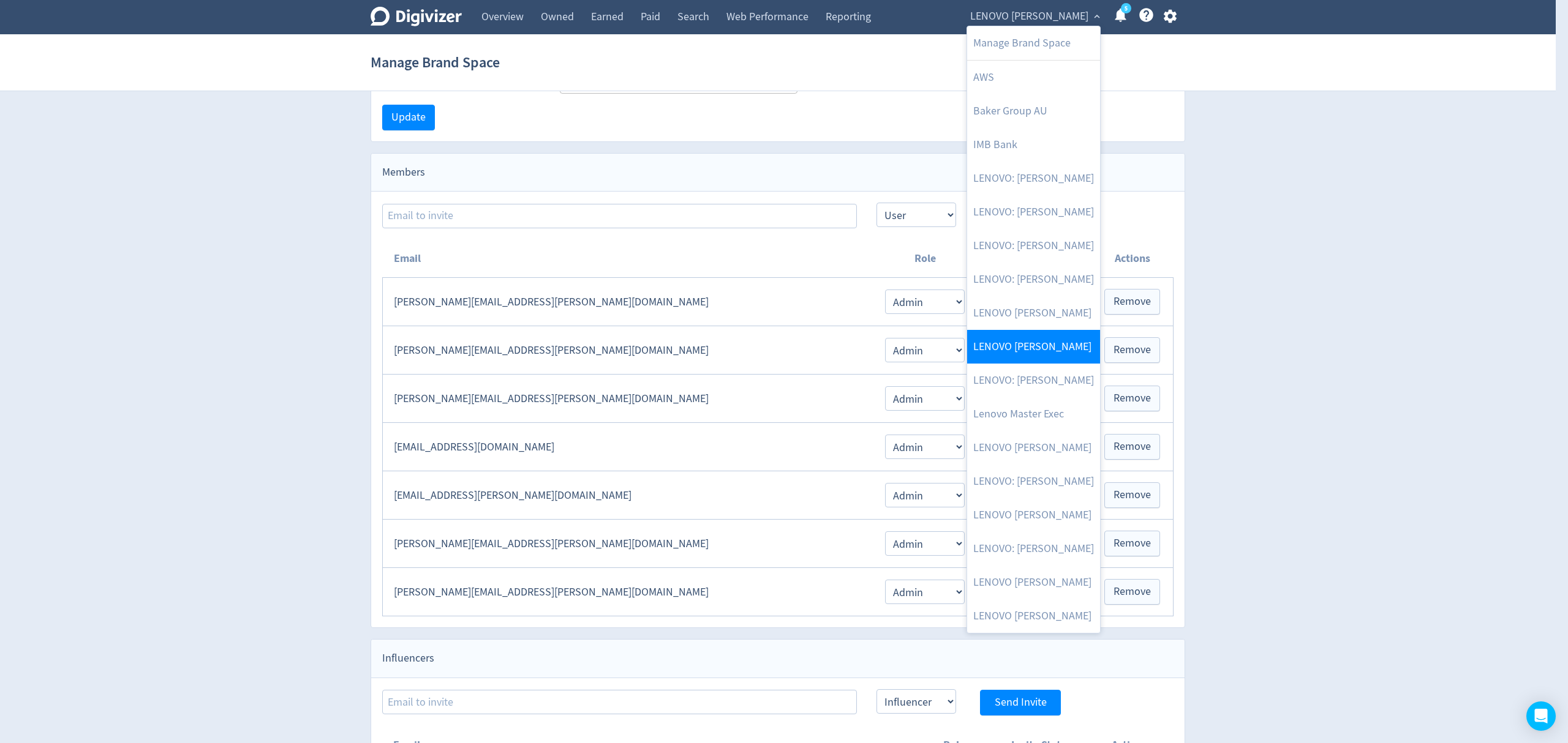
click at [1038, 346] on link "LENOVO [PERSON_NAME]" at bounding box center [1033, 346] width 133 height 33
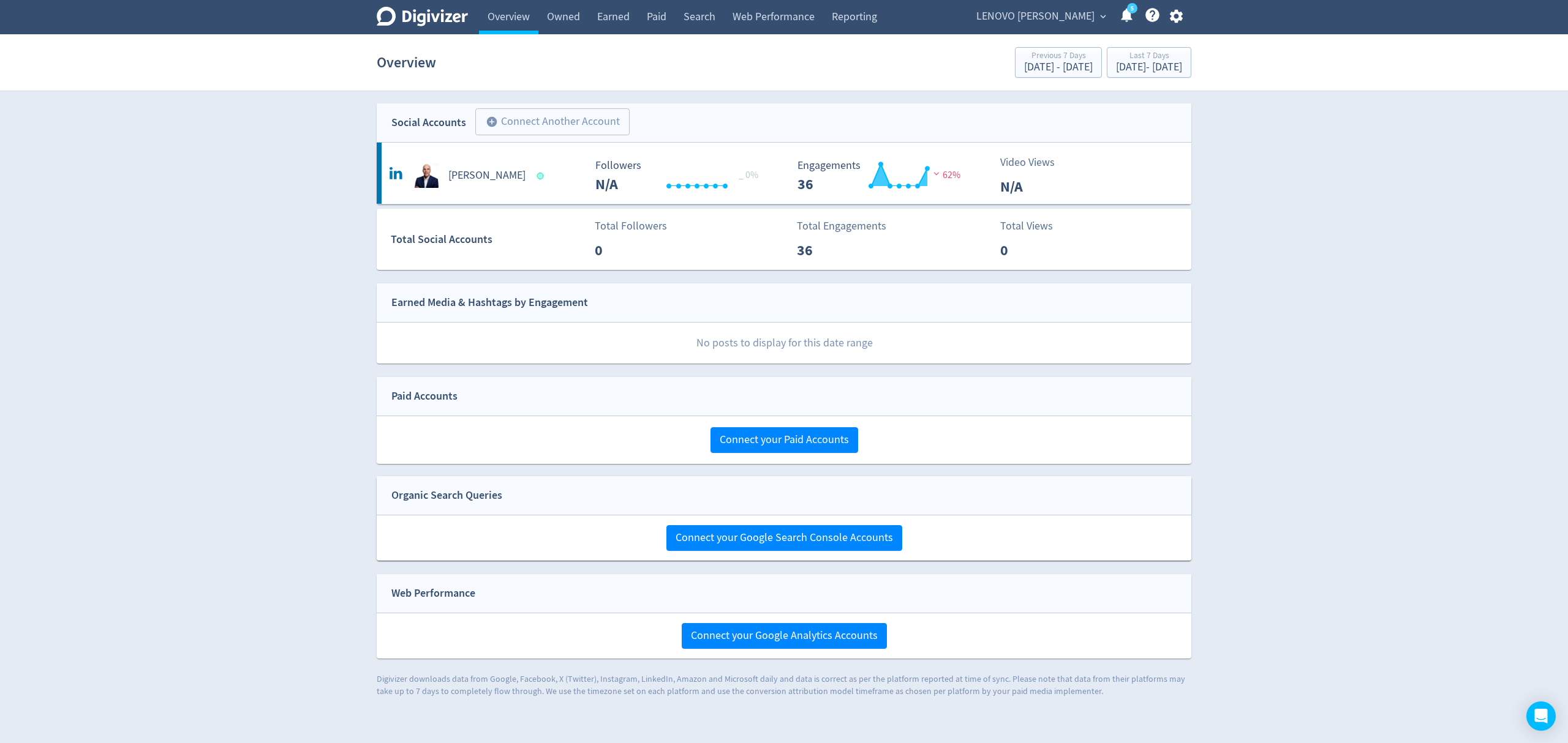
click at [1059, 17] on span "LENOVO [PERSON_NAME]" at bounding box center [1035, 16] width 118 height 19
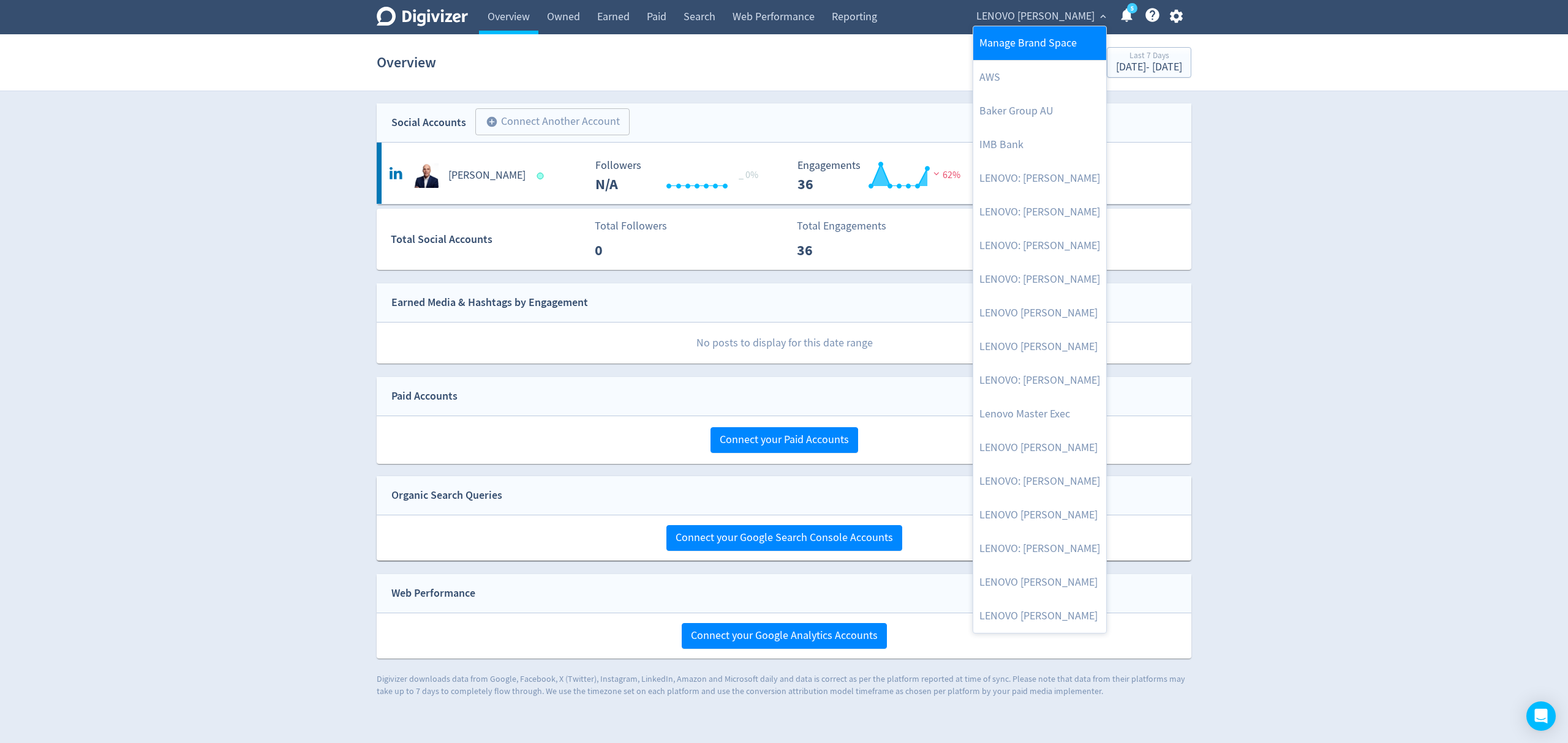
click at [1031, 44] on link "Manage Brand Space" at bounding box center [1039, 43] width 133 height 33
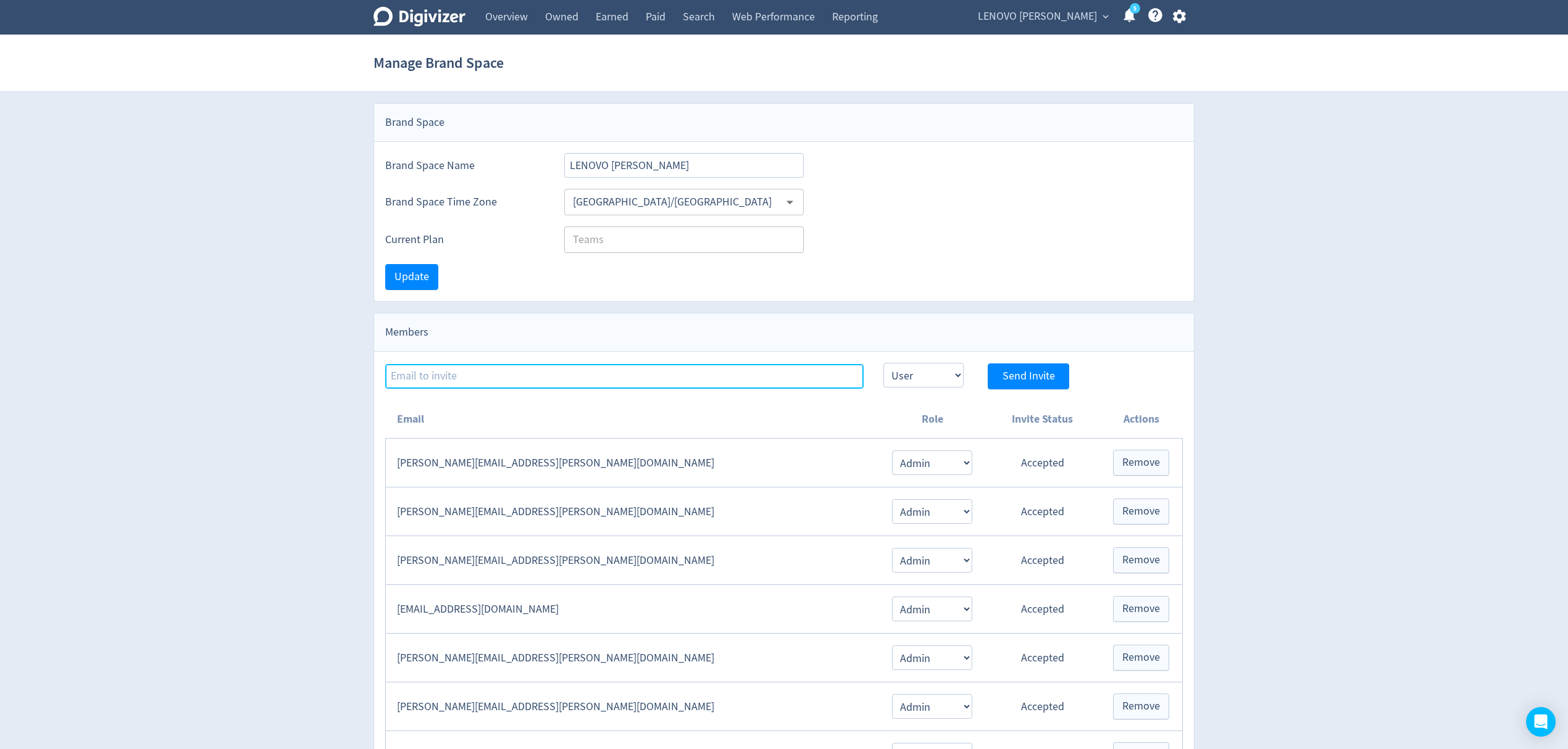
click at [519, 372] on input at bounding box center [624, 376] width 479 height 25
paste input "[EMAIL_ADDRESS][PERSON_NAME][DOMAIN_NAME]"
type input "[EMAIL_ADDRESS][PERSON_NAME][DOMAIN_NAME]"
click at [925, 379] on select "Admin User" at bounding box center [923, 375] width 80 height 25
select select "ADMIN"
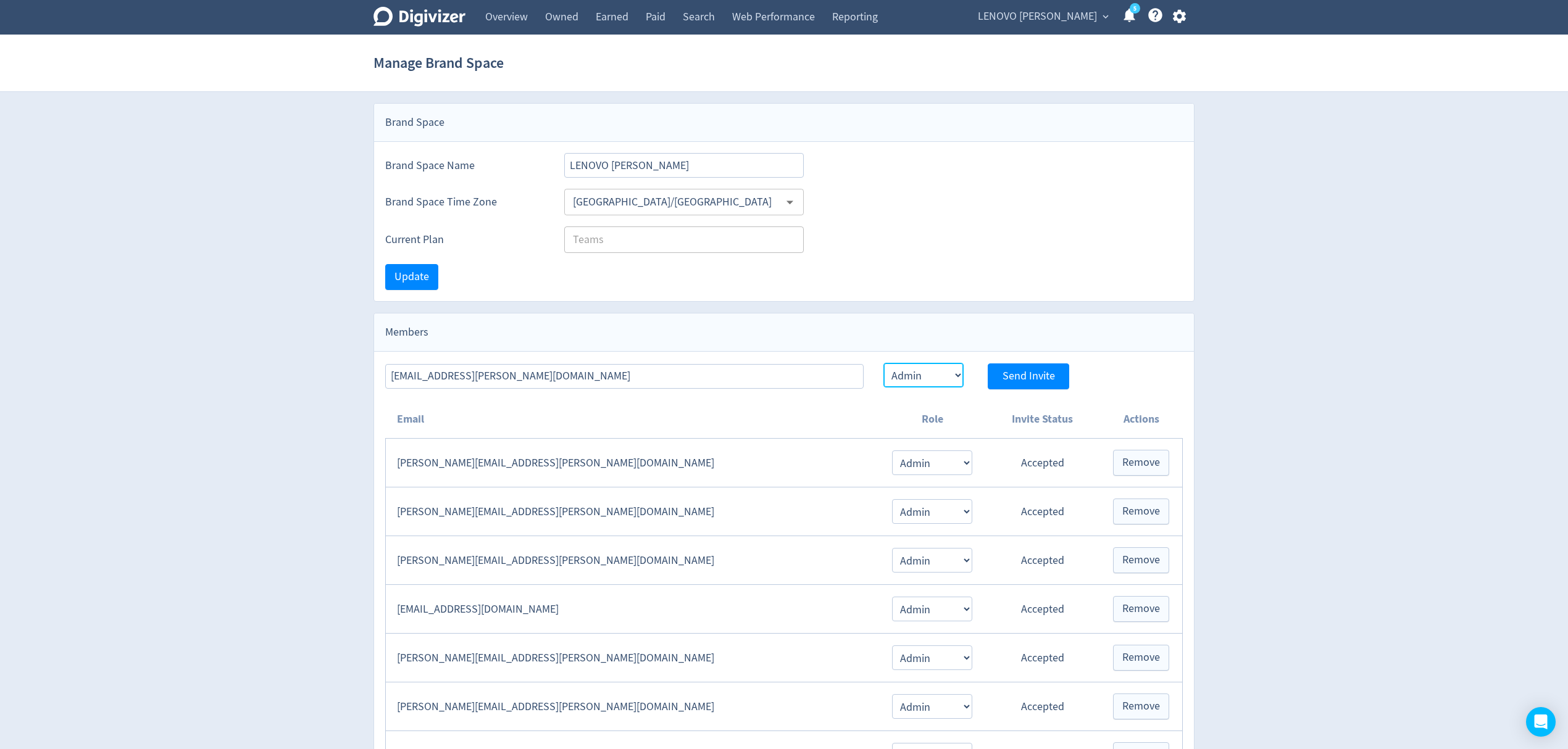
click at [884, 365] on select "Admin User" at bounding box center [923, 375] width 80 height 25
click at [1025, 374] on span "Send Invite" at bounding box center [1029, 376] width 52 height 11
select select "USER"
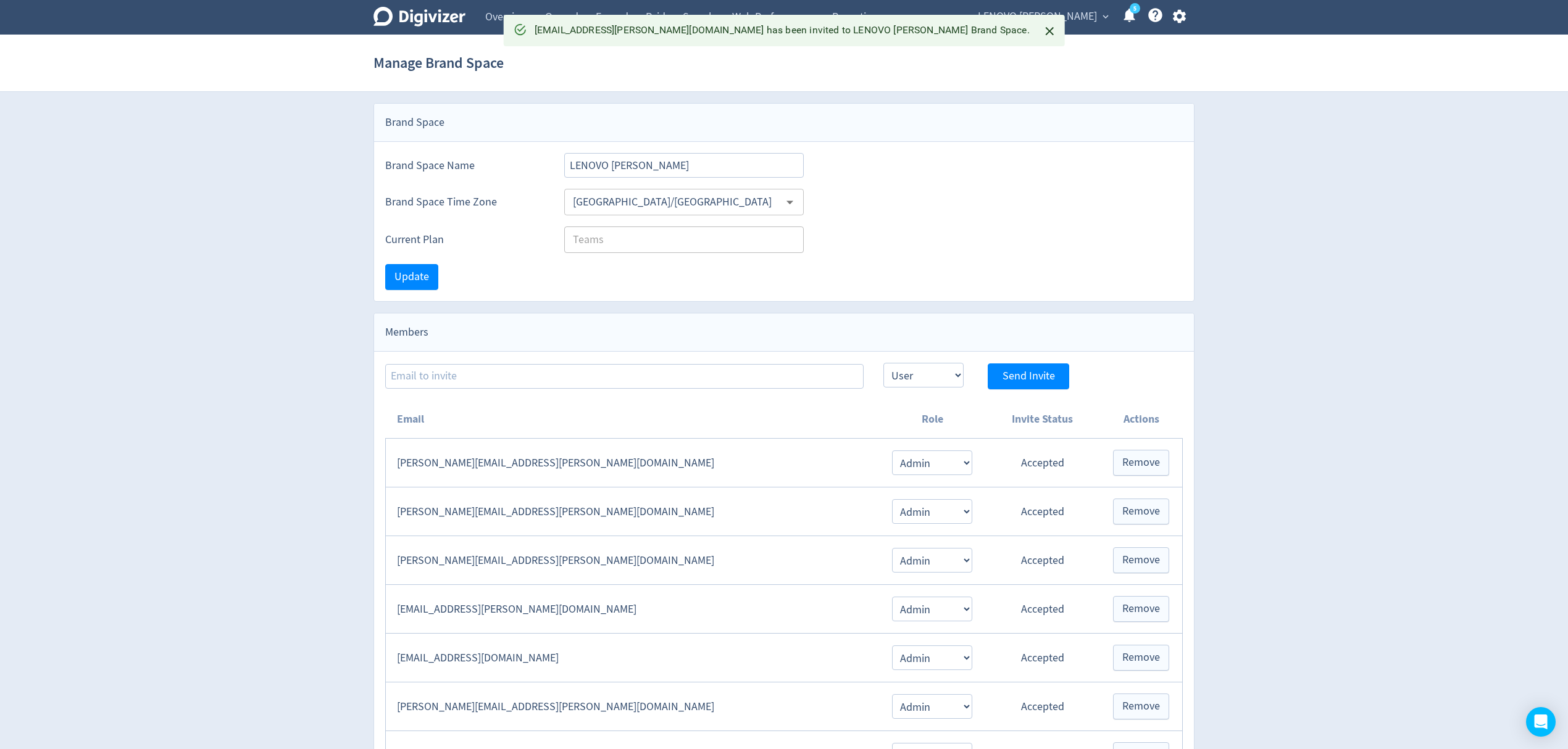
click at [1107, 16] on span "expand_more" at bounding box center [1105, 16] width 11 height 11
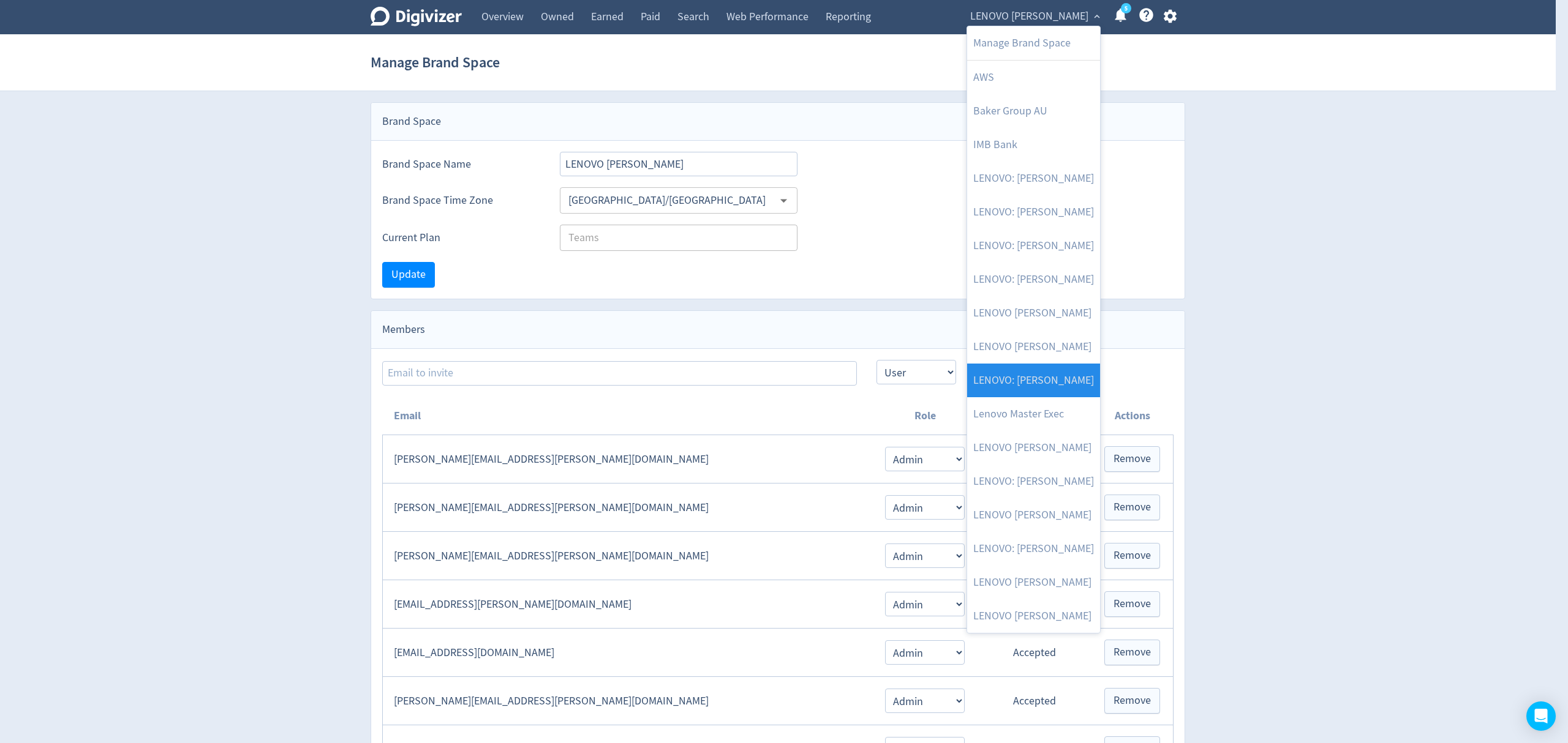
click at [1041, 391] on link "LENOVO: [PERSON_NAME]" at bounding box center [1033, 380] width 133 height 33
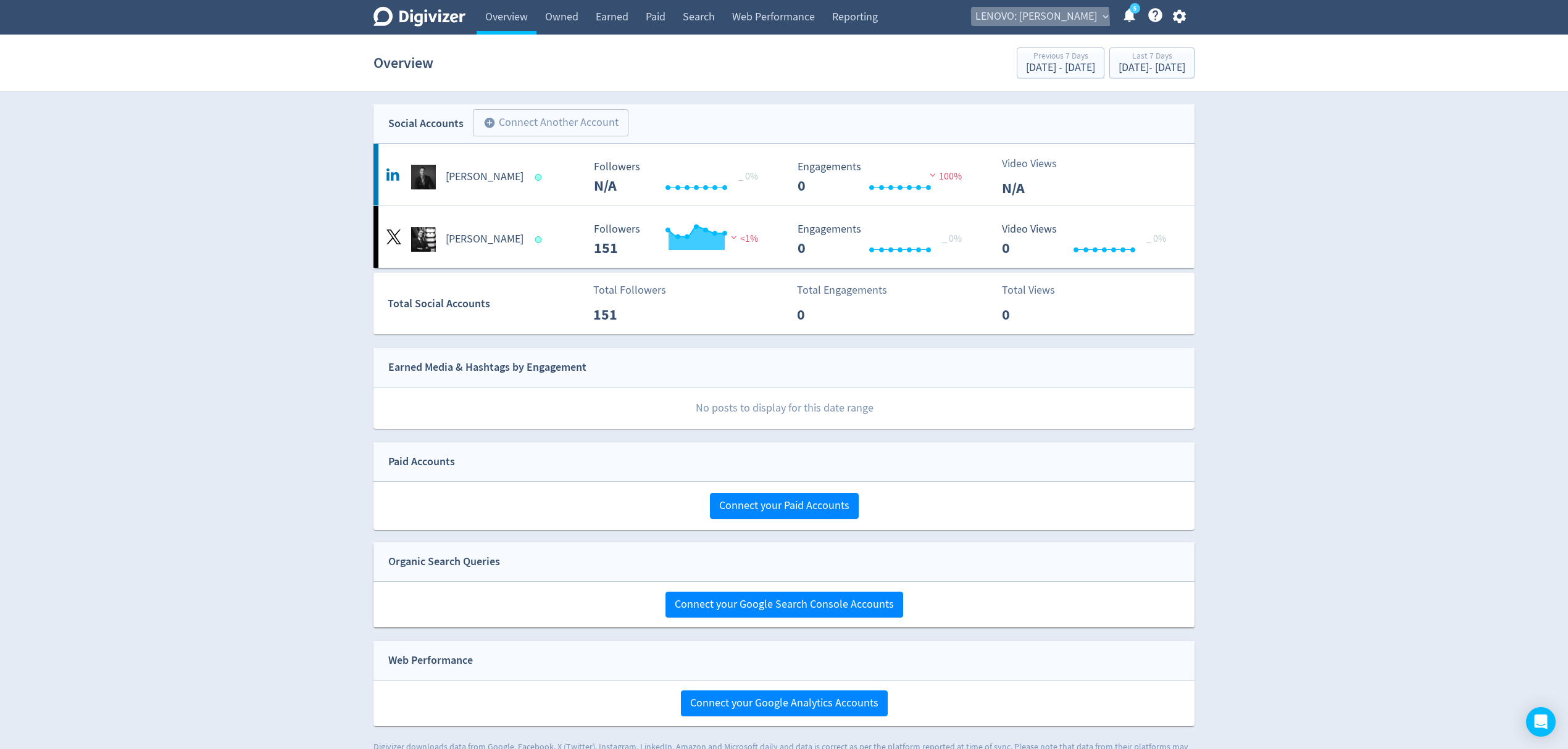
click at [986, 25] on span "LENOVO: [PERSON_NAME]" at bounding box center [1036, 16] width 122 height 19
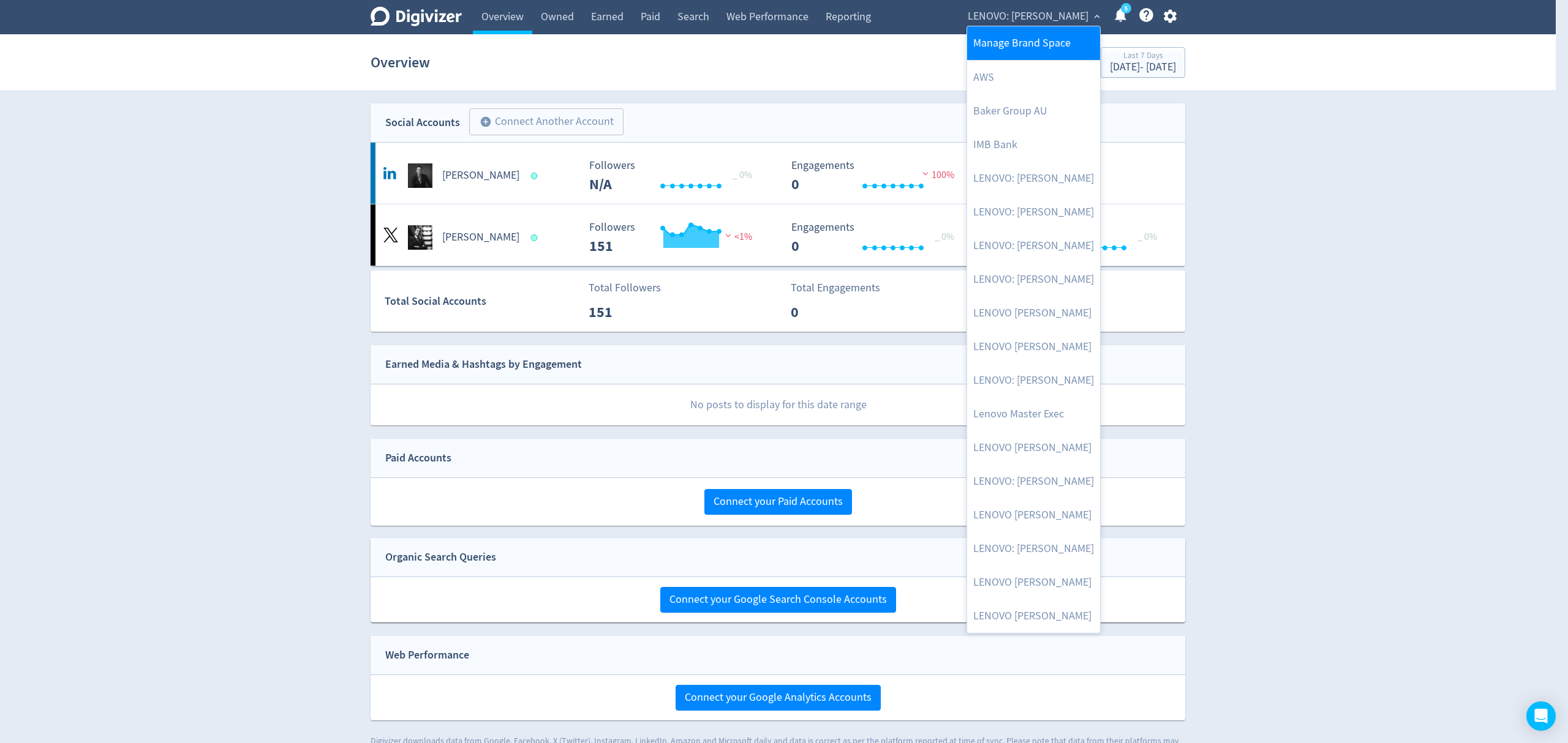
click at [998, 39] on link "Manage Brand Space" at bounding box center [1033, 43] width 133 height 33
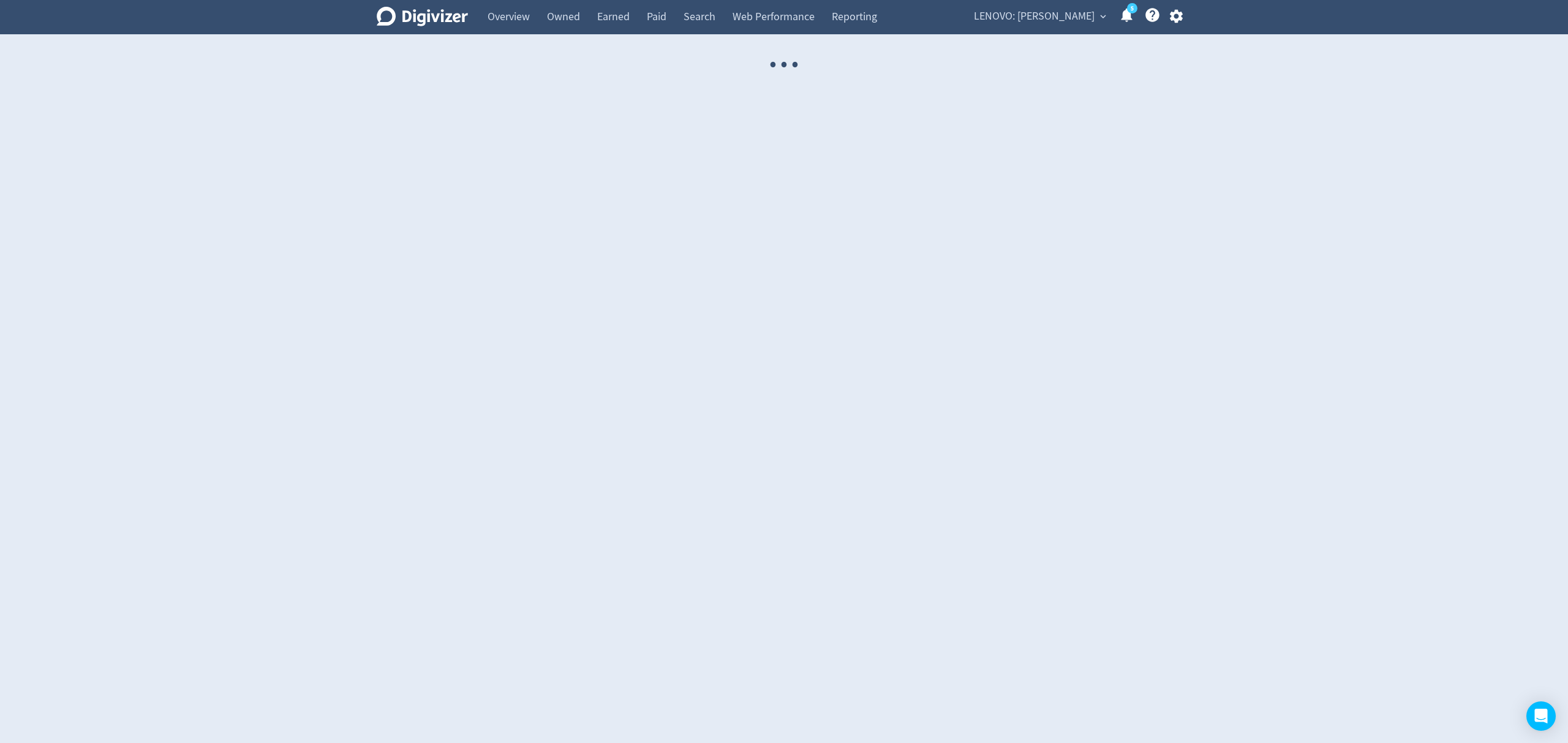
select select "USER"
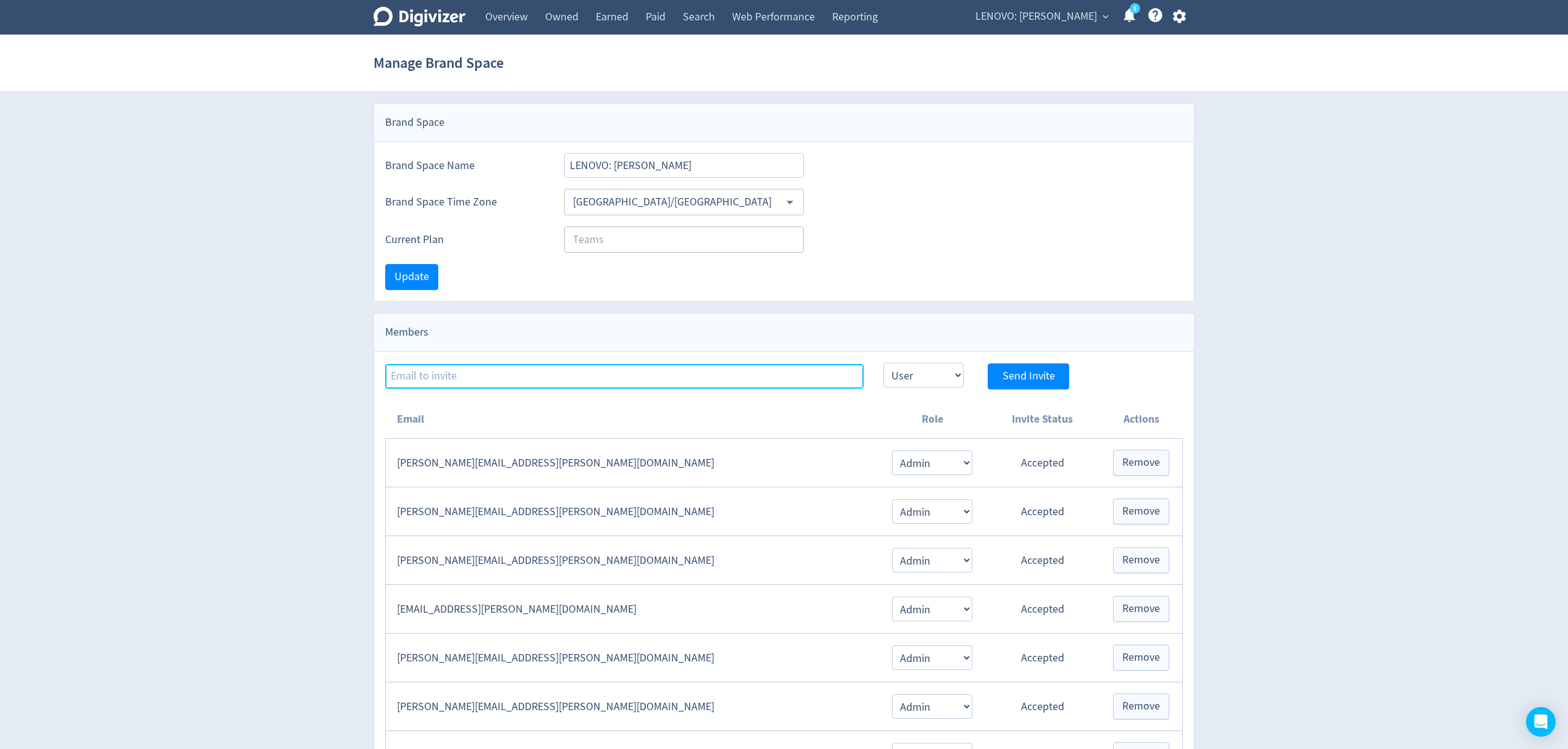
click at [413, 374] on input at bounding box center [624, 376] width 479 height 25
paste input "[EMAIL_ADDRESS][PERSON_NAME][DOMAIN_NAME]"
type input "[EMAIL_ADDRESS][PERSON_NAME][DOMAIN_NAME]"
drag, startPoint x: 907, startPoint y: 370, endPoint x: 917, endPoint y: 386, distance: 18.9
click at [907, 370] on select "Admin User" at bounding box center [923, 375] width 80 height 25
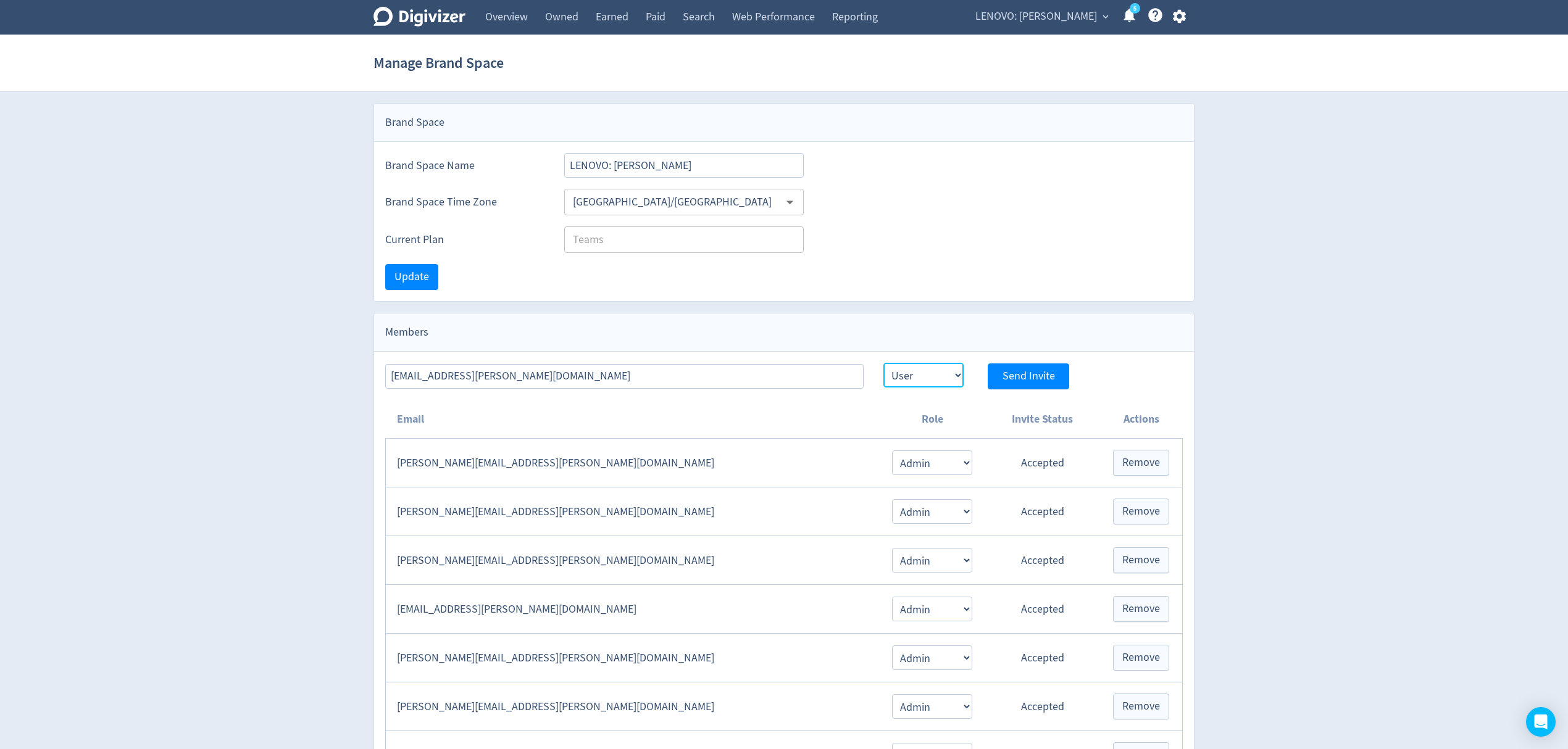
select select "ADMIN"
click at [884, 365] on select "Admin User" at bounding box center [923, 375] width 80 height 25
click at [1030, 375] on span "Send Invite" at bounding box center [1029, 376] width 52 height 11
select select "USER"
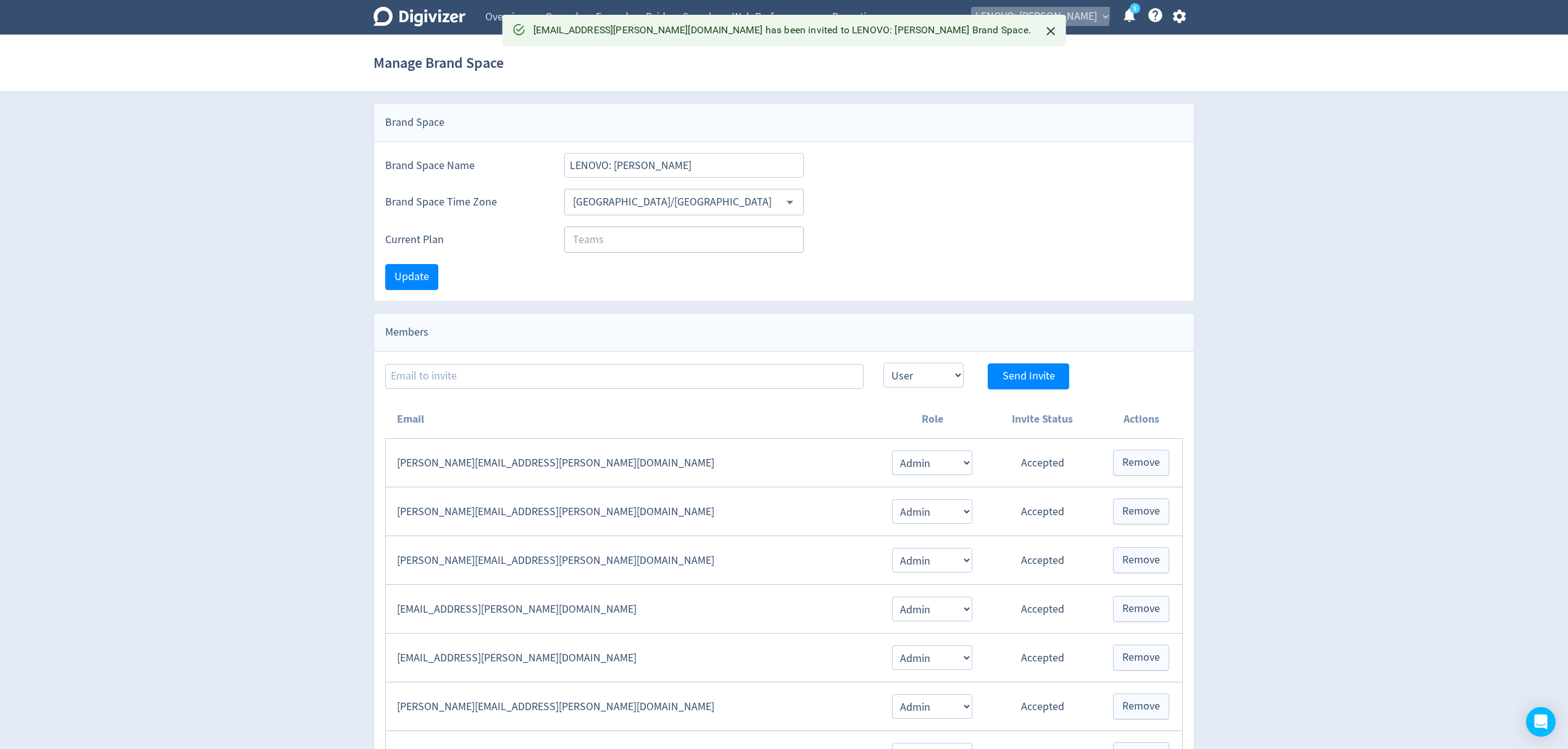
click at [1026, 13] on span "LENOVO: [PERSON_NAME]" at bounding box center [1036, 16] width 122 height 19
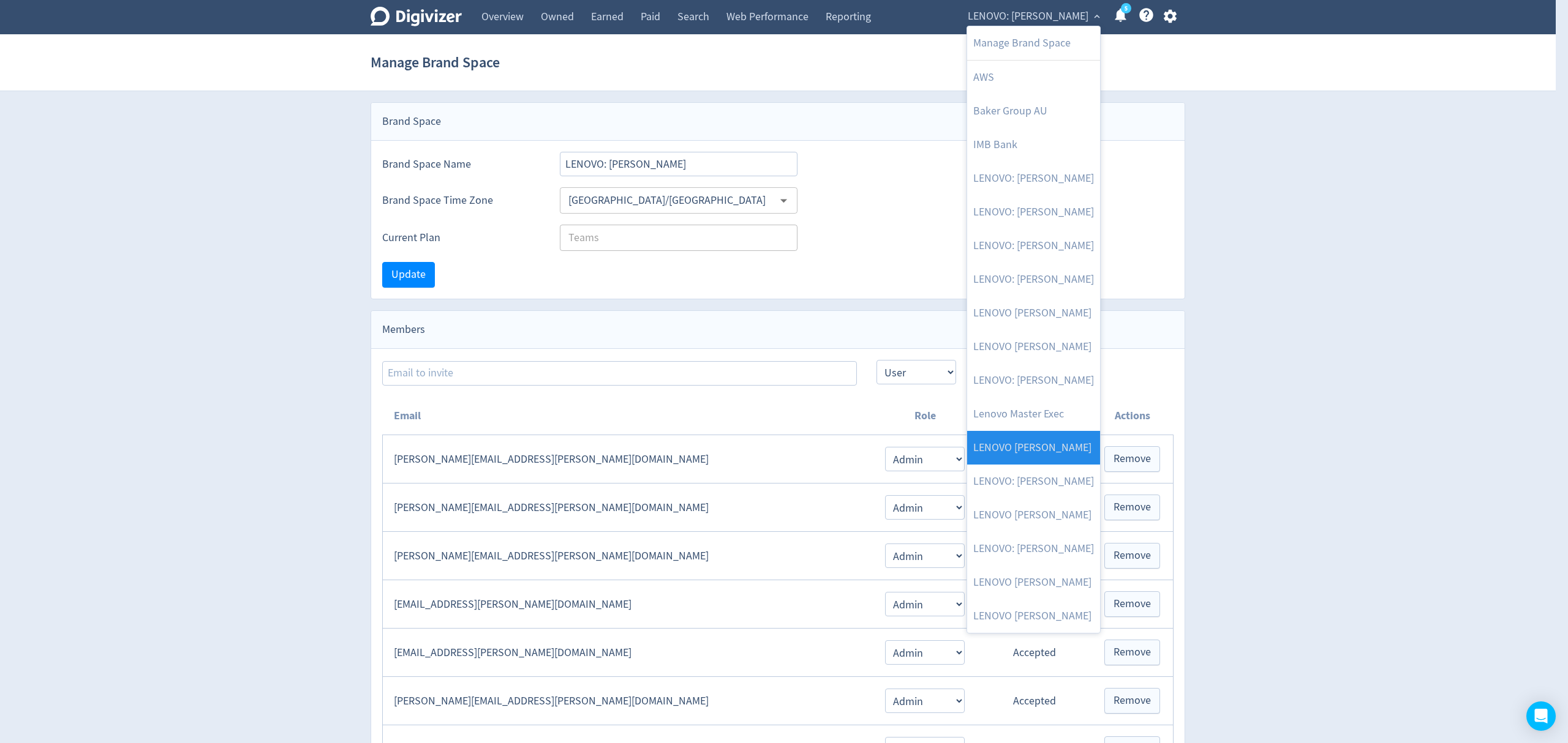
click at [1047, 449] on link "LENOVO [PERSON_NAME]" at bounding box center [1033, 447] width 133 height 33
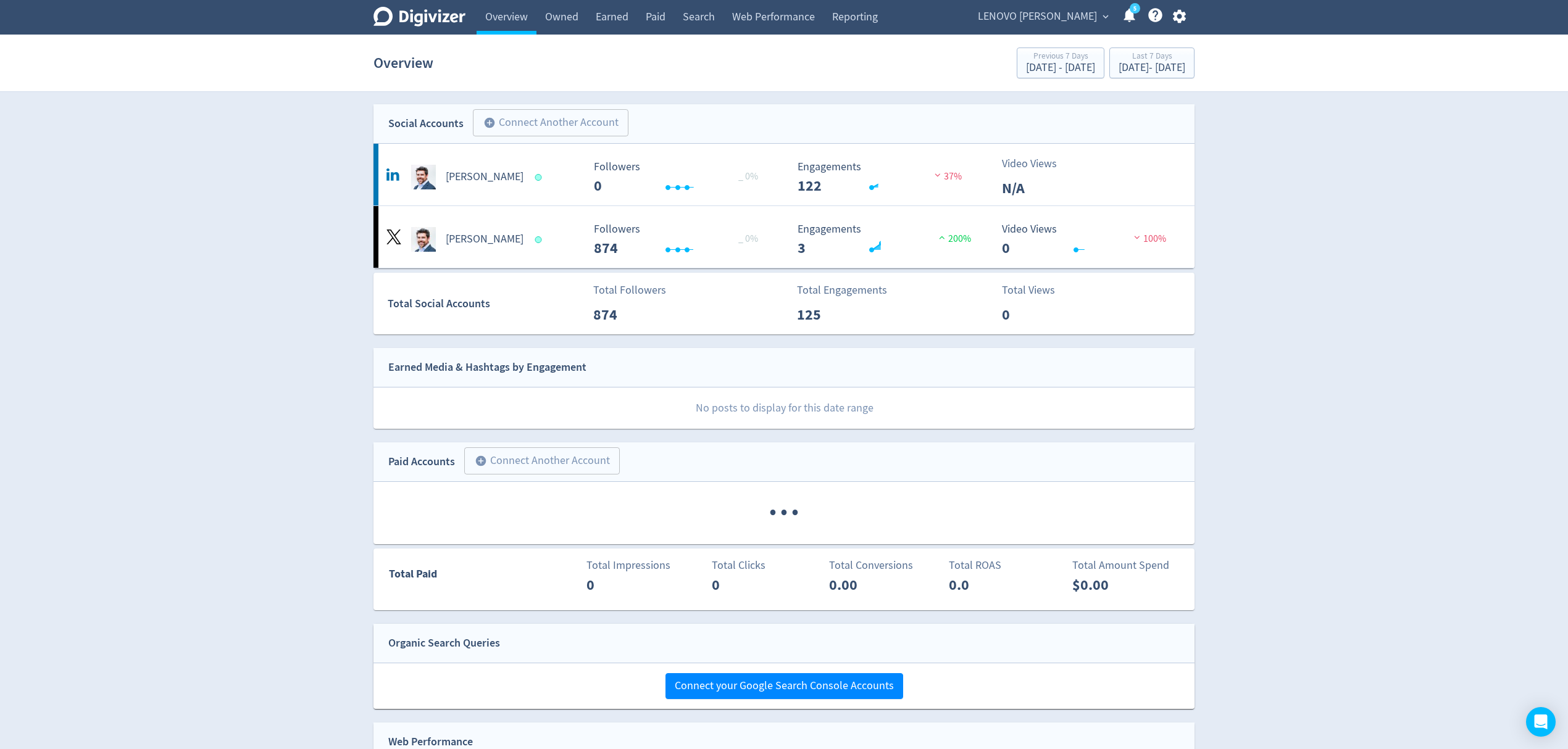
click at [1036, 13] on span "LENOVO [PERSON_NAME]" at bounding box center [1037, 16] width 119 height 19
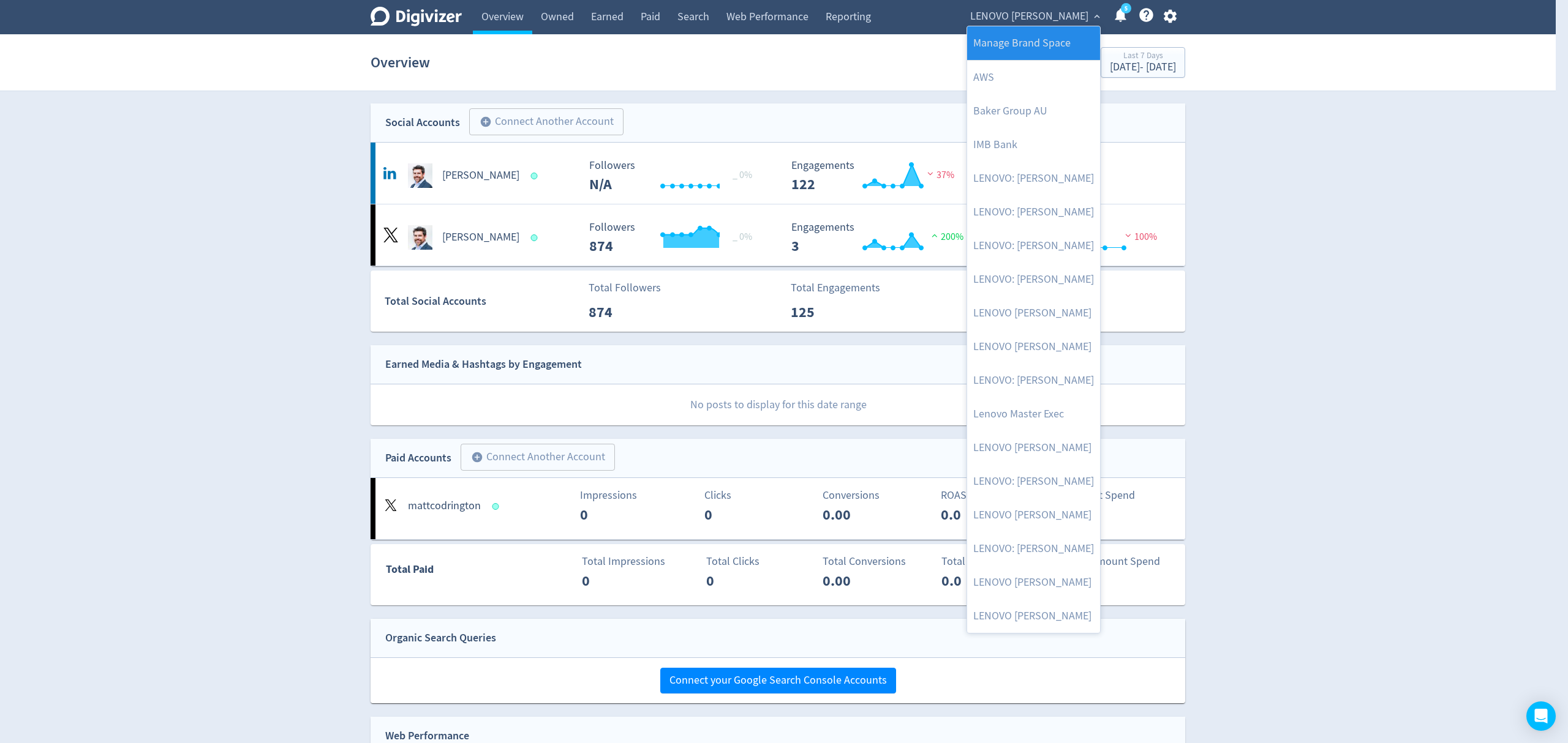
click at [1022, 47] on link "Manage Brand Space" at bounding box center [1033, 43] width 133 height 33
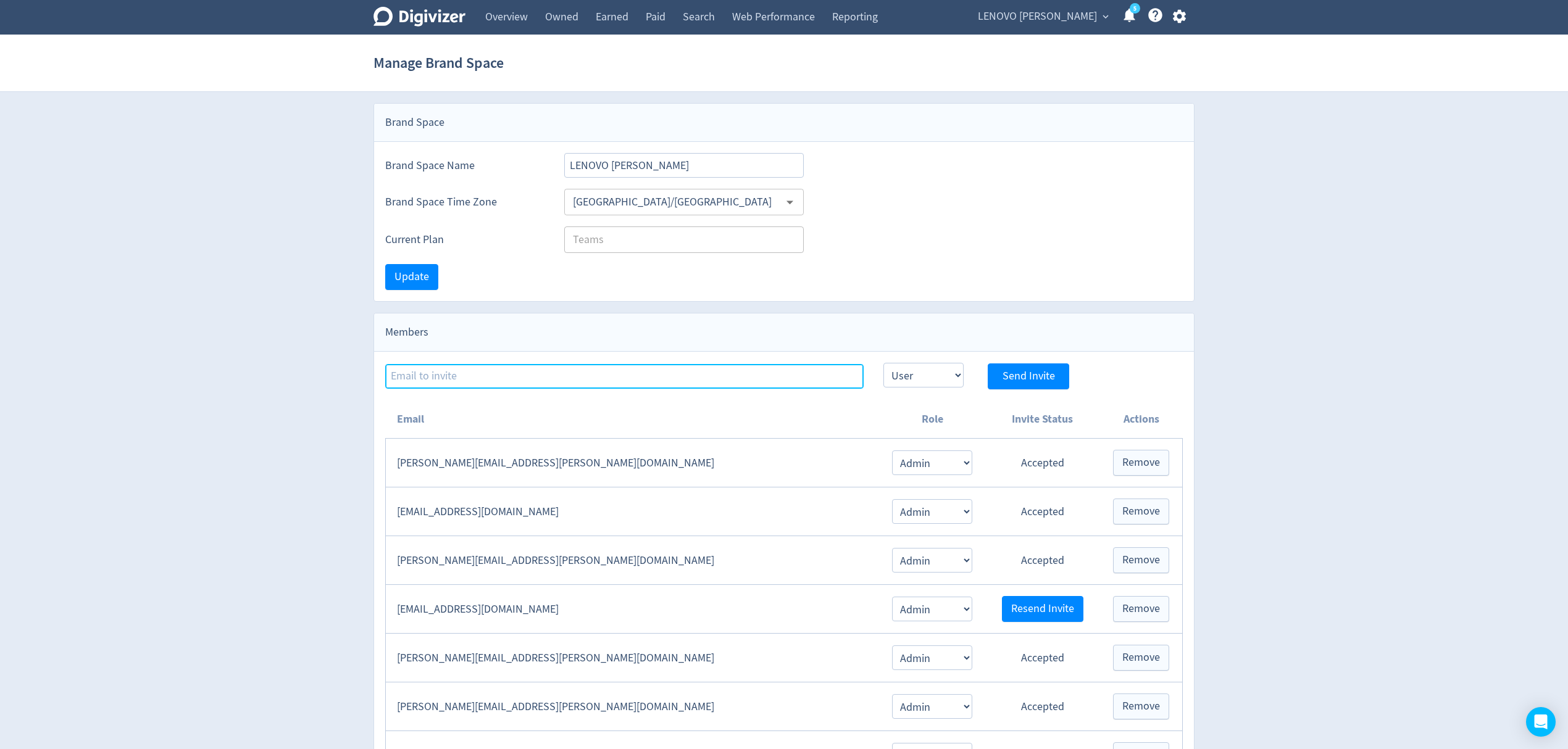
click at [446, 377] on input at bounding box center [624, 376] width 479 height 25
paste input "[EMAIL_ADDRESS][PERSON_NAME][DOMAIN_NAME]"
type input "[EMAIL_ADDRESS][PERSON_NAME][DOMAIN_NAME]"
click at [932, 374] on select "Admin User" at bounding box center [923, 375] width 80 height 25
select select "ADMIN"
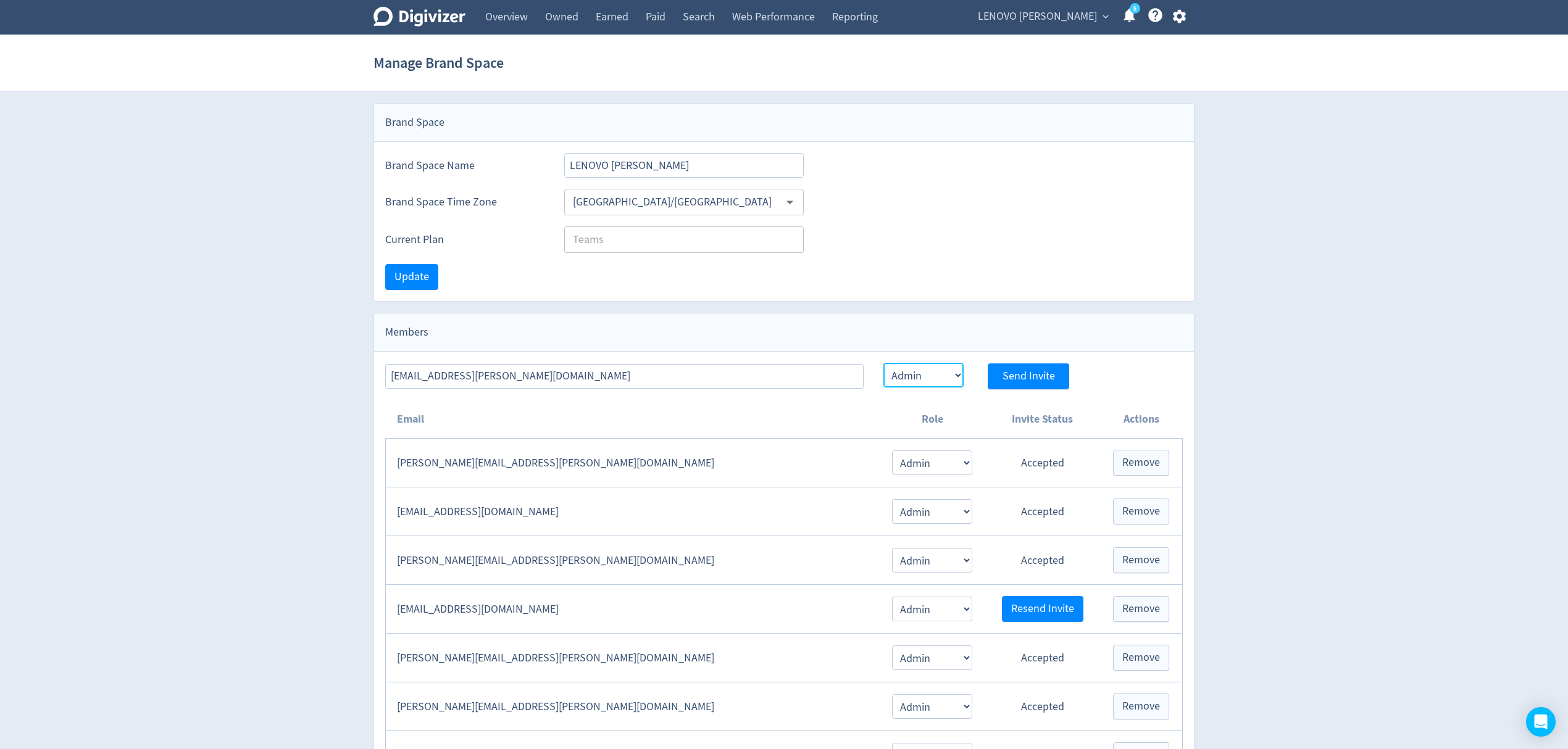
click at [884, 365] on select "Admin User" at bounding box center [923, 375] width 80 height 25
click at [1011, 378] on span "Send Invite" at bounding box center [1029, 376] width 52 height 11
select select "USER"
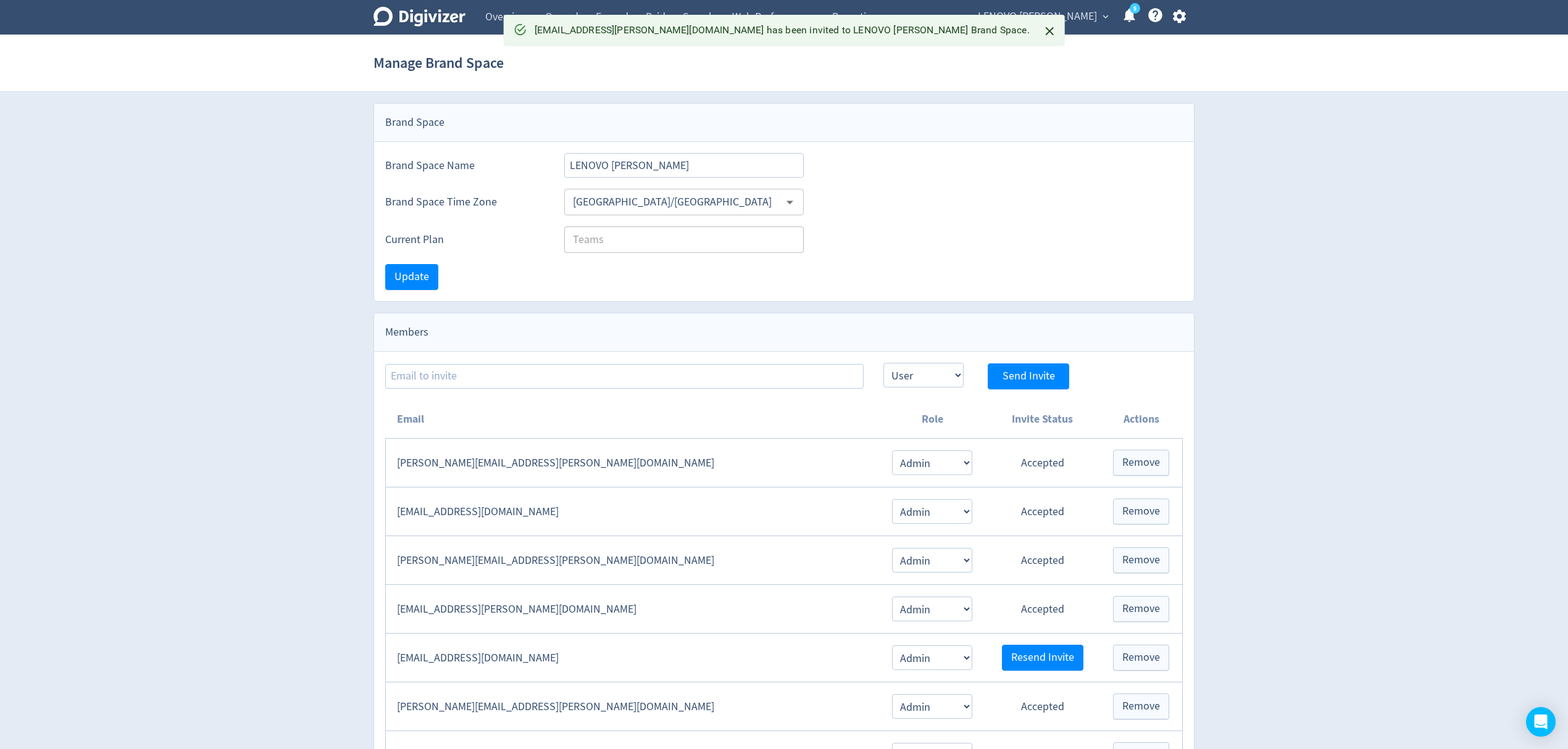
click at [1048, 19] on span "LENOVO [PERSON_NAME]" at bounding box center [1037, 16] width 119 height 19
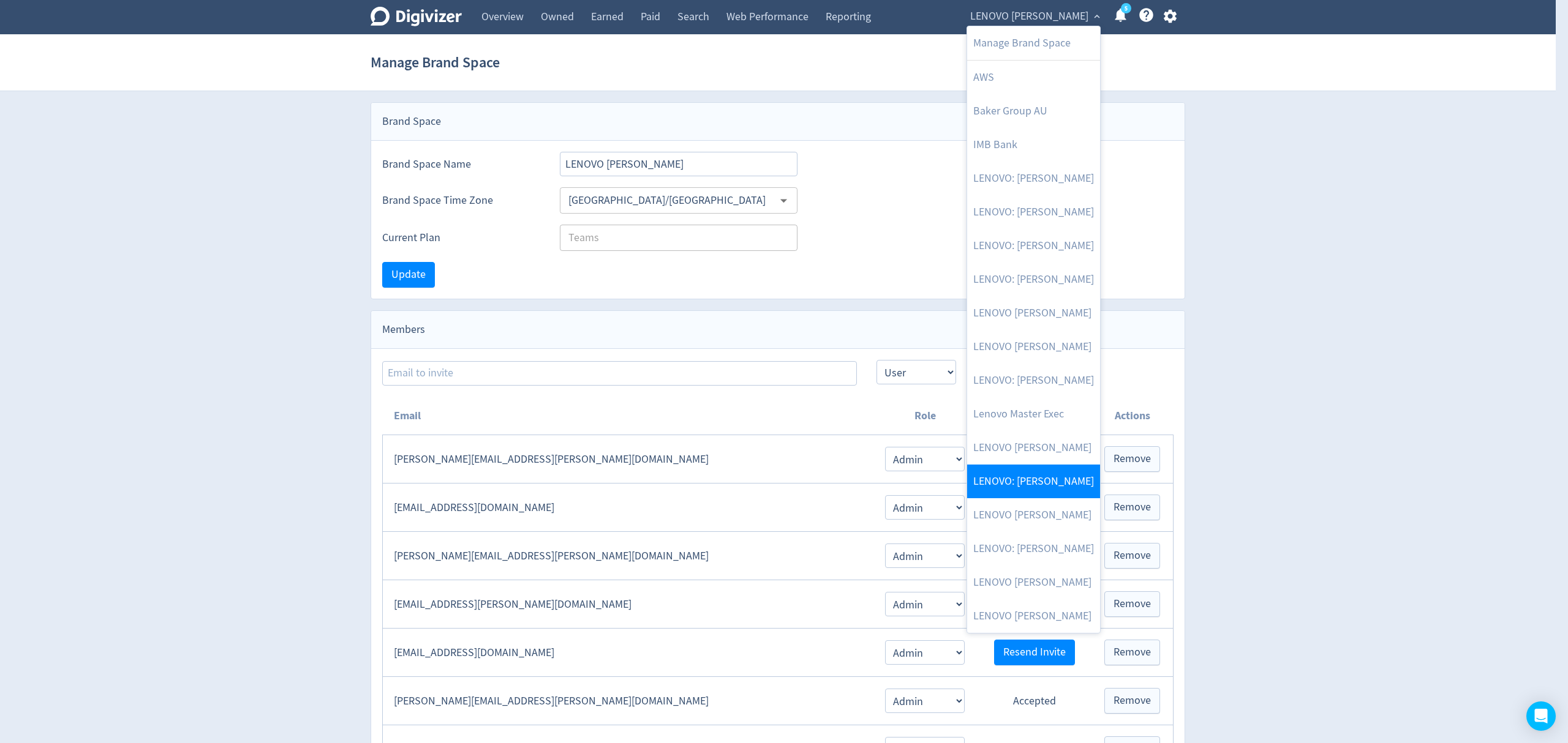
click at [1049, 494] on link "LENOVO: [PERSON_NAME]" at bounding box center [1033, 481] width 133 height 33
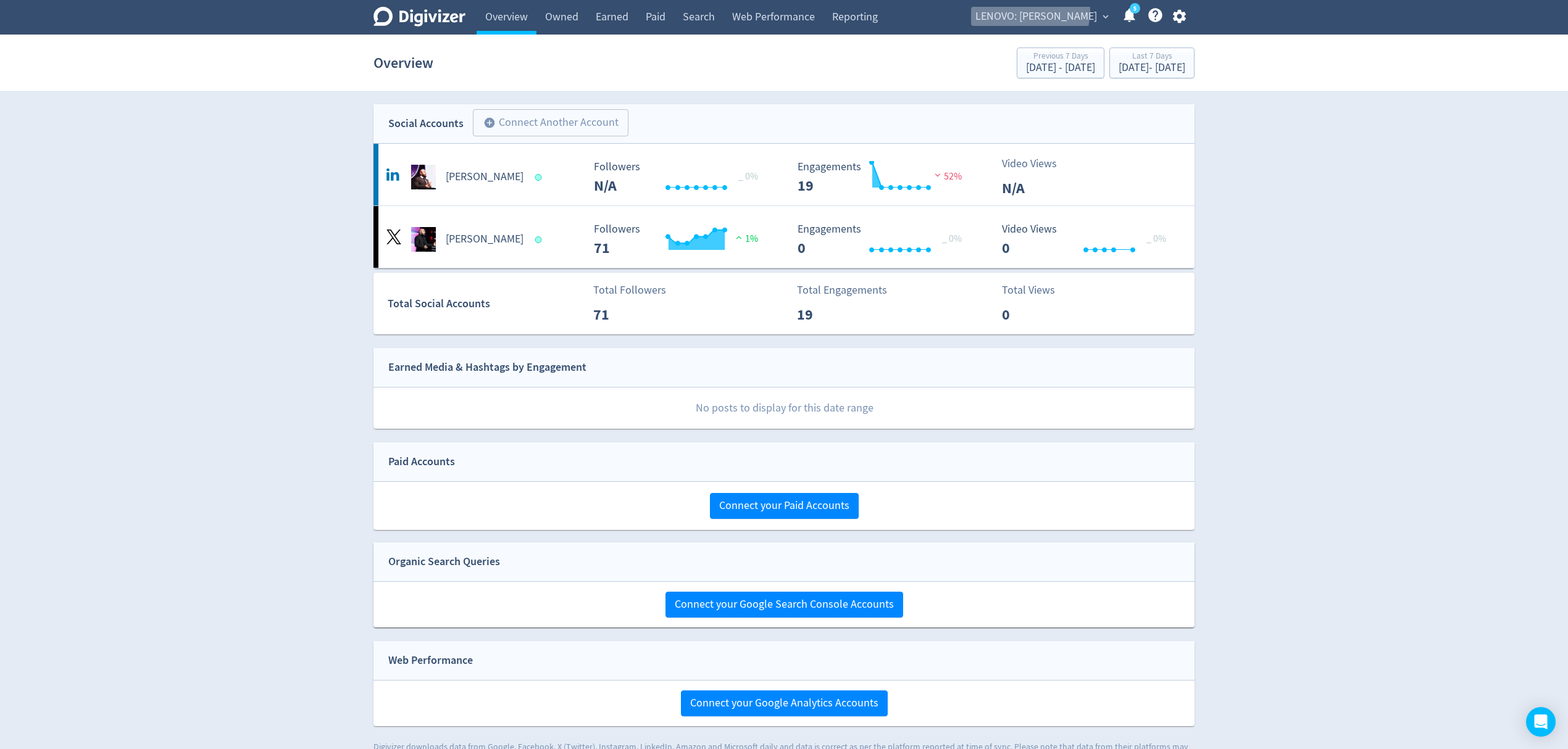
click at [1051, 11] on span "LENOVO: [PERSON_NAME]" at bounding box center [1036, 16] width 122 height 19
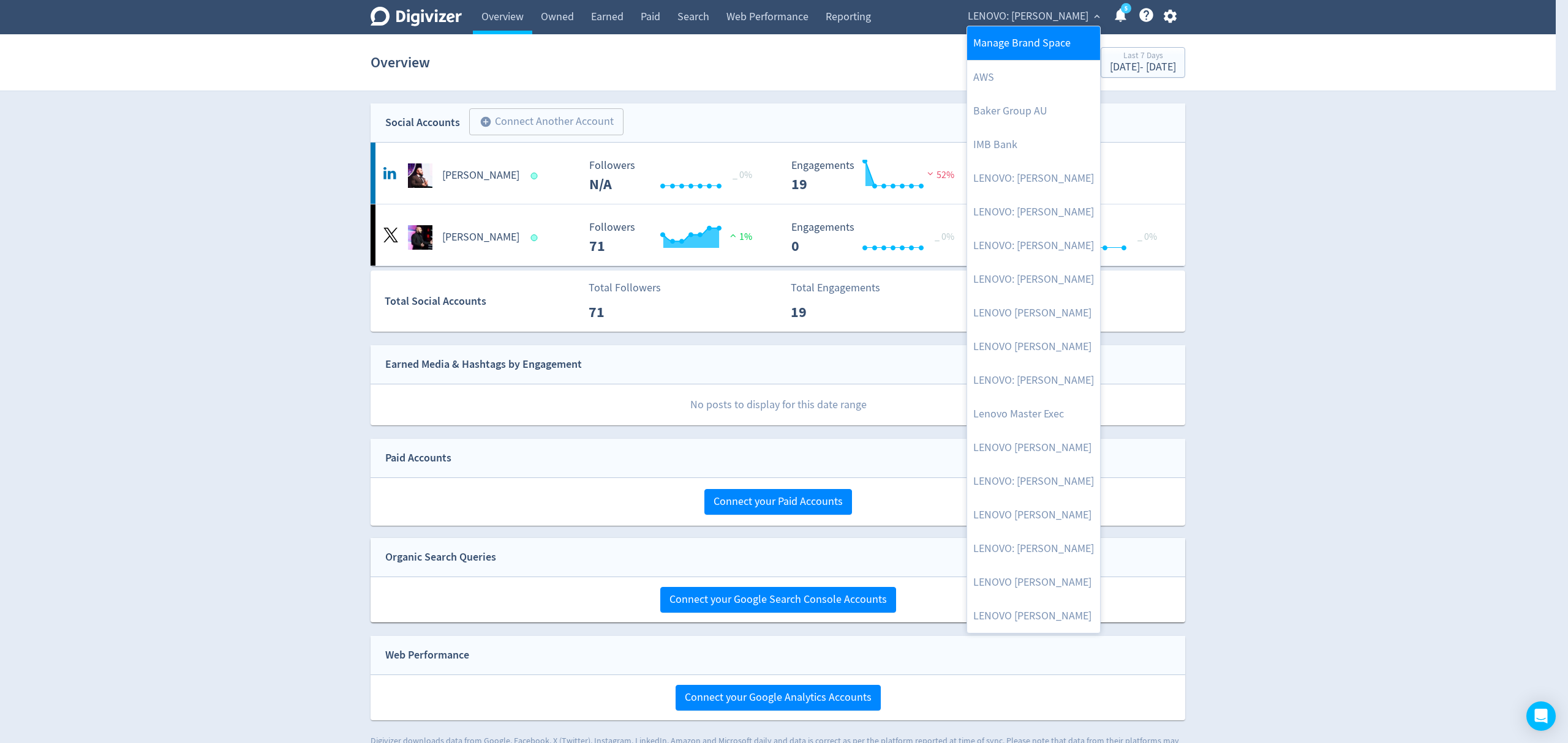
click at [1021, 33] on link "Manage Brand Space" at bounding box center [1033, 43] width 133 height 33
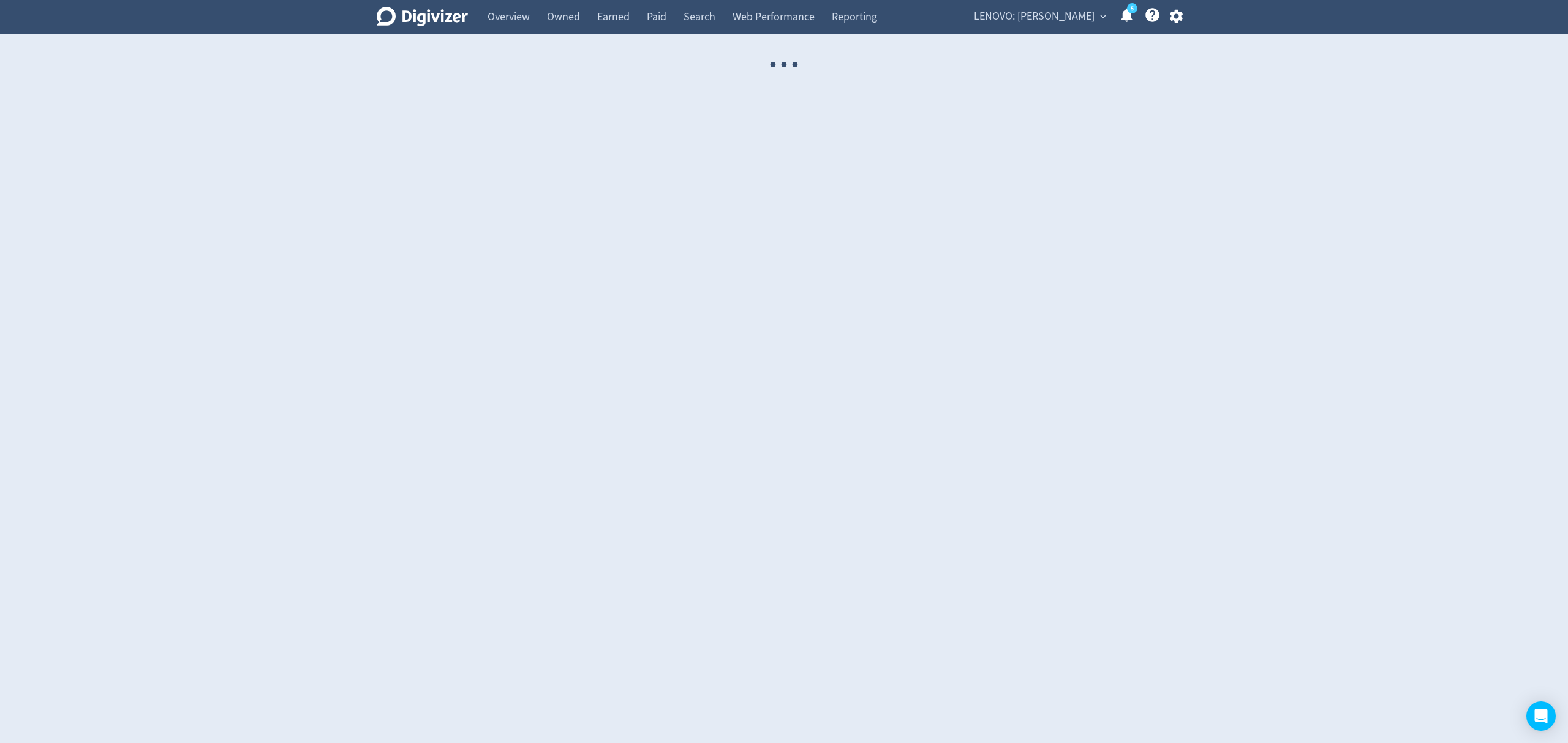
select select "USER"
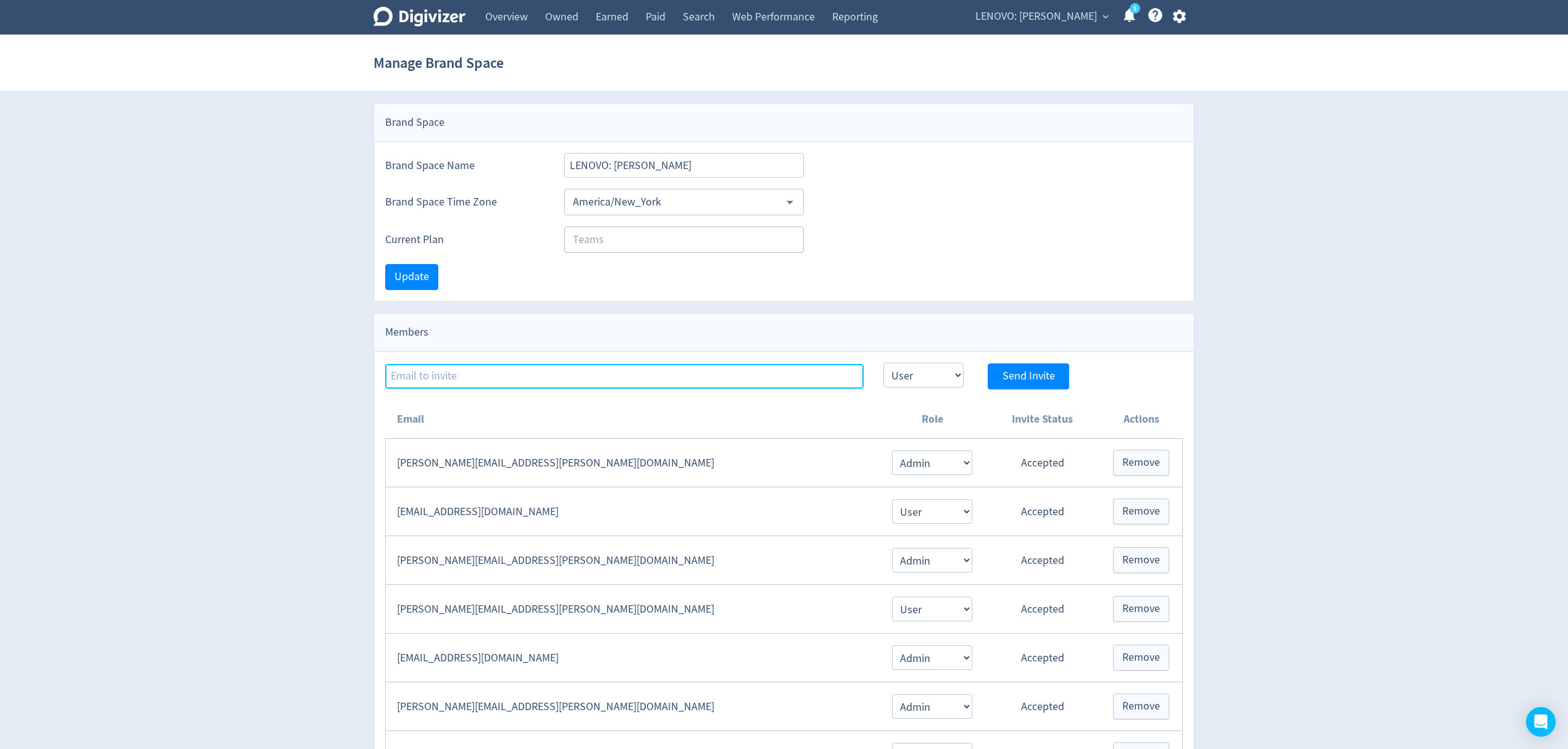
click at [508, 375] on input at bounding box center [624, 376] width 479 height 25
paste input "[EMAIL_ADDRESS][PERSON_NAME][DOMAIN_NAME]"
type input "[EMAIL_ADDRESS][PERSON_NAME][DOMAIN_NAME]"
click at [916, 374] on select "Admin User" at bounding box center [923, 375] width 80 height 25
select select "ADMIN"
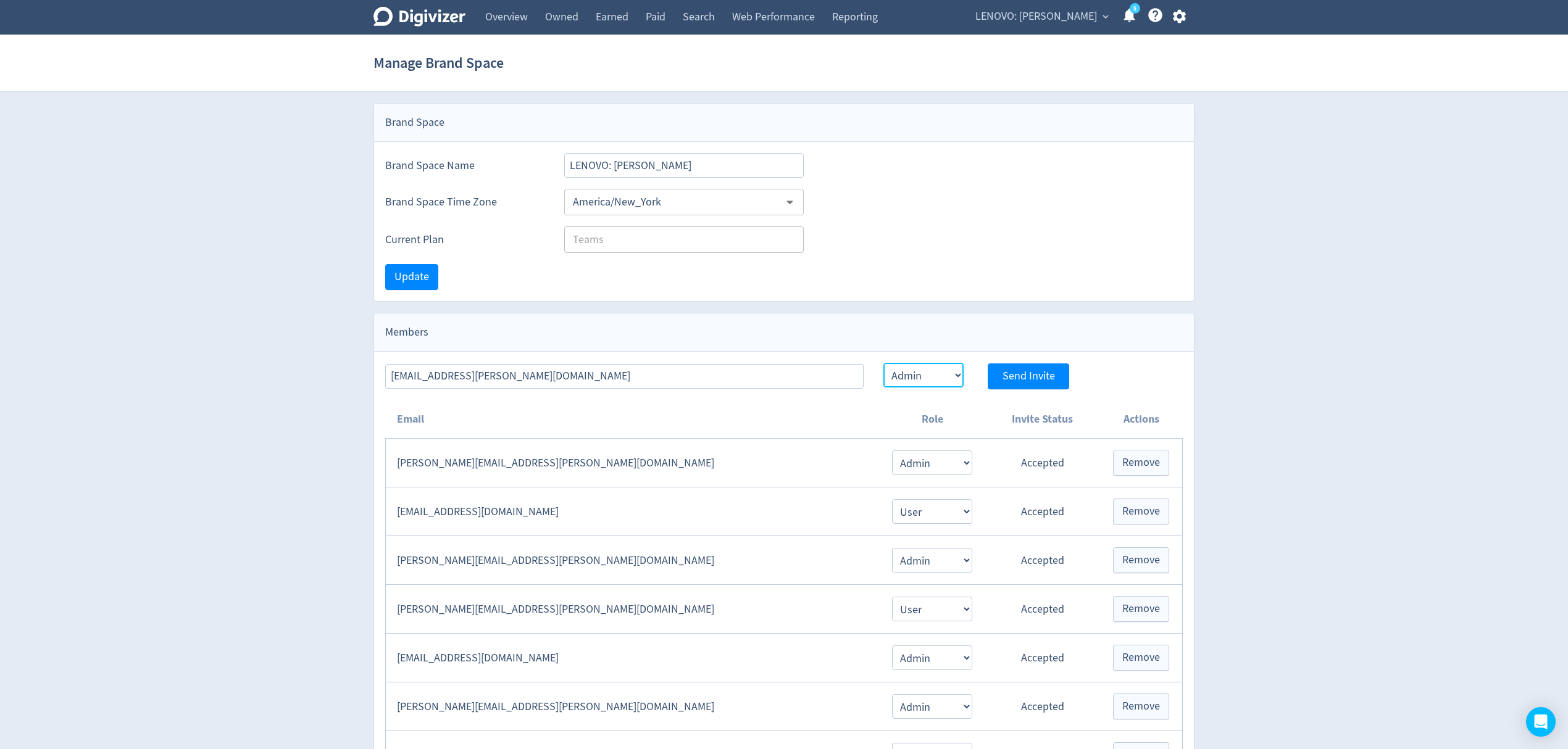
click at [884, 365] on select "Admin User" at bounding box center [923, 375] width 80 height 25
click at [1029, 378] on span "Send Invite" at bounding box center [1029, 376] width 52 height 11
select select "USER"
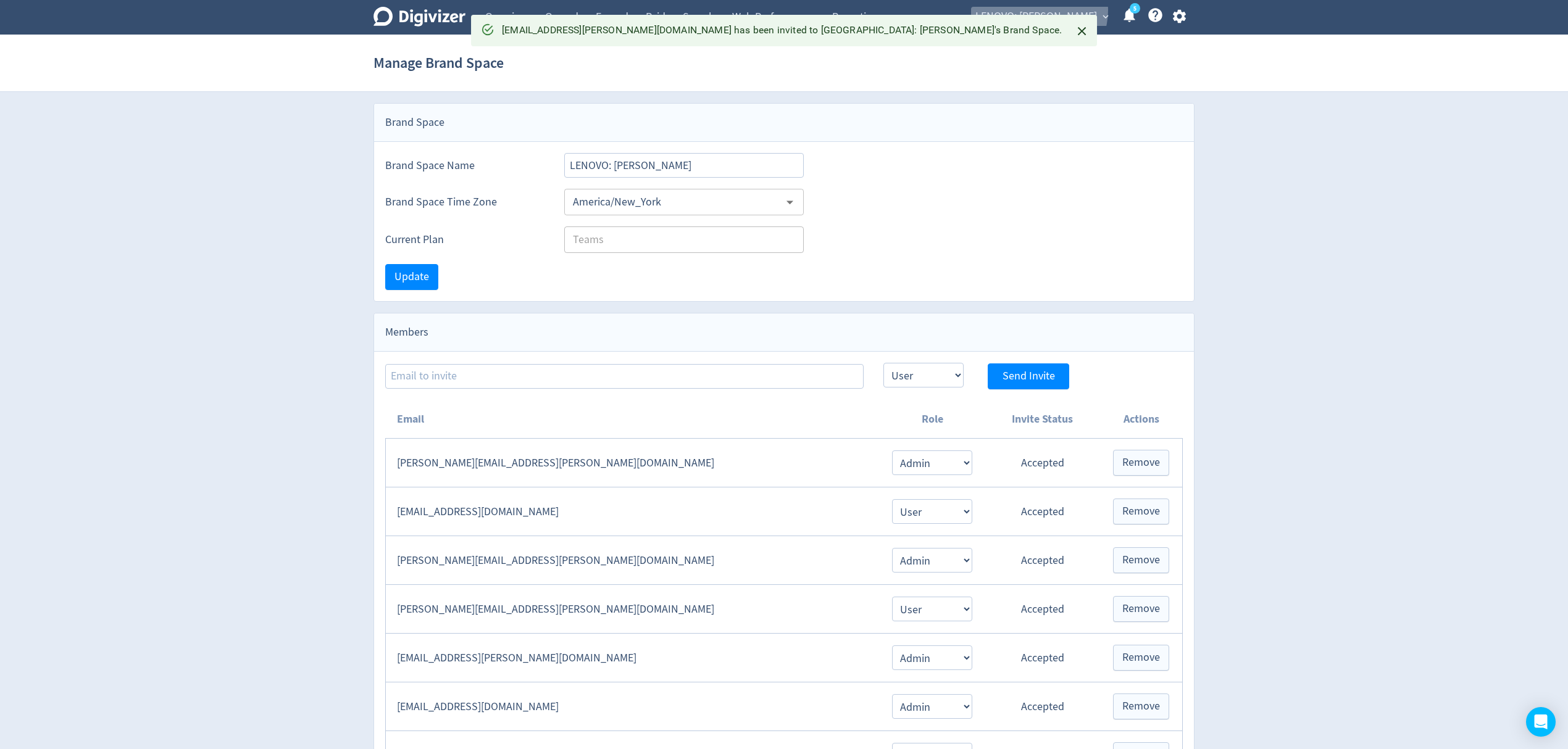
click at [1063, 10] on span "LENOVO: [PERSON_NAME]" at bounding box center [1036, 16] width 122 height 19
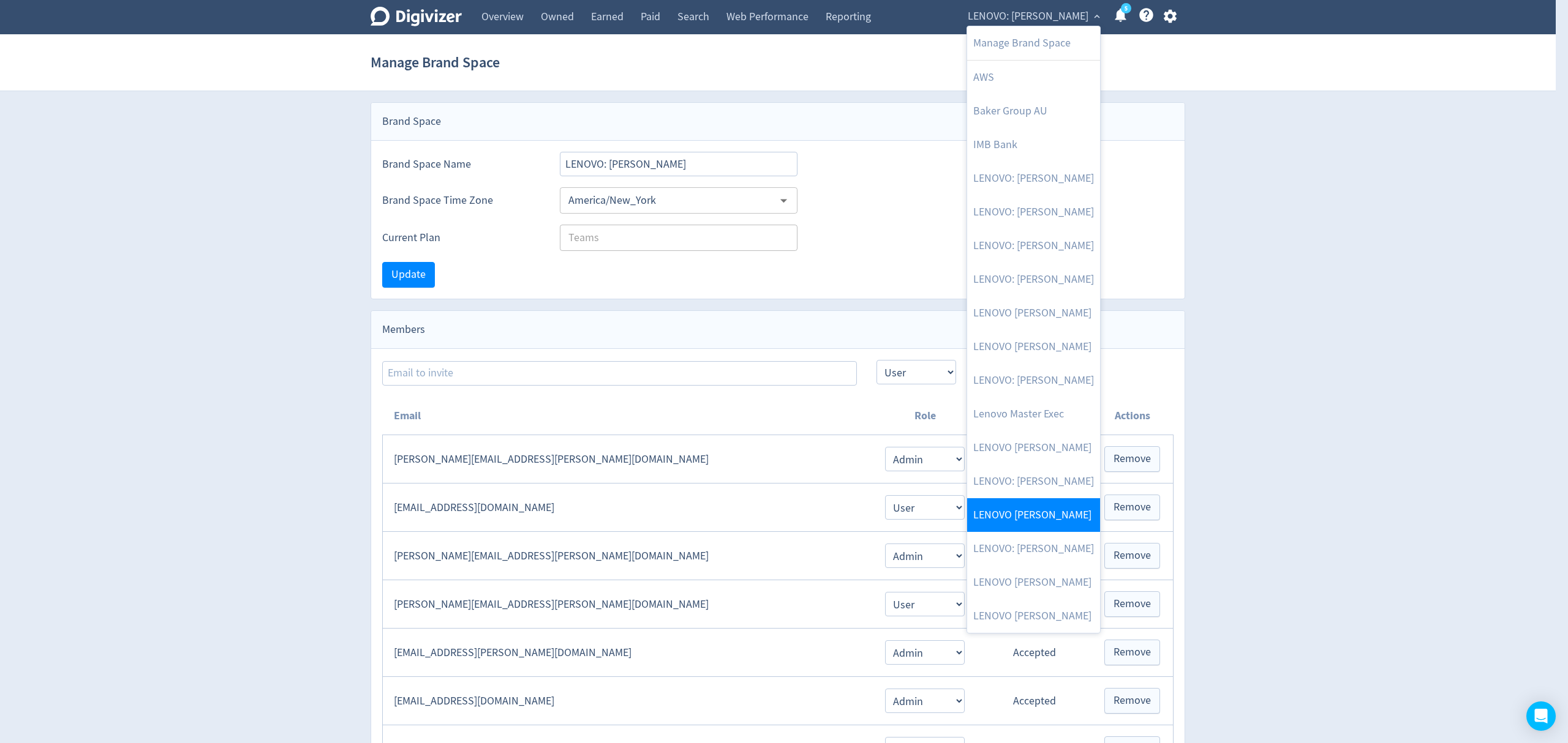
click at [1054, 507] on link "LENOVO [PERSON_NAME]" at bounding box center [1033, 515] width 133 height 33
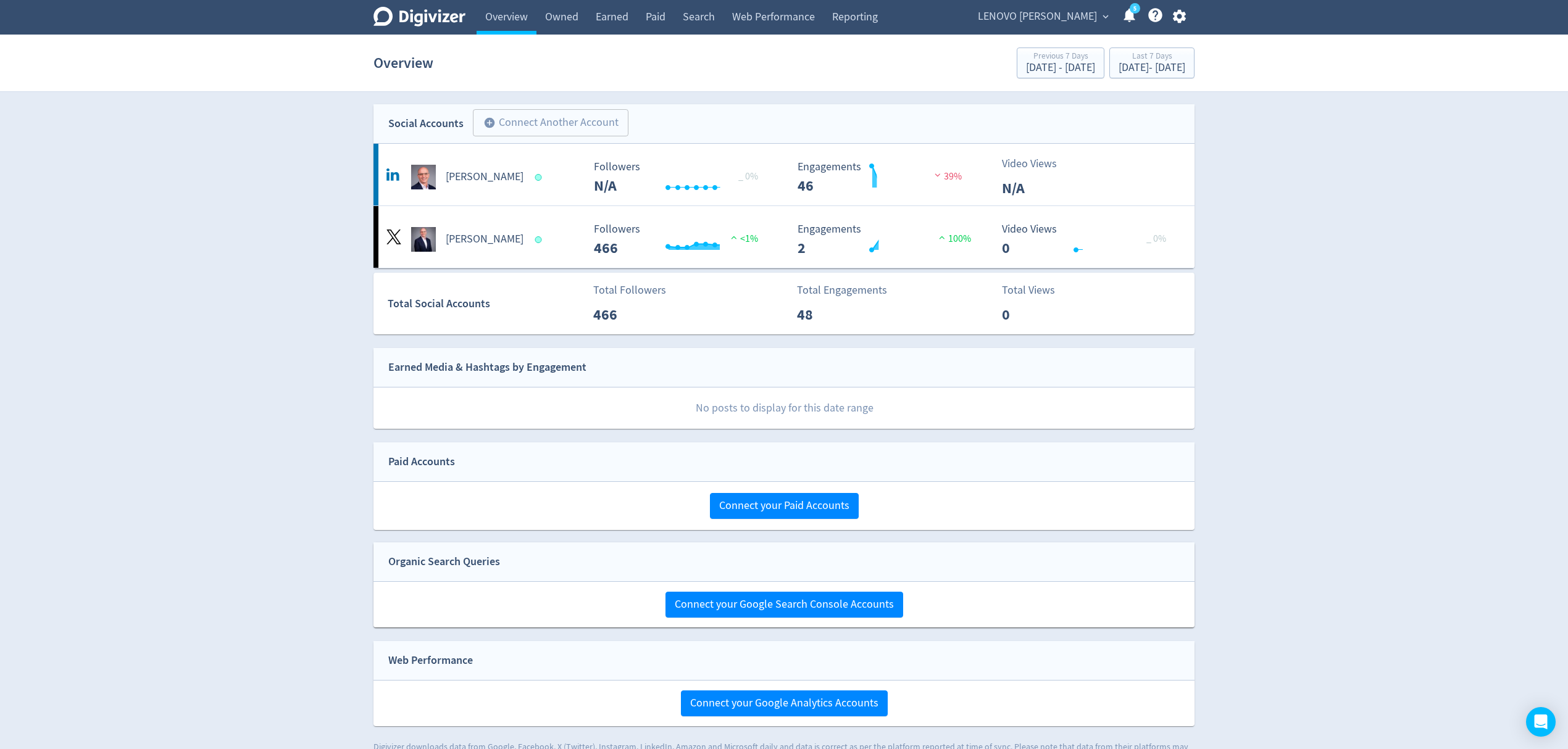
click at [1043, 13] on span "LENOVO [PERSON_NAME]" at bounding box center [1037, 16] width 119 height 19
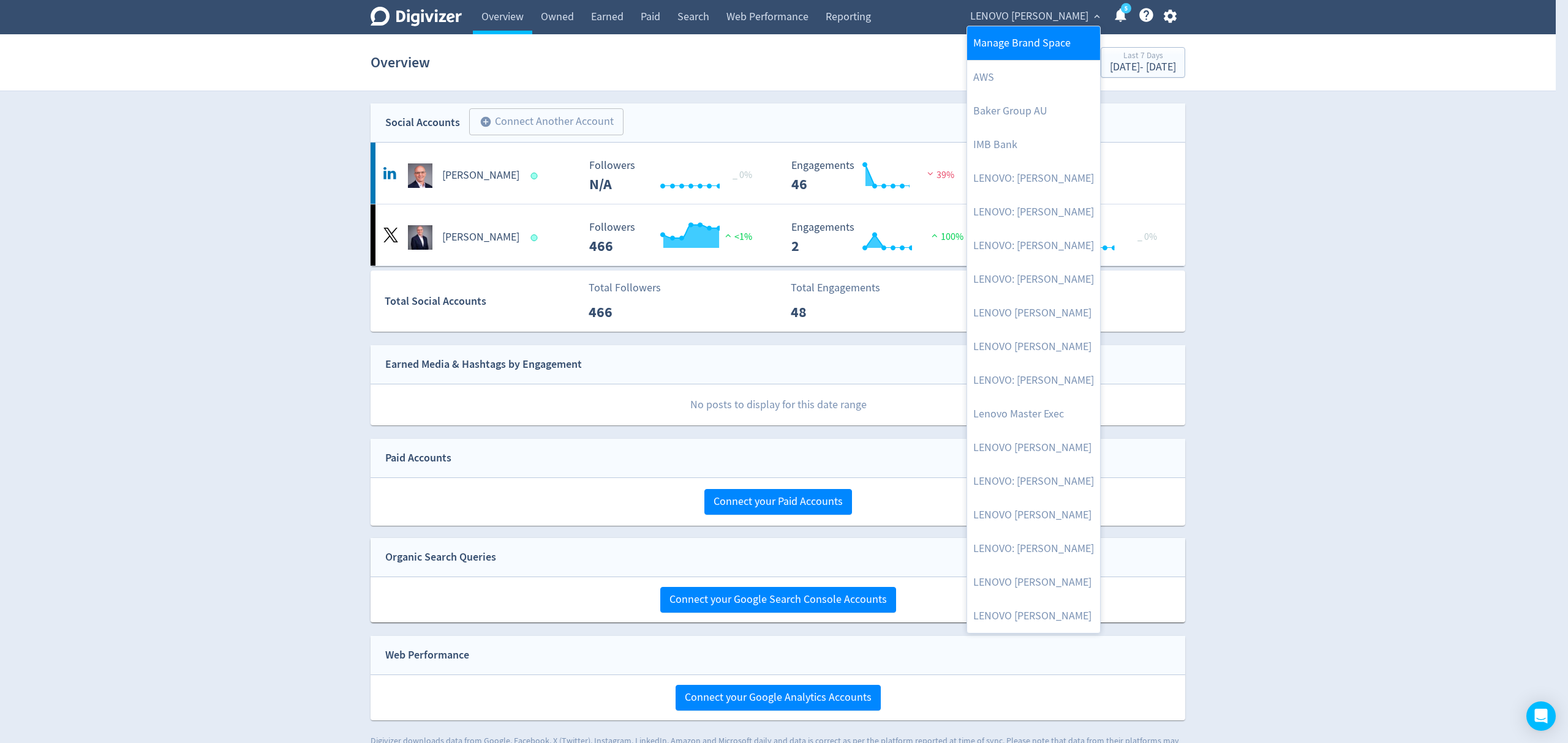
click at [1035, 37] on link "Manage Brand Space" at bounding box center [1033, 43] width 133 height 33
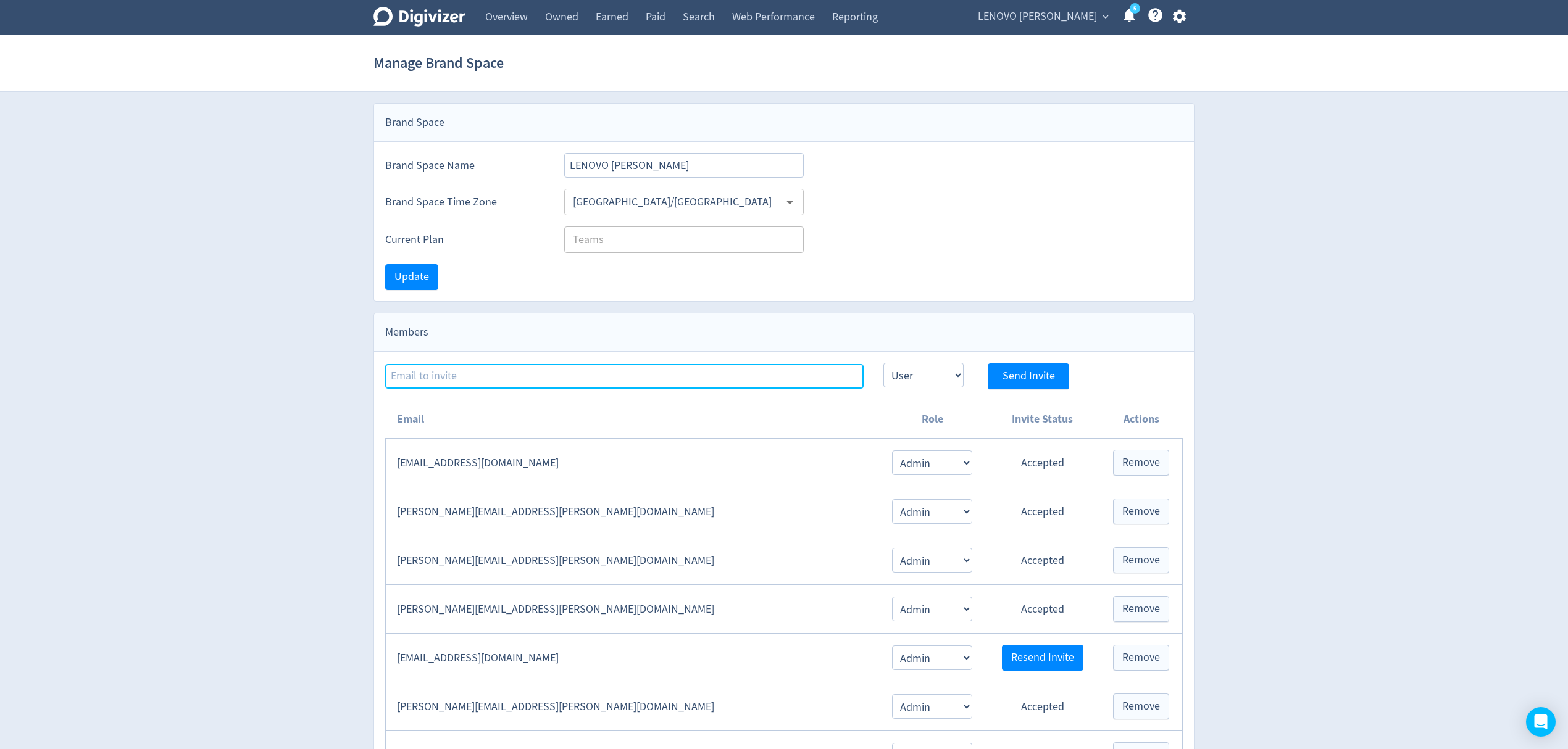
click at [467, 376] on input at bounding box center [624, 376] width 479 height 25
paste input "[EMAIL_ADDRESS][PERSON_NAME][DOMAIN_NAME]"
type input "[EMAIL_ADDRESS][PERSON_NAME][DOMAIN_NAME]"
click at [937, 386] on select "Admin User" at bounding box center [923, 375] width 80 height 25
select select "ADMIN"
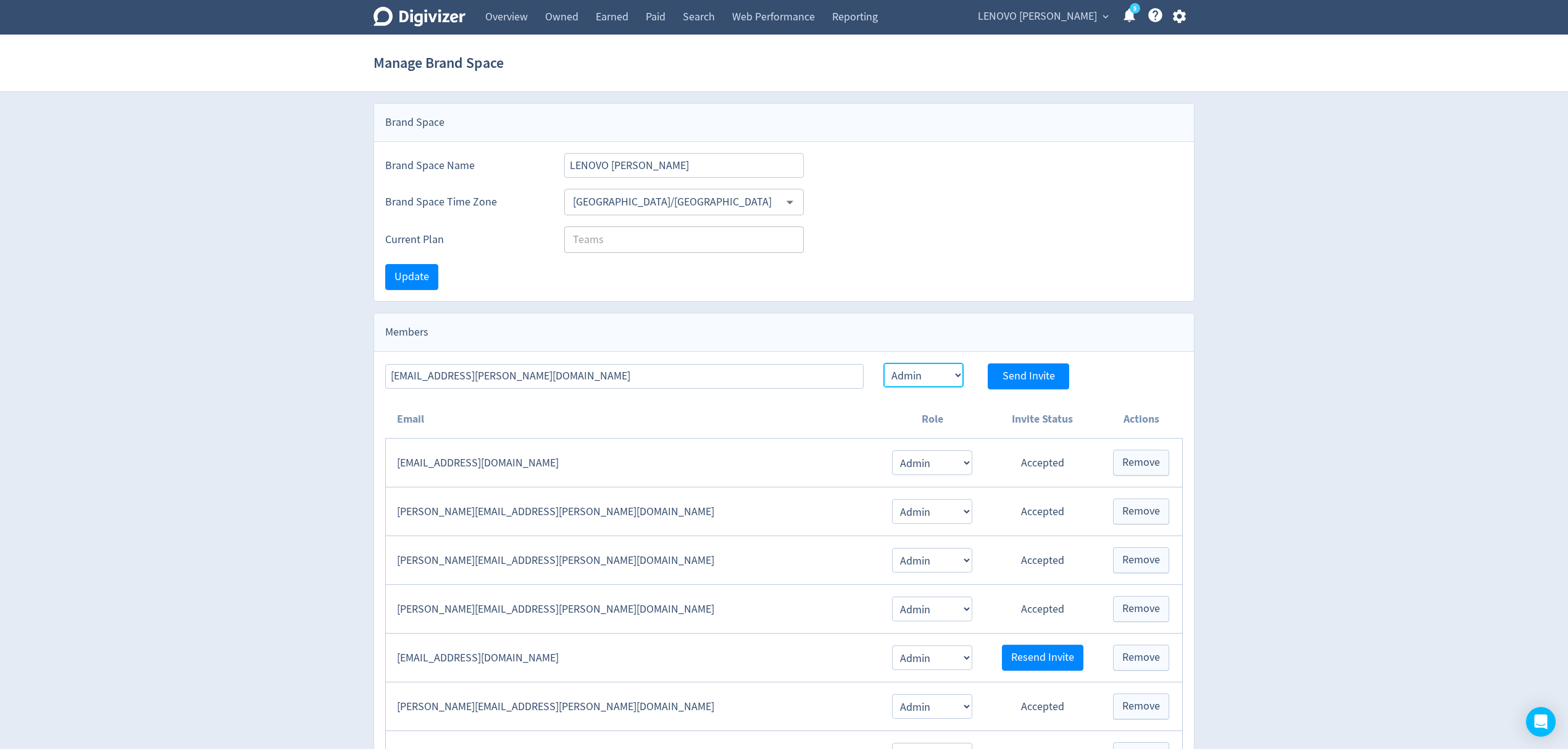
click at [884, 365] on select "Admin User" at bounding box center [923, 375] width 80 height 25
click at [1001, 376] on button "Send Invite" at bounding box center [1028, 376] width 82 height 26
select select "USER"
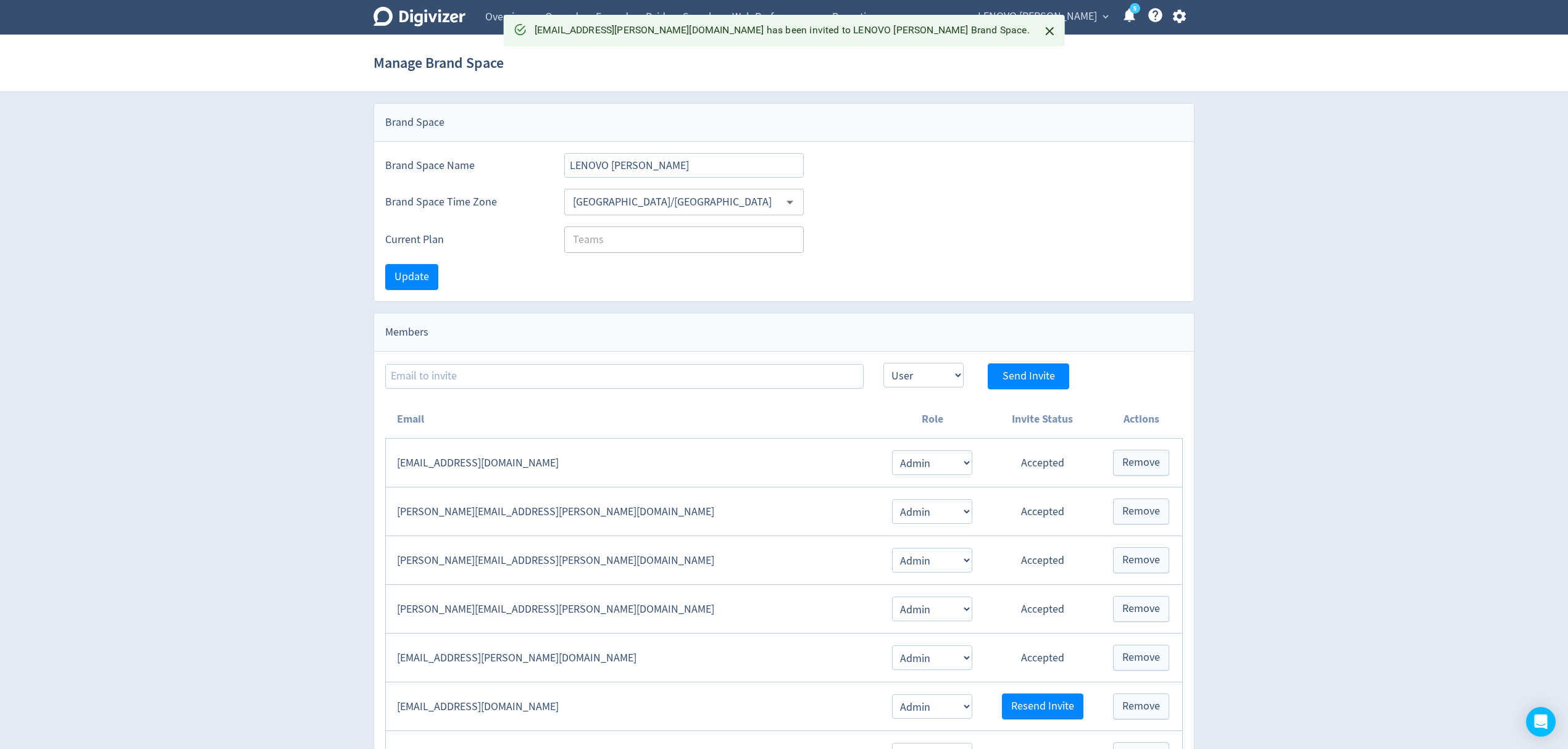
click at [1080, 16] on span "LENOVO [PERSON_NAME]" at bounding box center [1037, 16] width 119 height 19
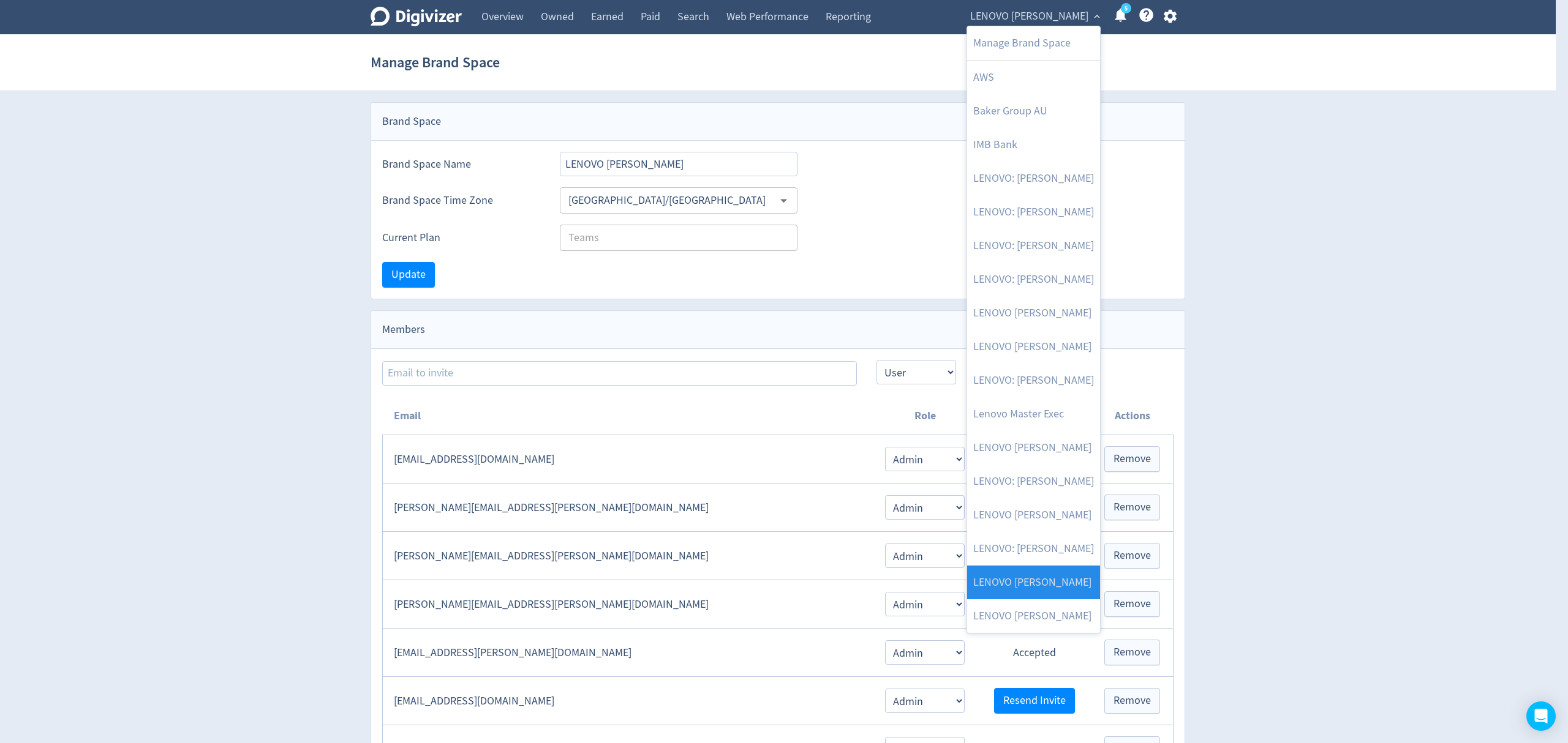
click at [1047, 581] on link "LENOVO [PERSON_NAME]" at bounding box center [1033, 582] width 133 height 33
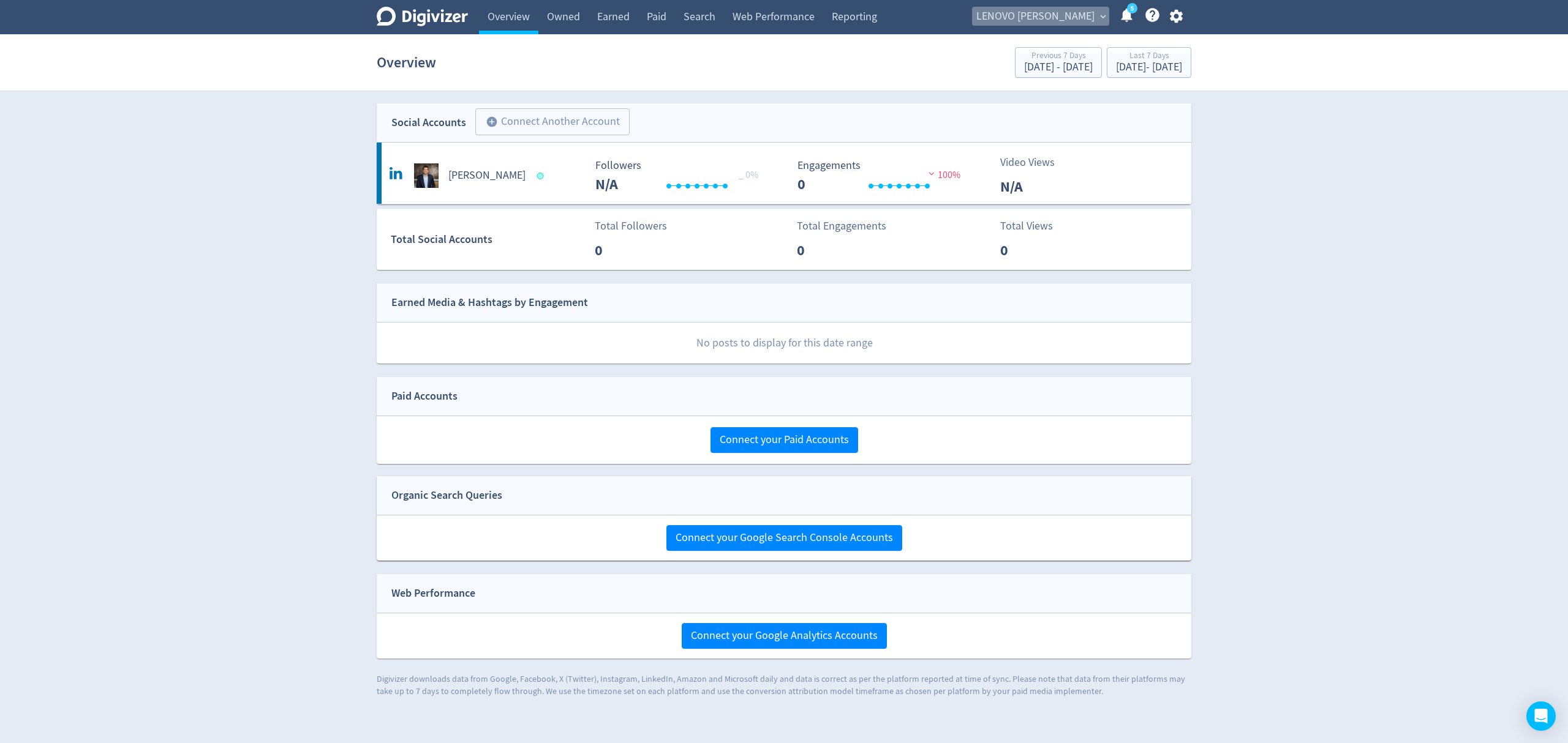
click at [1076, 8] on span "LENOVO [PERSON_NAME]" at bounding box center [1035, 16] width 118 height 19
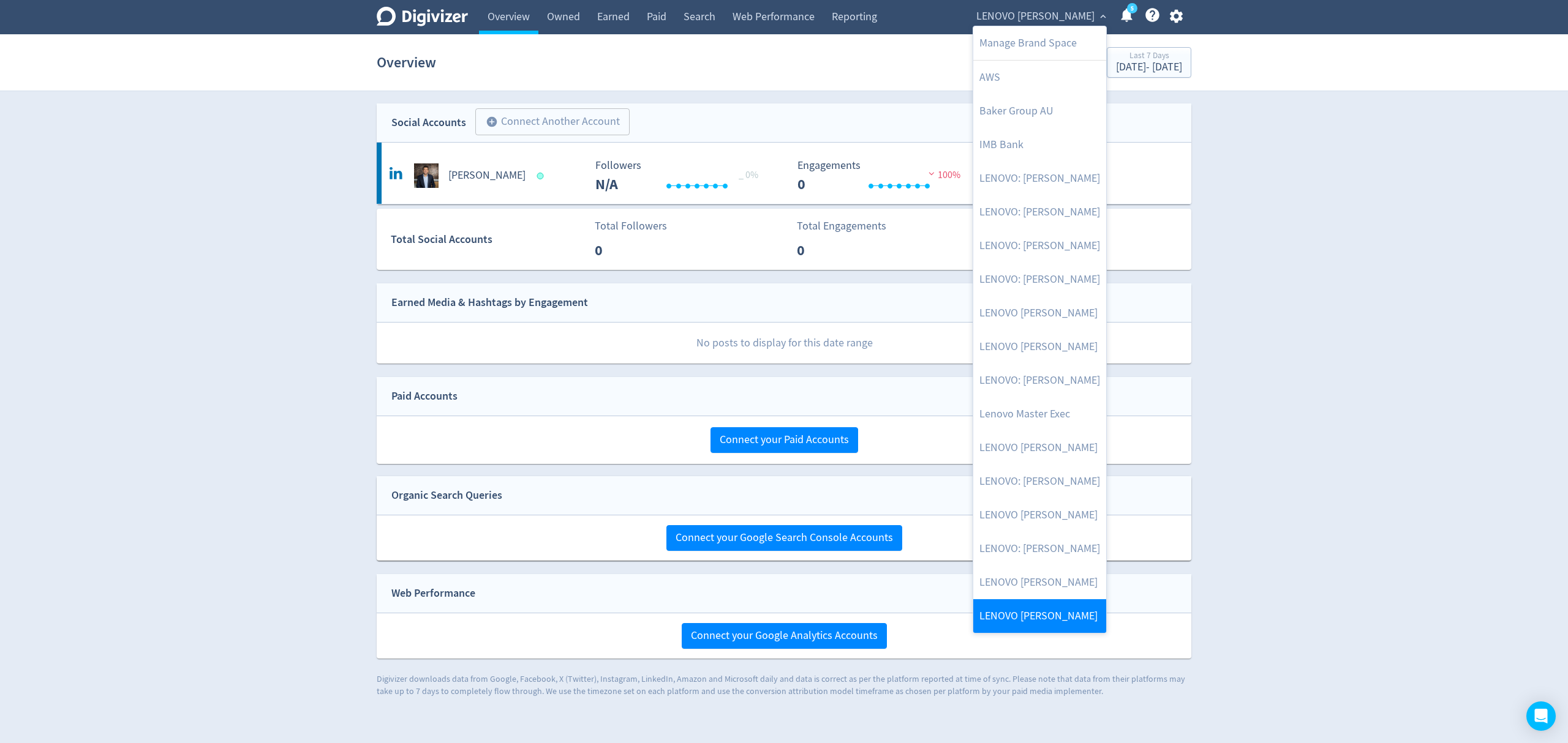
click at [1061, 623] on link "LENOVO [PERSON_NAME]" at bounding box center [1039, 615] width 133 height 33
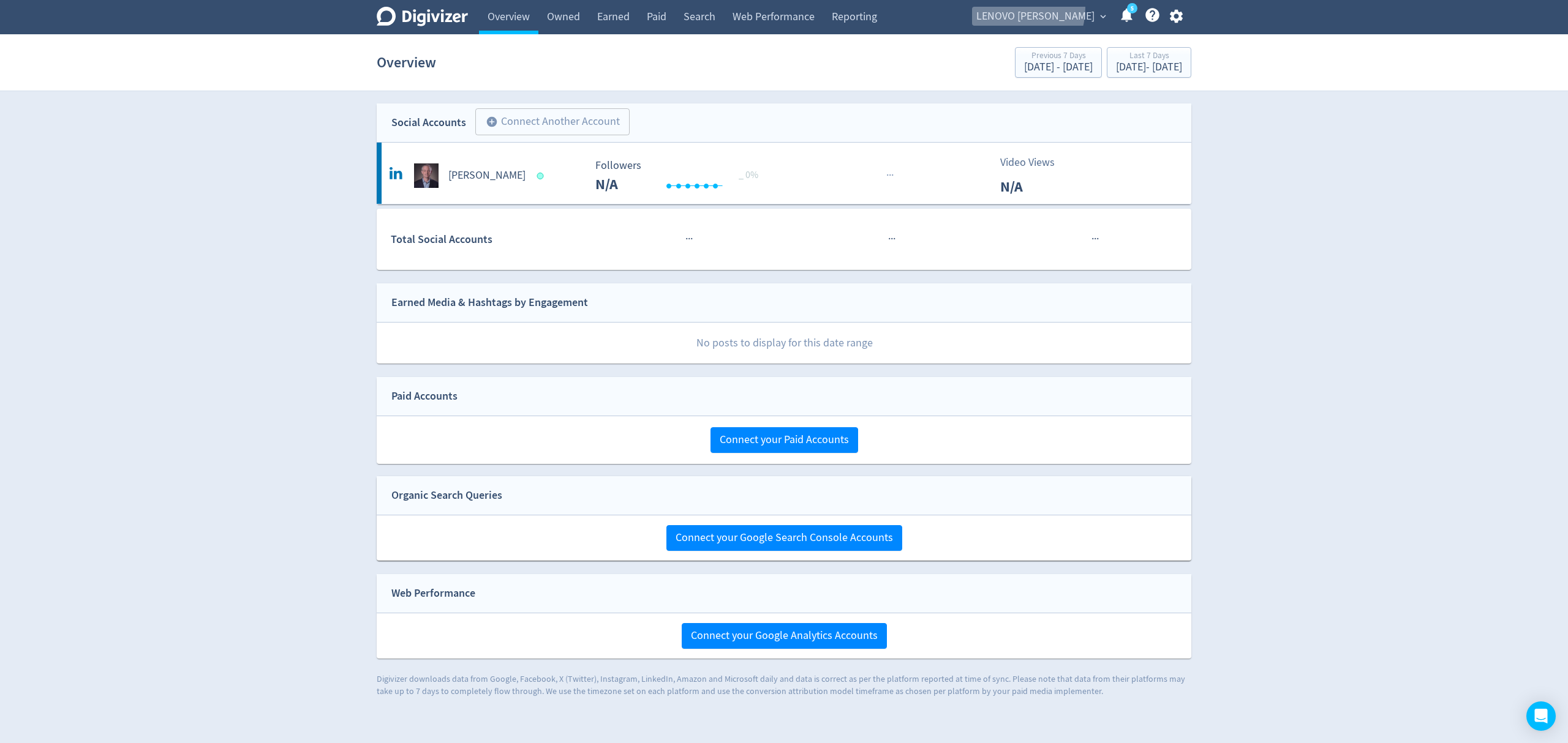
click at [1037, 8] on span "LENOVO [PERSON_NAME]" at bounding box center [1035, 16] width 118 height 19
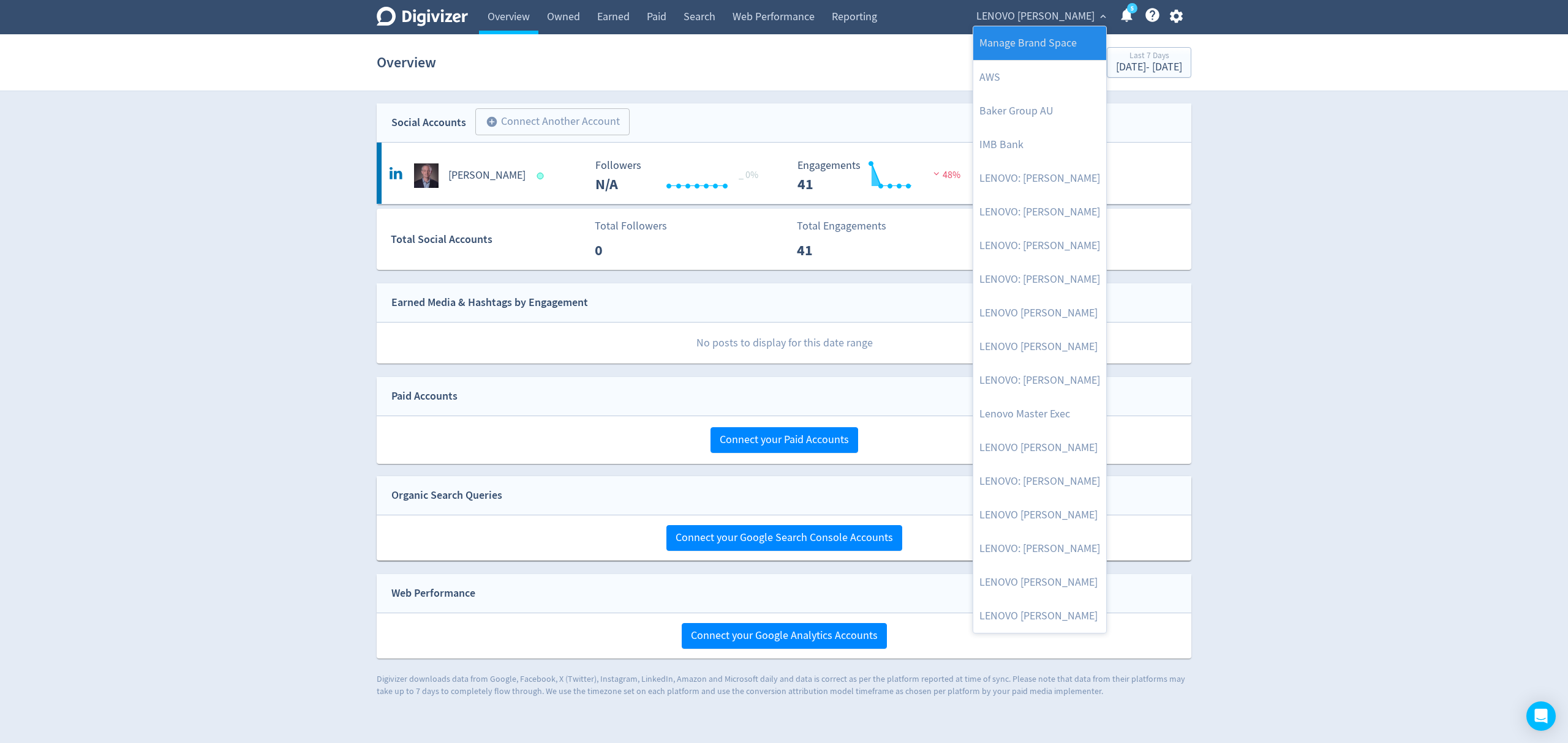
click at [1020, 38] on link "Manage Brand Space" at bounding box center [1039, 43] width 133 height 33
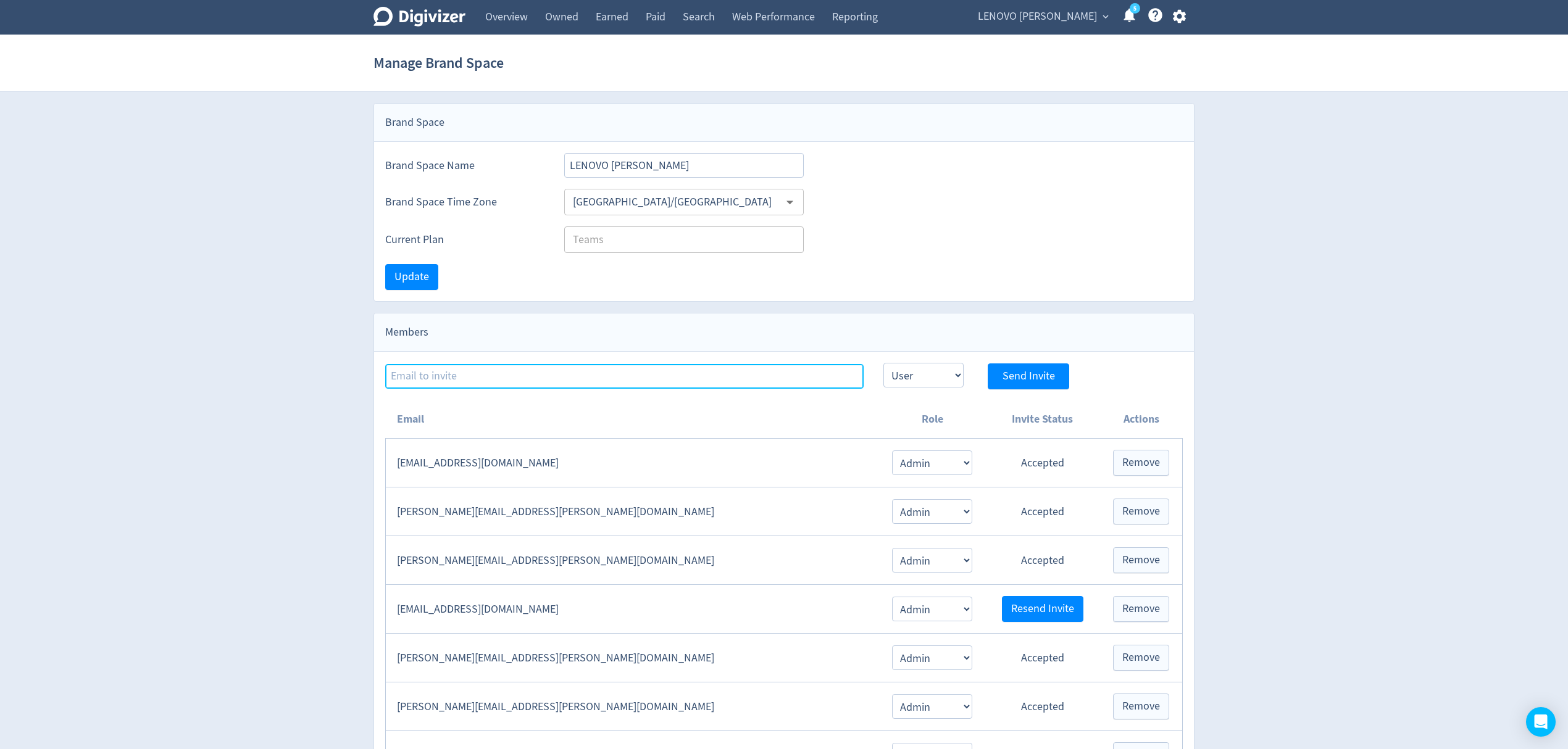
click at [455, 388] on input at bounding box center [624, 376] width 479 height 25
paste input "[EMAIL_ADDRESS][PERSON_NAME][DOMAIN_NAME]"
type input "[EMAIL_ADDRESS][PERSON_NAME][DOMAIN_NAME]"
click at [905, 372] on select "Admin User" at bounding box center [923, 375] width 80 height 25
select select "ADMIN"
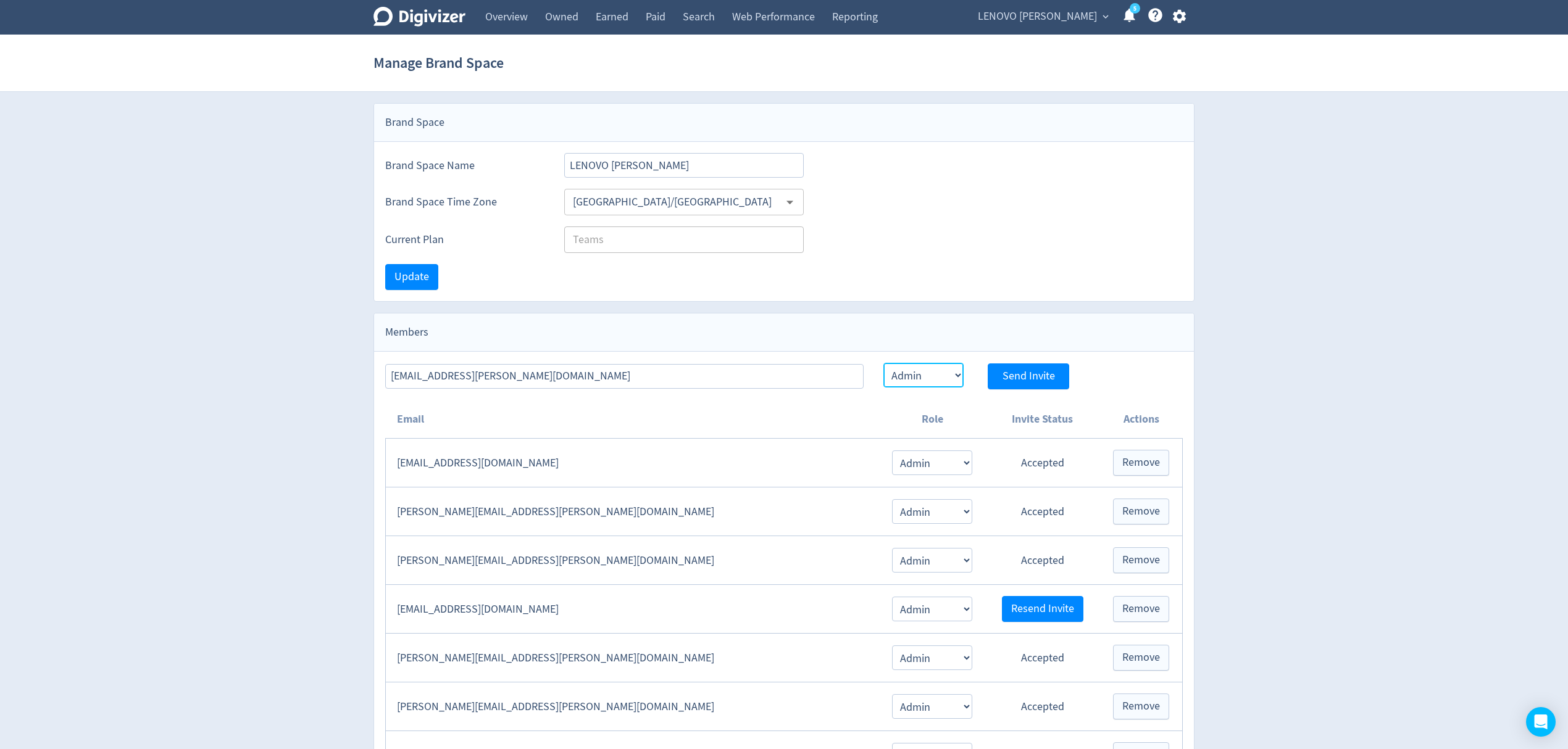
click at [884, 365] on select "Admin User" at bounding box center [923, 375] width 80 height 25
click at [1036, 368] on button "Send Invite" at bounding box center [1028, 376] width 82 height 26
select select "USER"
click at [1047, 16] on span "LENOVO [PERSON_NAME]" at bounding box center [1037, 16] width 119 height 19
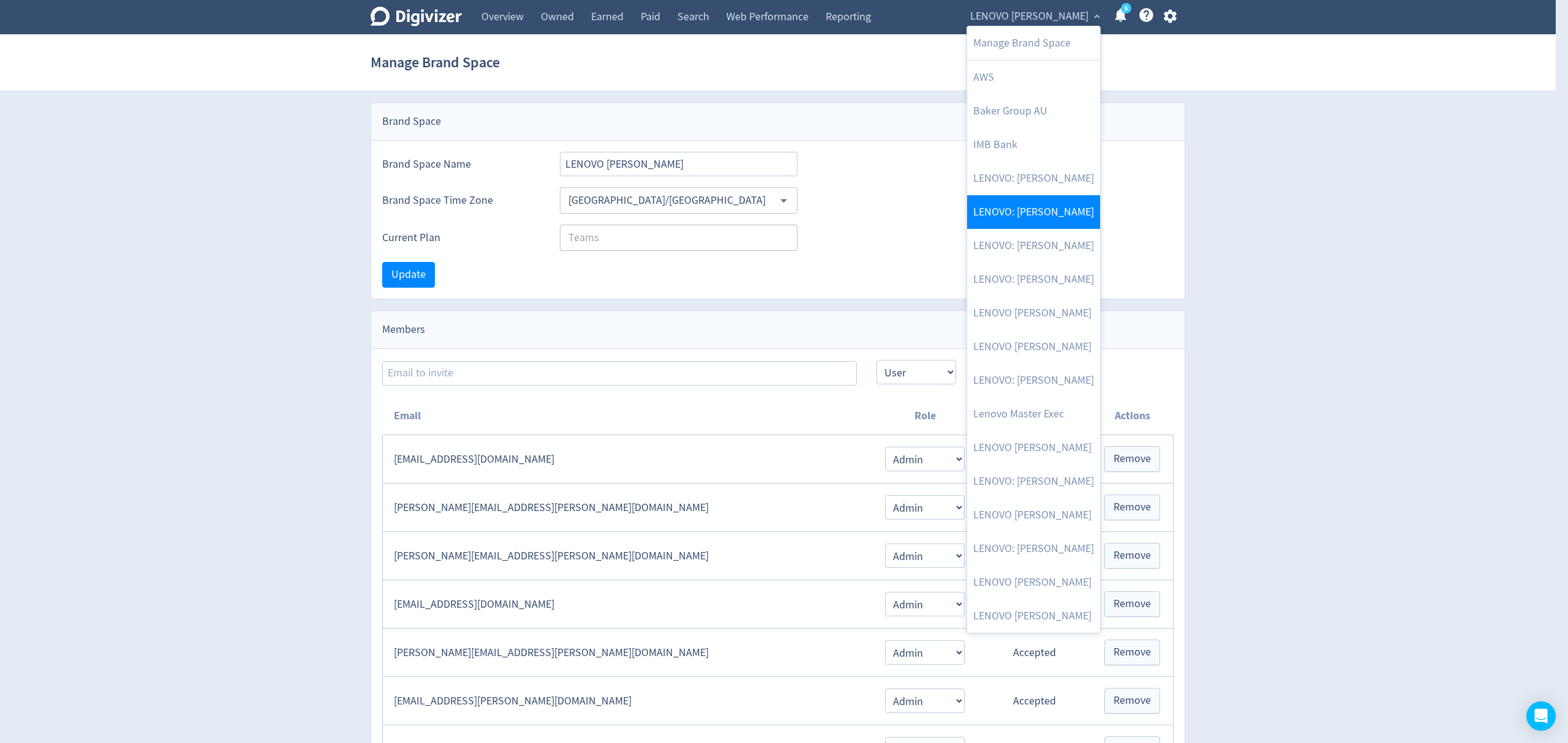
click at [1055, 219] on link "LENOVO: [PERSON_NAME]" at bounding box center [1033, 211] width 133 height 33
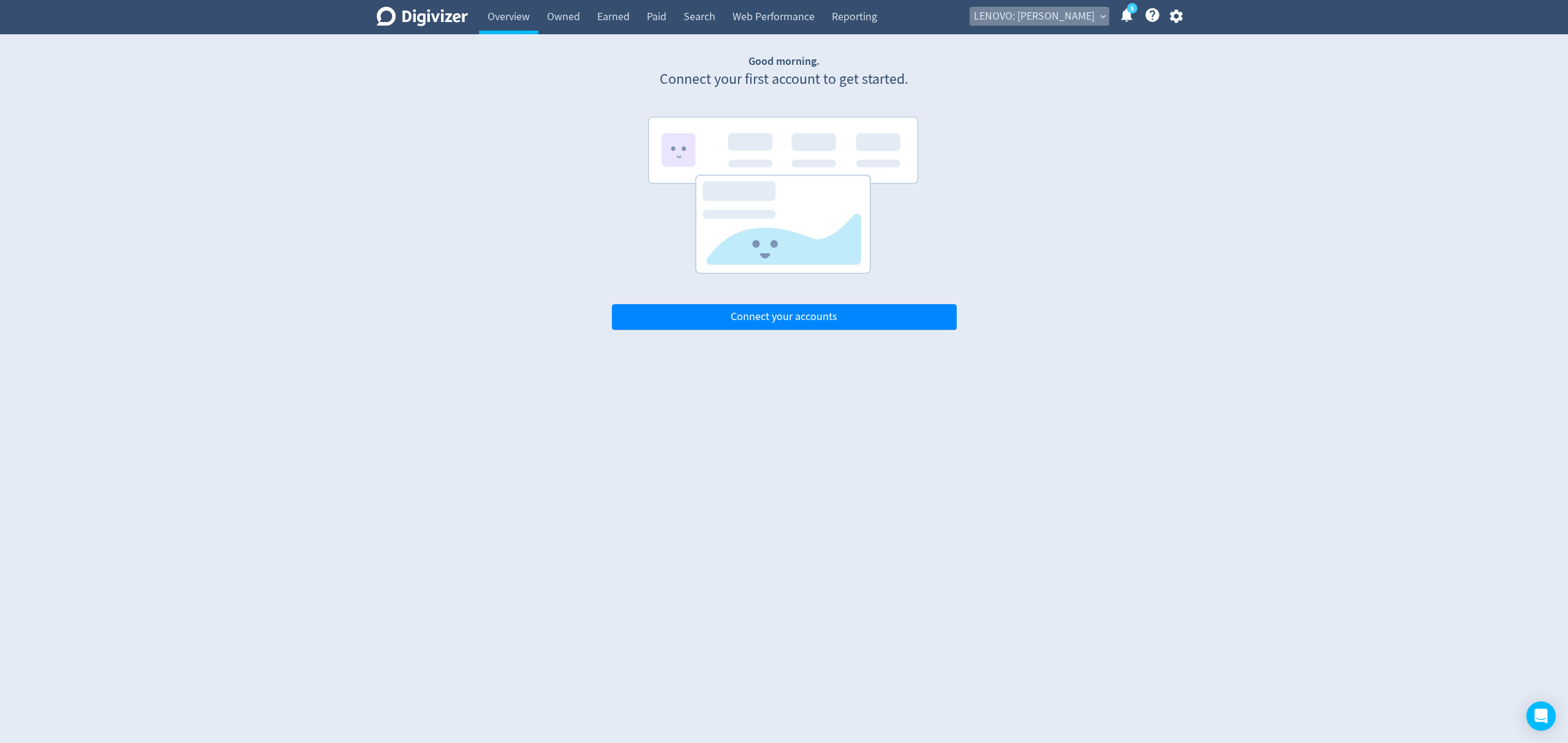
click at [1078, 20] on span "LENOVO: [PERSON_NAME]" at bounding box center [1034, 16] width 121 height 19
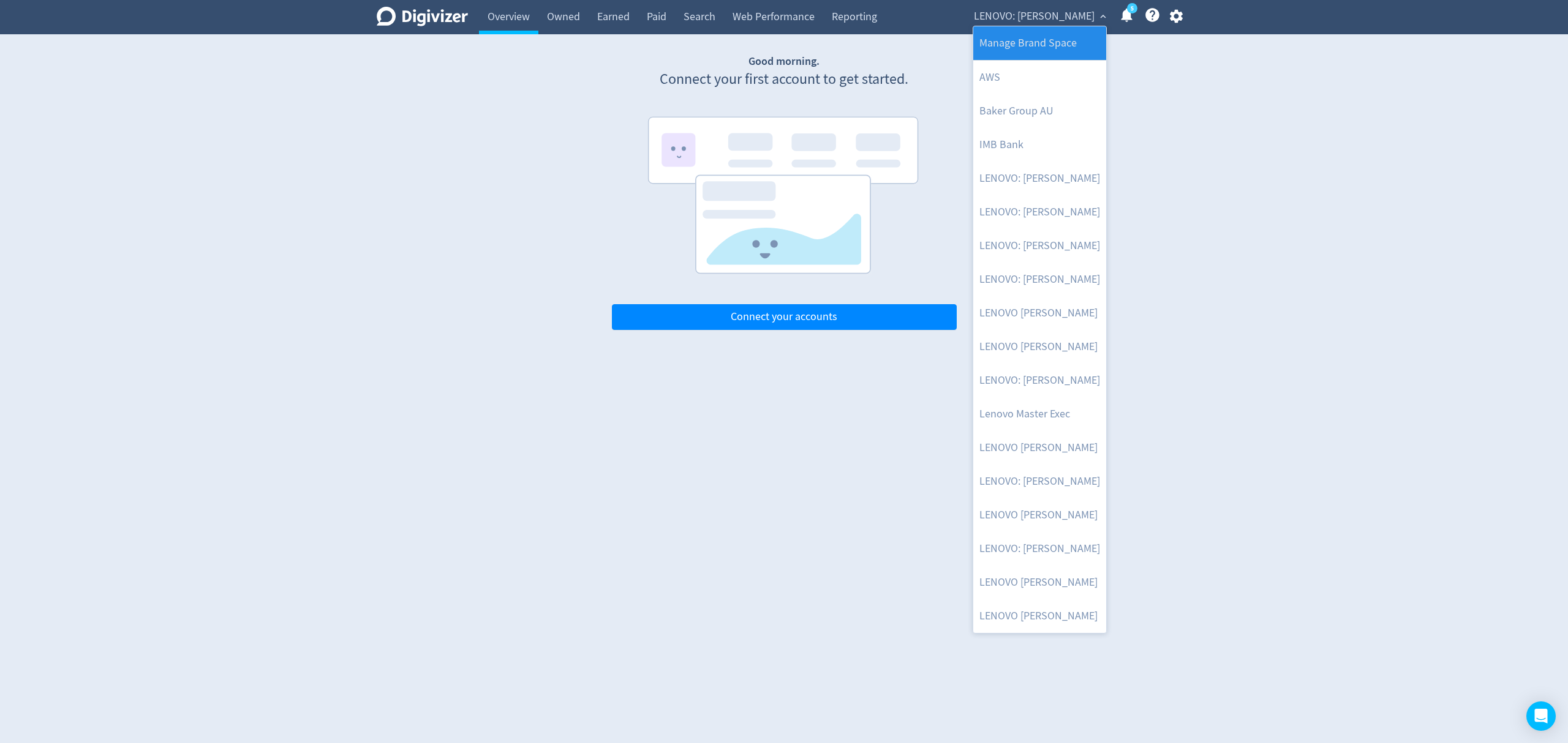
click at [1059, 43] on link "Manage Brand Space" at bounding box center [1039, 43] width 133 height 33
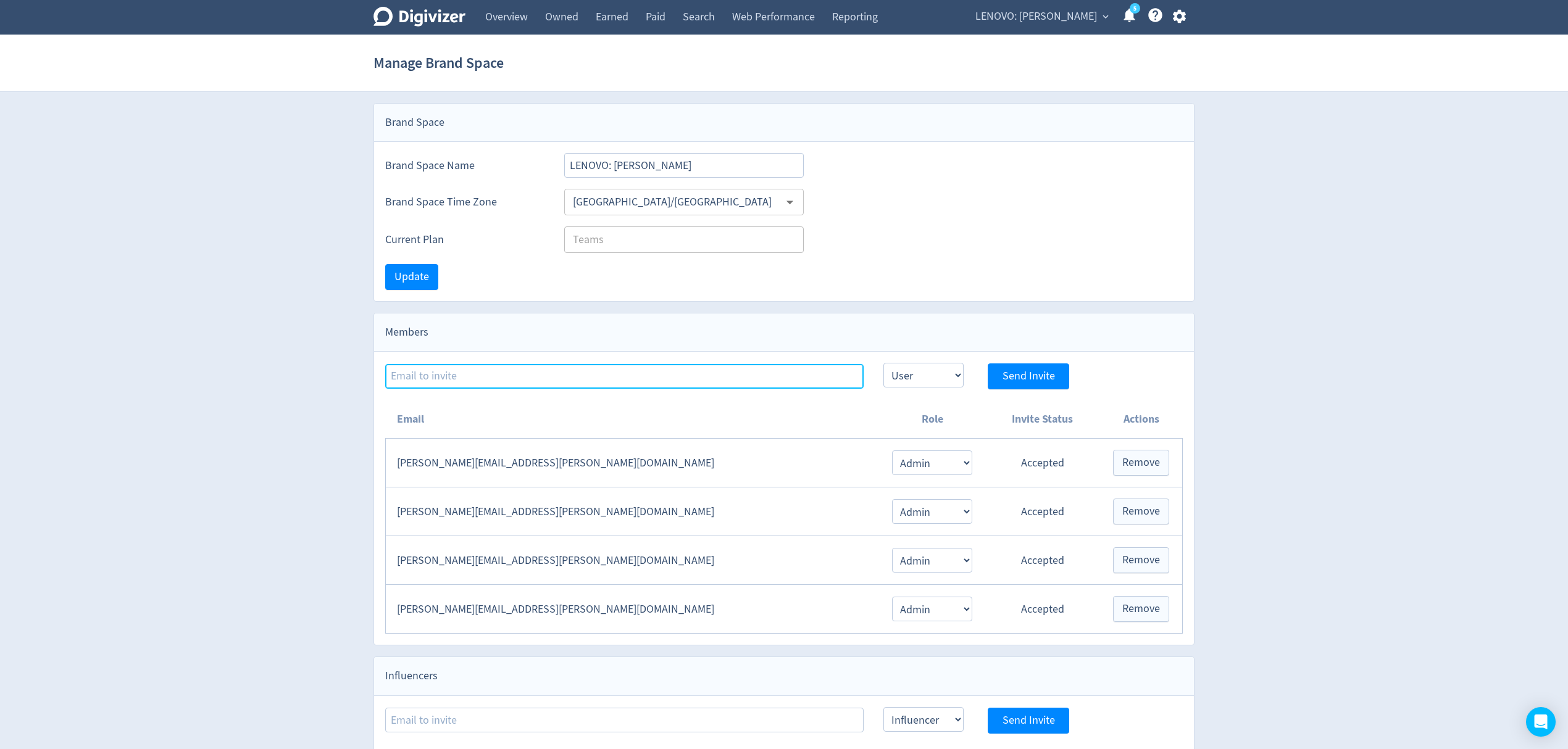
click at [450, 377] on input at bounding box center [624, 376] width 479 height 25
paste input "[EMAIL_ADDRESS][PERSON_NAME][DOMAIN_NAME]"
type input "[EMAIL_ADDRESS][PERSON_NAME][DOMAIN_NAME]"
click at [926, 377] on select "Admin User" at bounding box center [923, 375] width 80 height 25
select select "ADMIN"
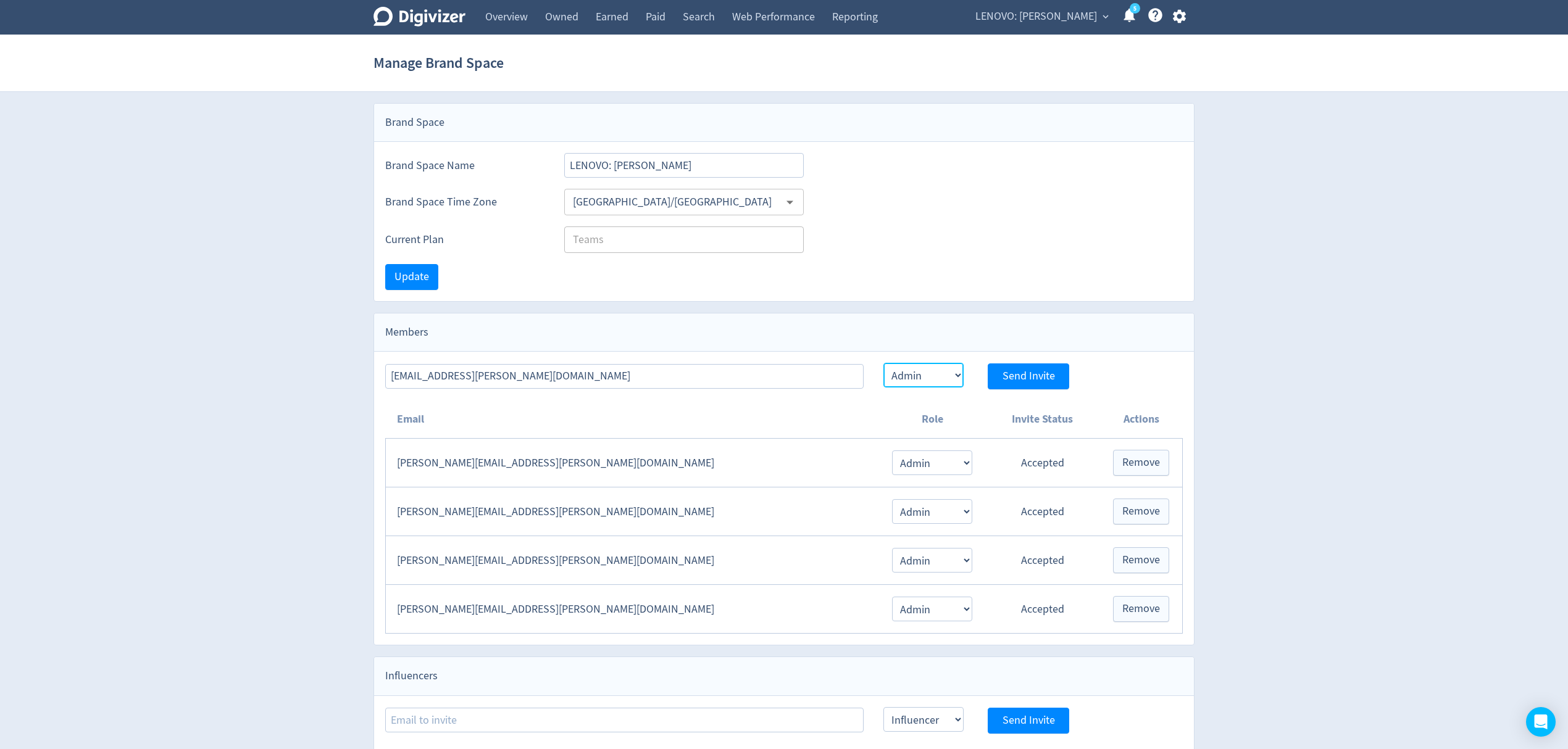
click at [884, 365] on select "Admin User" at bounding box center [923, 375] width 80 height 25
click at [1006, 375] on span "Send Invite" at bounding box center [1029, 376] width 52 height 11
select select "USER"
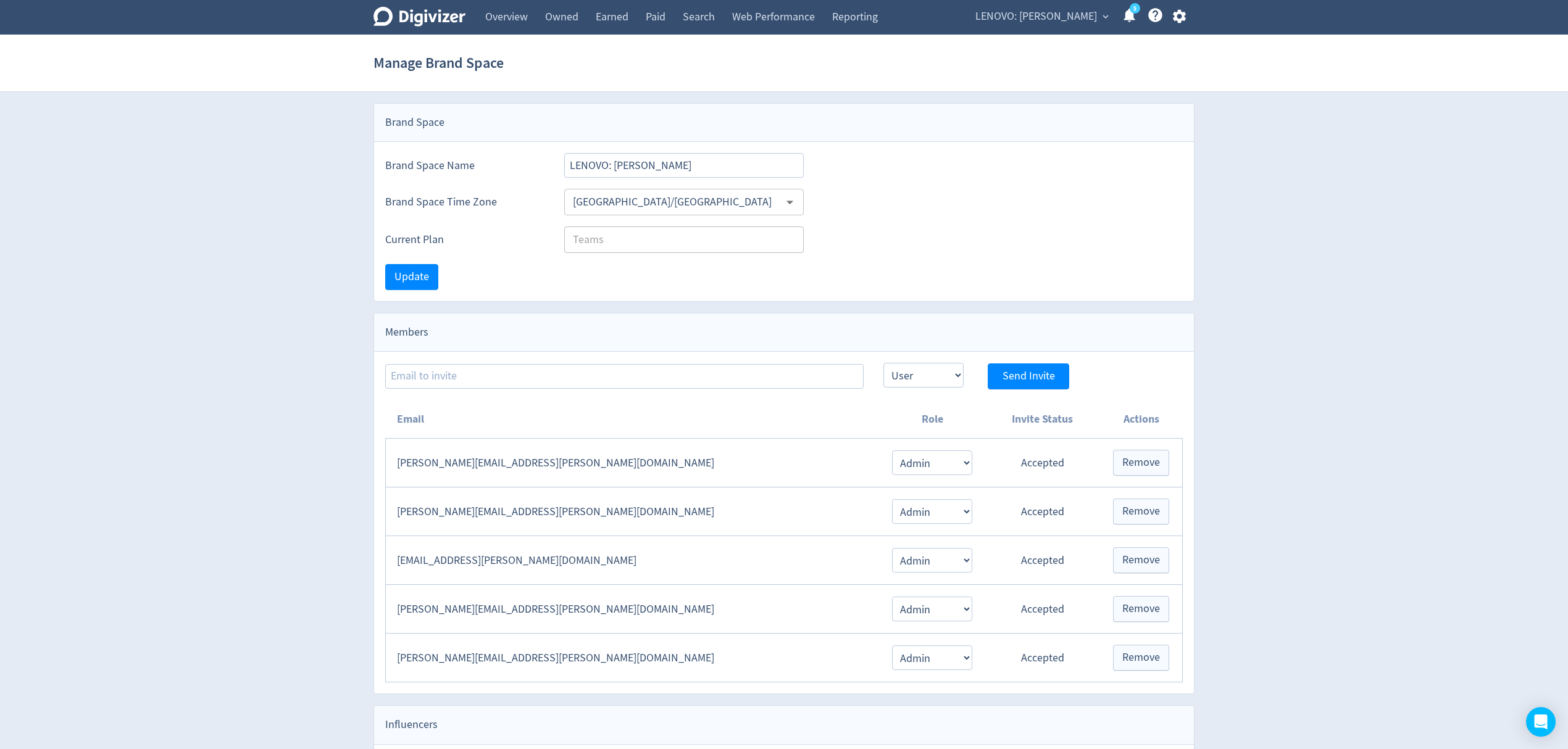
click at [1051, 7] on span "LENOVO: [PERSON_NAME]" at bounding box center [1036, 16] width 122 height 19
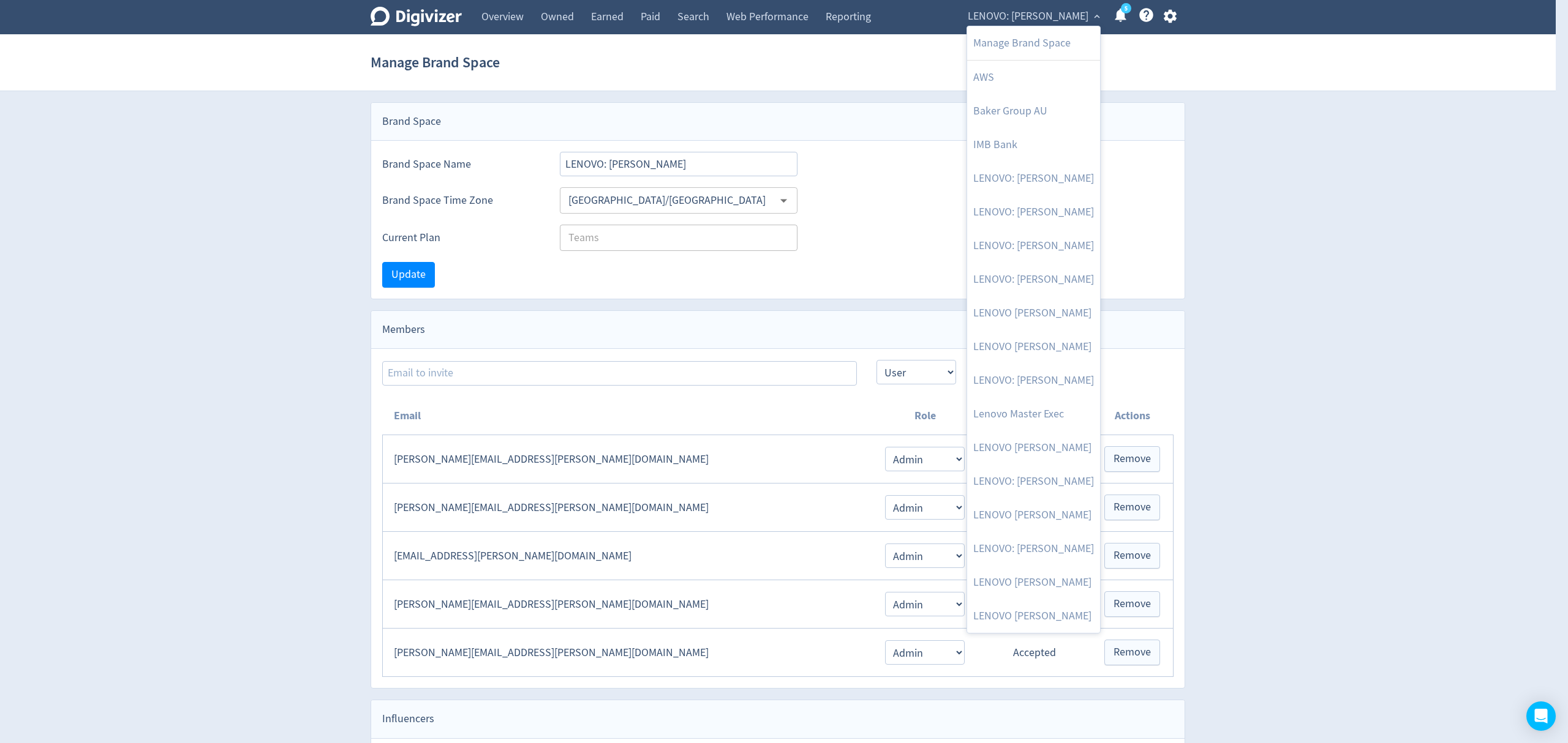
drag, startPoint x: 1277, startPoint y: 374, endPoint x: 1239, endPoint y: 87, distance: 289.5
click at [1277, 363] on div at bounding box center [784, 372] width 1568 height 743
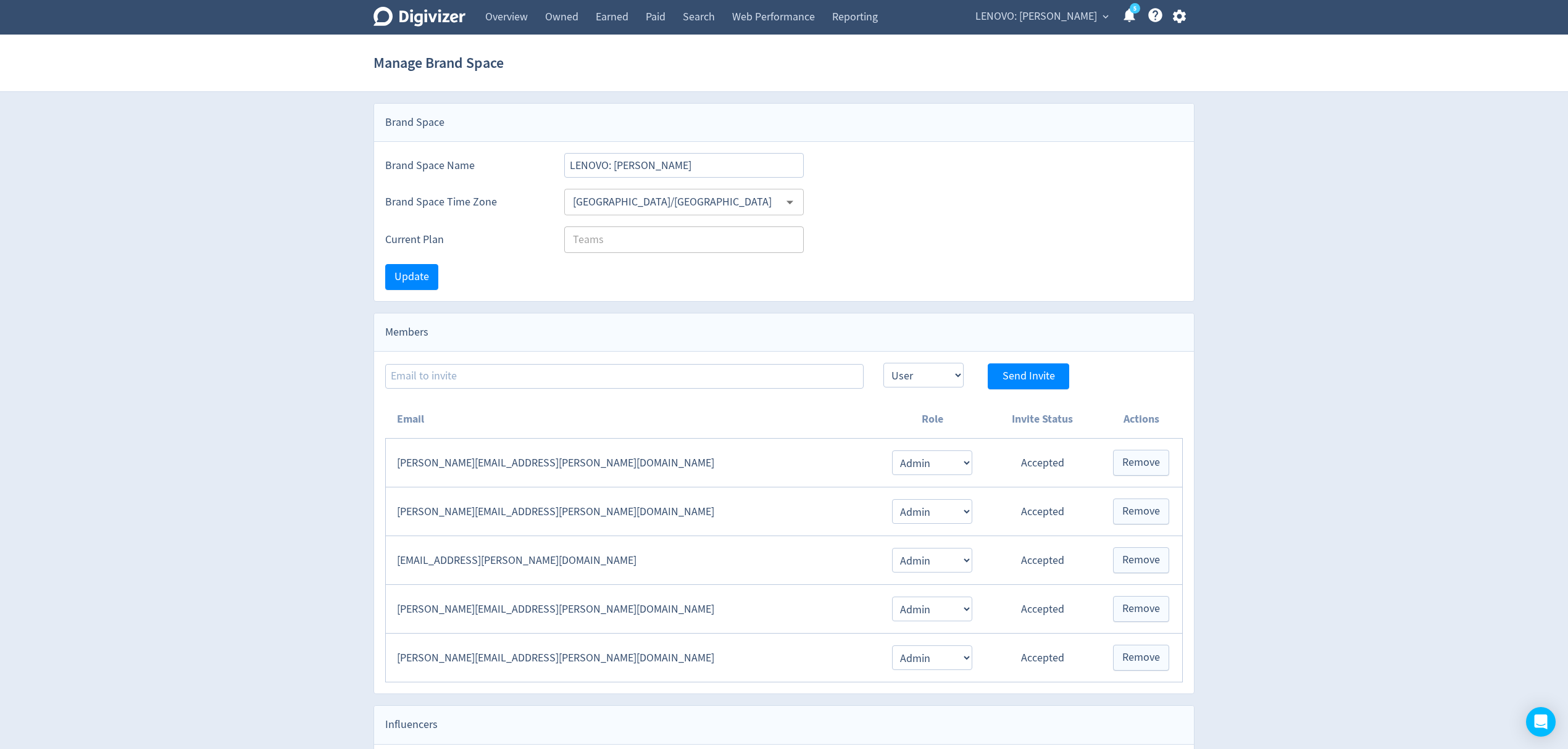
click at [1181, 16] on icon "button" at bounding box center [1178, 16] width 13 height 13
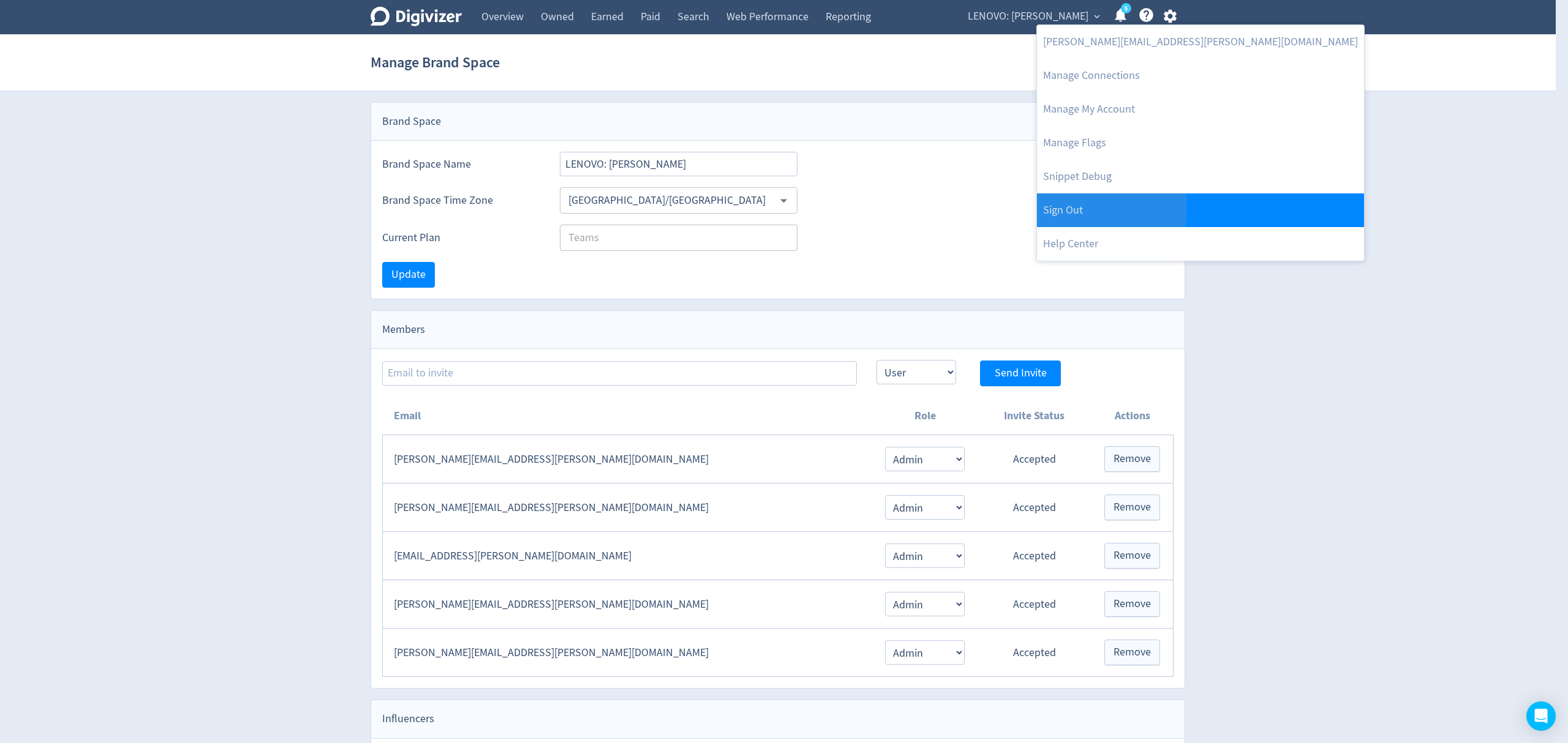
click at [1085, 208] on link "Sign Out" at bounding box center [1200, 210] width 327 height 33
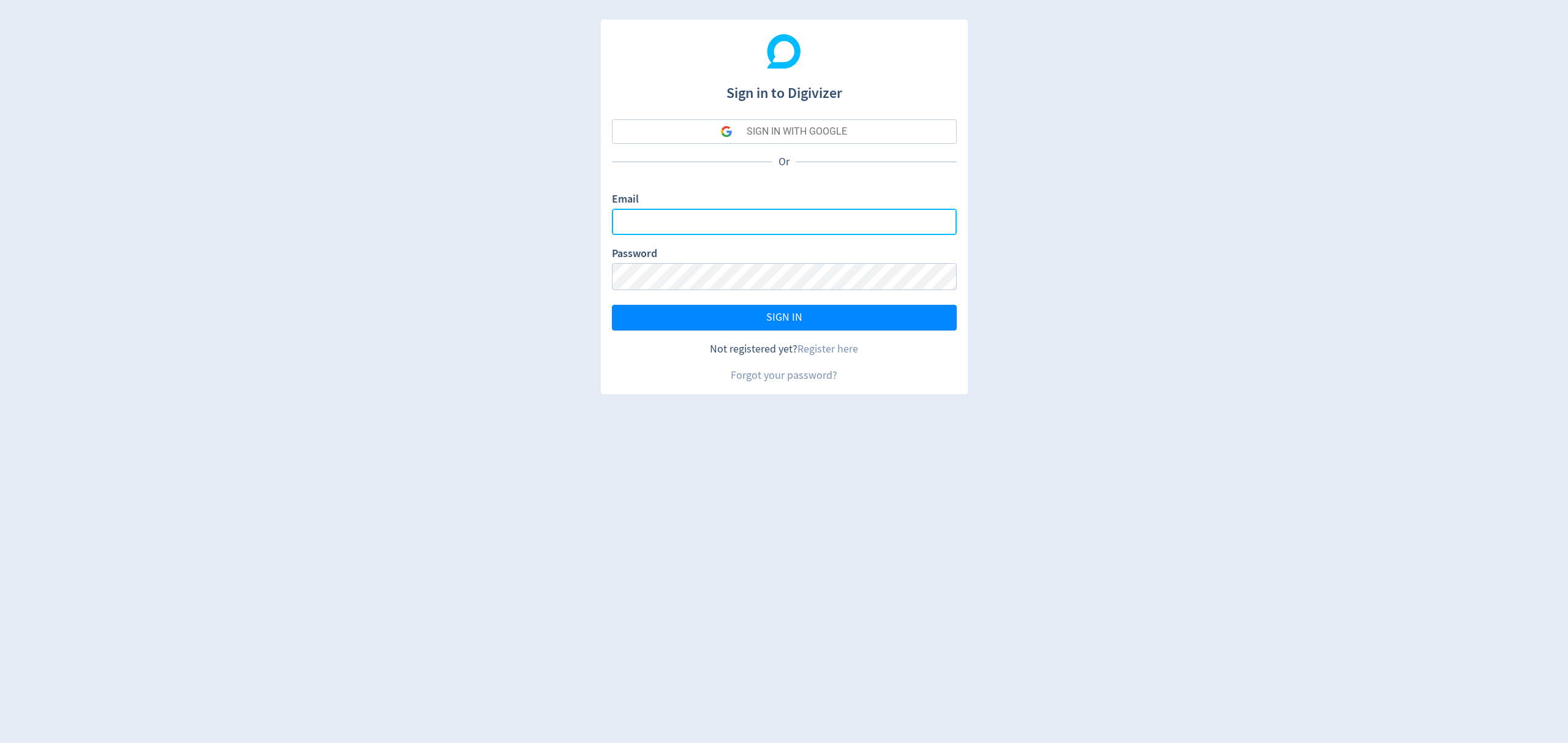
type input "[EMAIL_ADDRESS][PERSON_NAME][DOMAIN_NAME]"
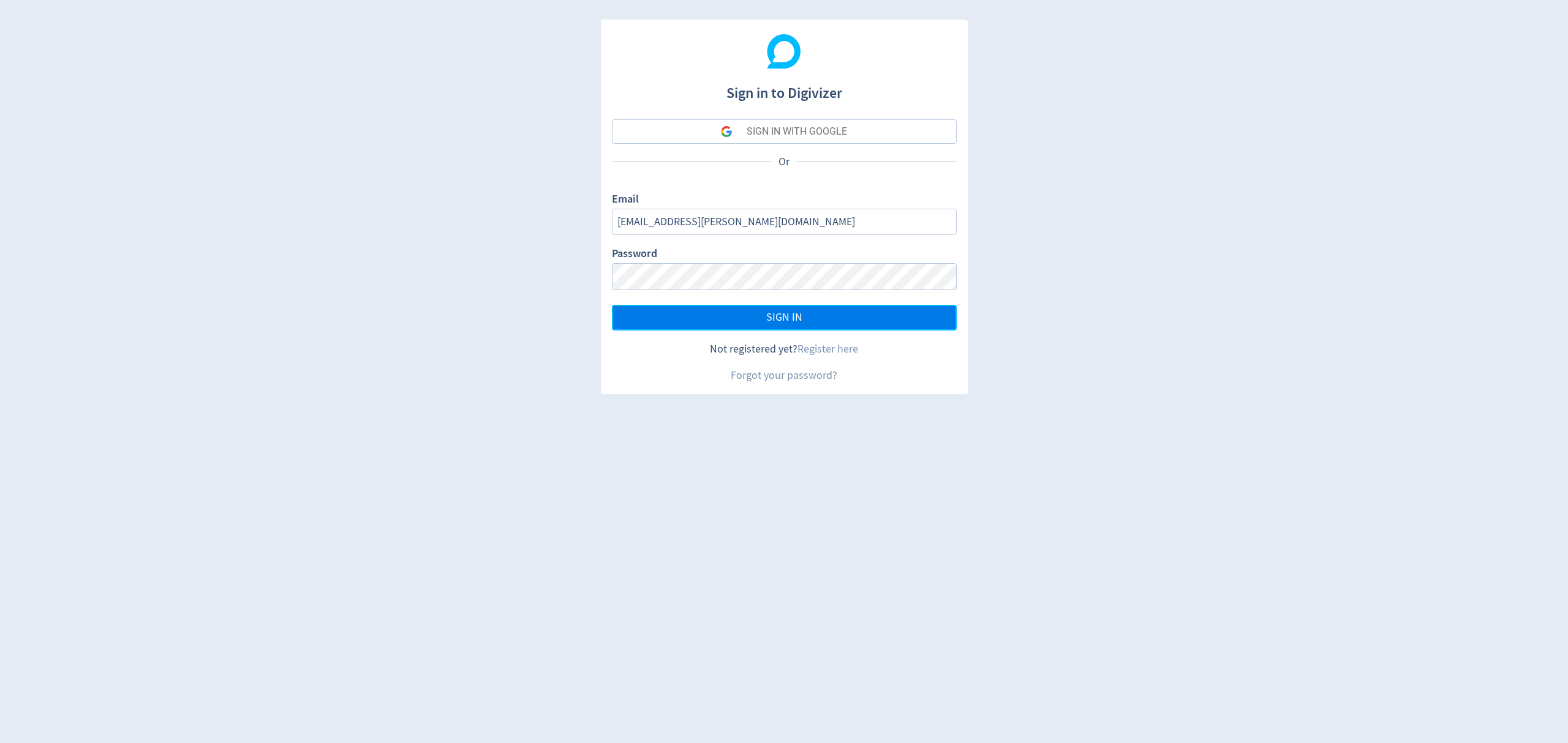
click at [737, 320] on button "SIGN IN" at bounding box center [784, 317] width 345 height 26
